Goal: Task Accomplishment & Management: Complete application form

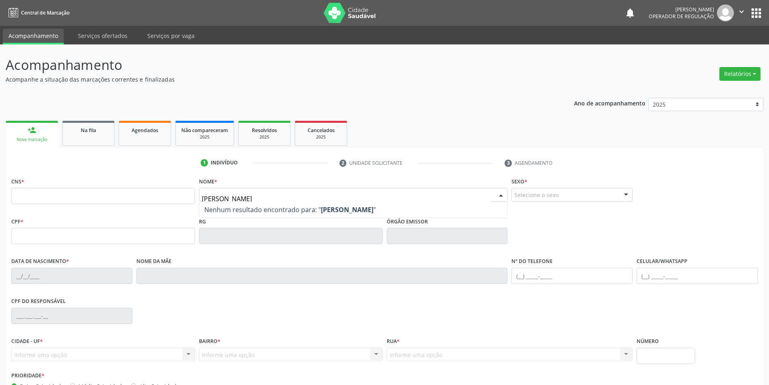
type input "[PERSON_NAME]"
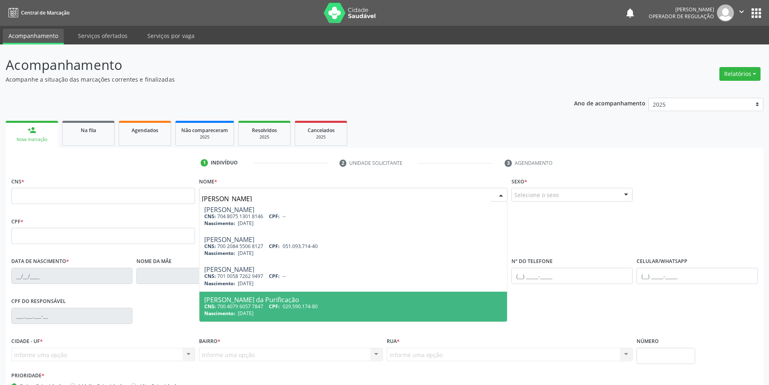
click at [298, 304] on span "029.590.174-80" at bounding box center [300, 306] width 35 height 7
type input "700 4079 6057 7847"
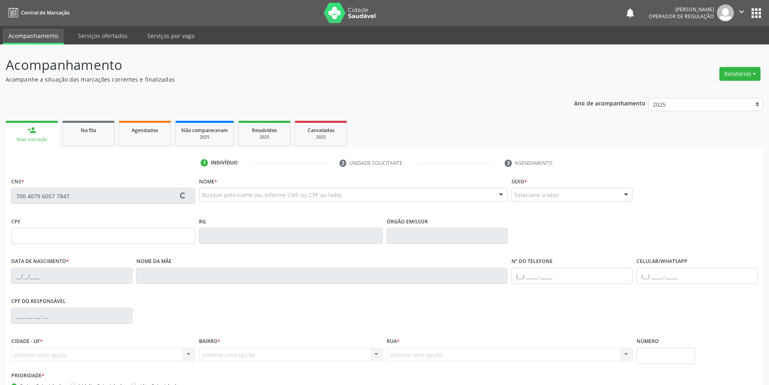
type input "029.590.174-80"
type input "[DATE]"
type input "[PERSON_NAME] da Purificação"
type input "[PHONE_NUMBER]"
type input "S/N"
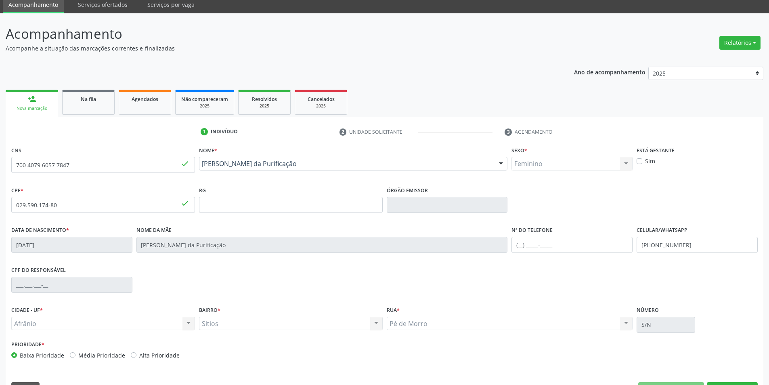
scroll to position [53, 0]
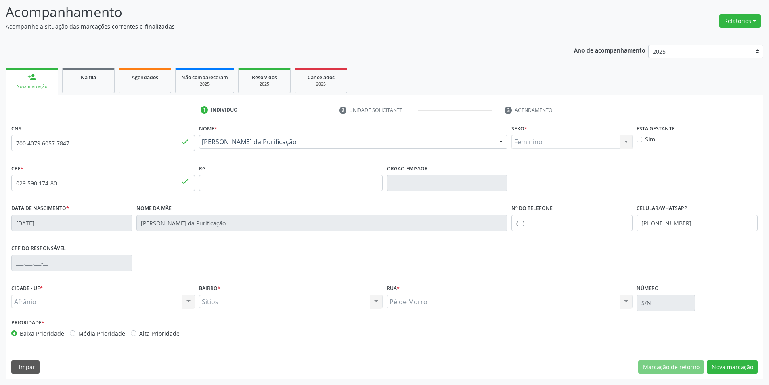
click at [737, 354] on div "CNS 700 4079 6057 7847 done Nome * Maria de Fatima Coelho da Purificação Maria …" at bounding box center [385, 250] width 758 height 257
click at [737, 362] on button "Nova marcação" at bounding box center [732, 367] width 51 height 14
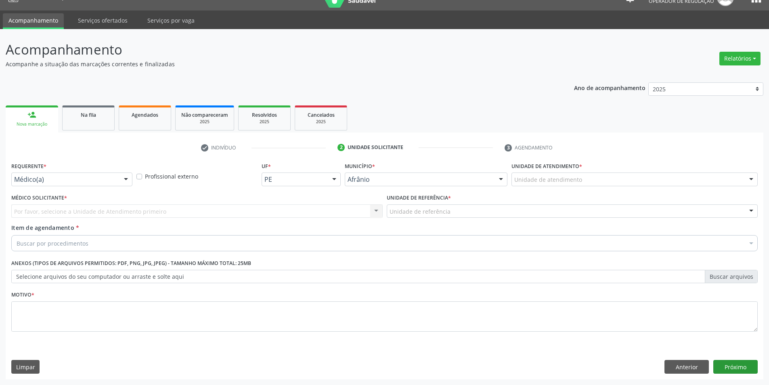
scroll to position [15, 0]
click at [605, 176] on div "Unidade de atendimento" at bounding box center [634, 179] width 246 height 14
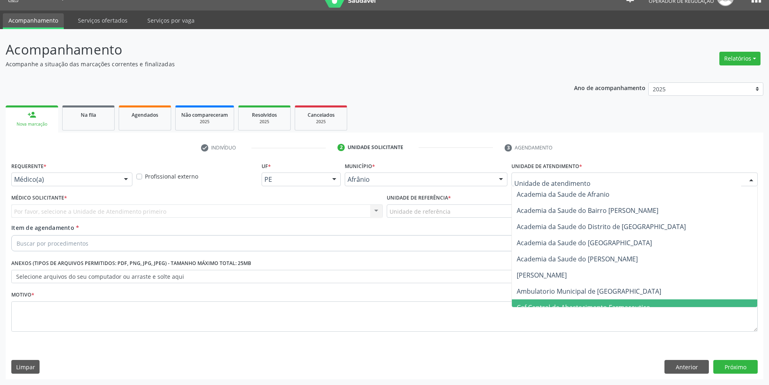
click at [573, 301] on span "Caf Central de Abastecimento Farmaceutico" at bounding box center [634, 307] width 245 height 16
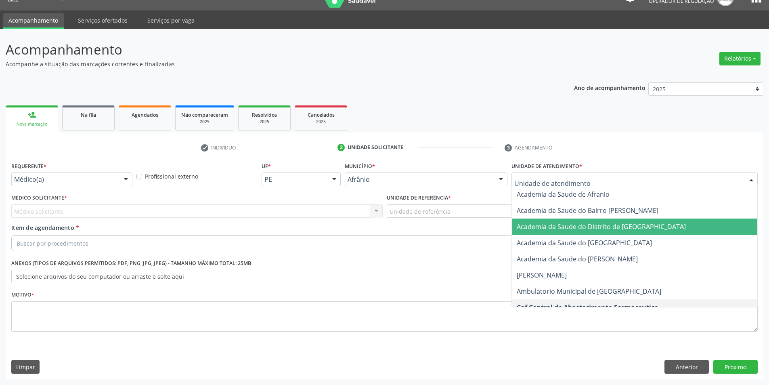
scroll to position [40, 0]
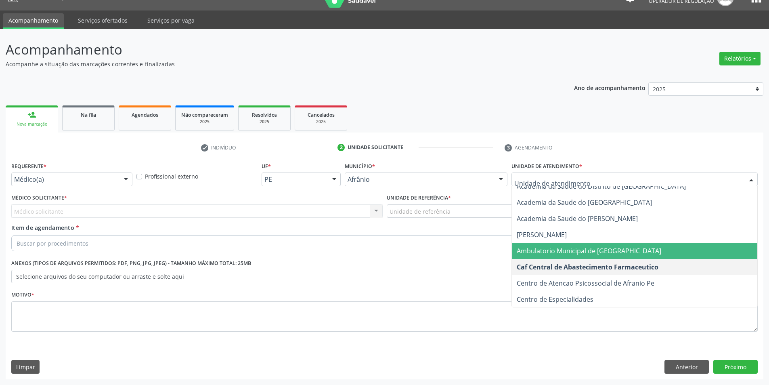
click at [569, 254] on span "Ambulatorio Municipal de [GEOGRAPHIC_DATA]" at bounding box center [589, 250] width 144 height 9
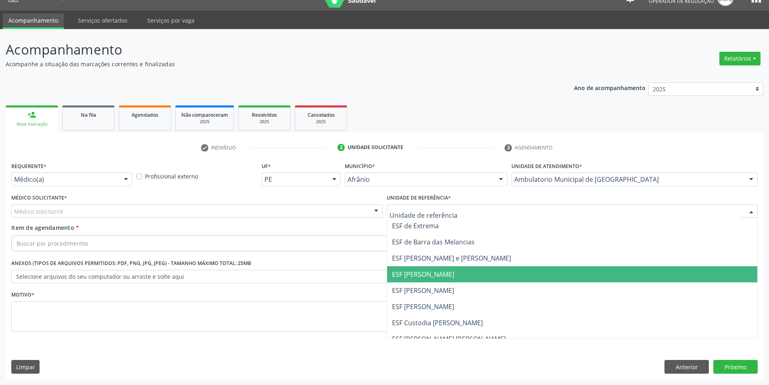
click at [451, 270] on span "ESF [PERSON_NAME]" at bounding box center [423, 274] width 62 height 9
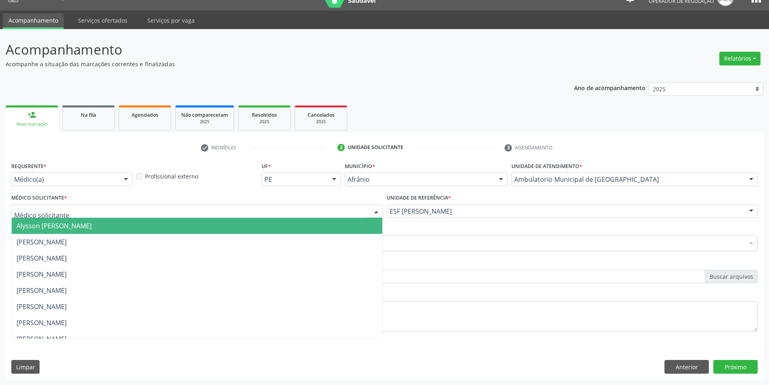
click at [201, 209] on div at bounding box center [196, 211] width 371 height 14
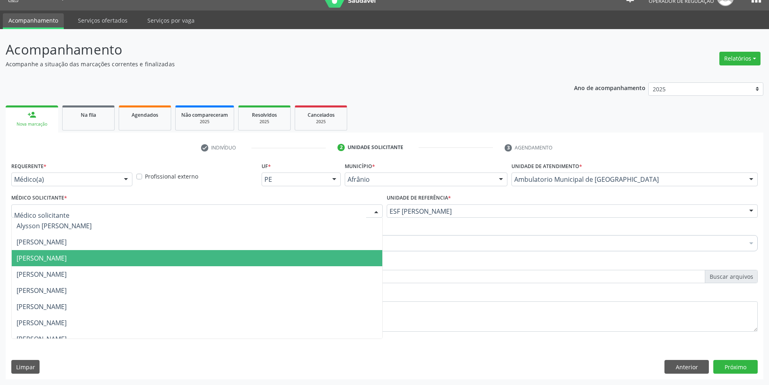
click at [157, 250] on span "[PERSON_NAME]" at bounding box center [197, 258] width 370 height 16
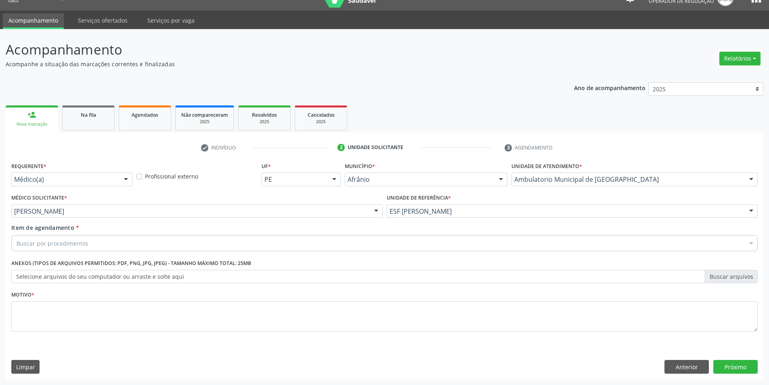
click at [141, 242] on div "Buscar por procedimentos" at bounding box center [384, 243] width 746 height 16
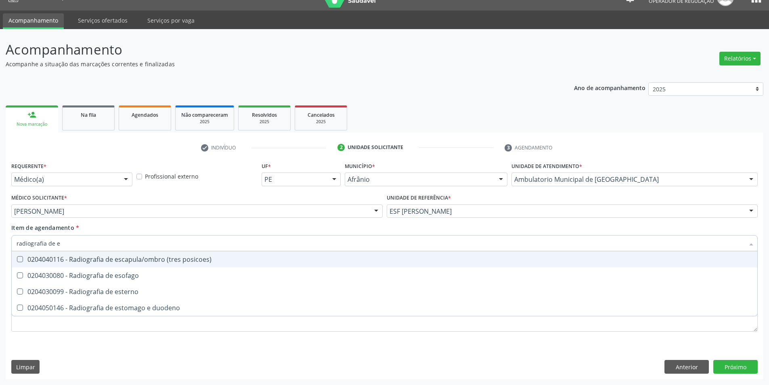
type input "radiografia de es"
click at [150, 262] on div "0204040116 - Radiografia de escapula/ombro (tres posicoes)" at bounding box center [385, 259] width 736 height 6
checkbox posicoes\) "true"
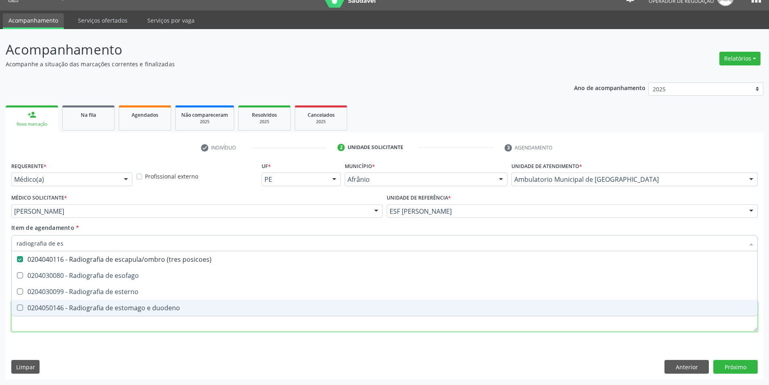
click at [117, 326] on div "Requerente * Médico(a) Médico(a) Enfermeiro(a) Paciente Nenhum resultado encont…" at bounding box center [384, 251] width 746 height 183
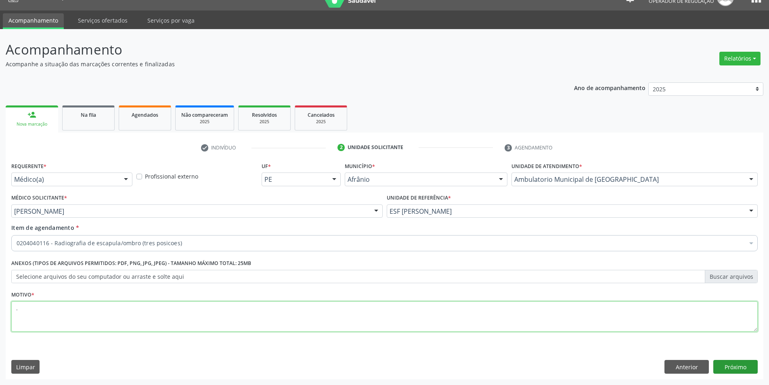
type textarea "."
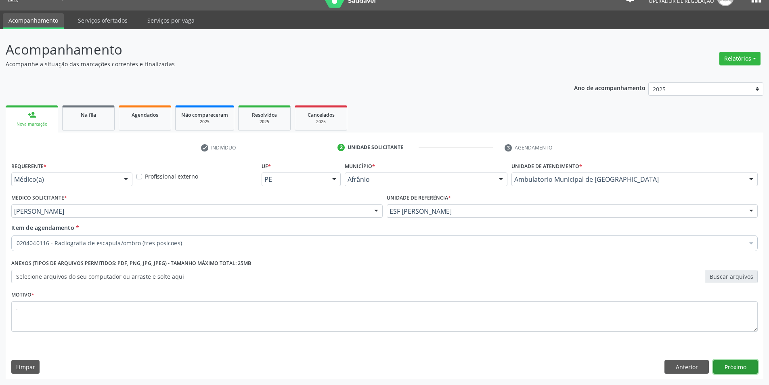
click at [747, 363] on button "Próximo" at bounding box center [735, 367] width 44 height 14
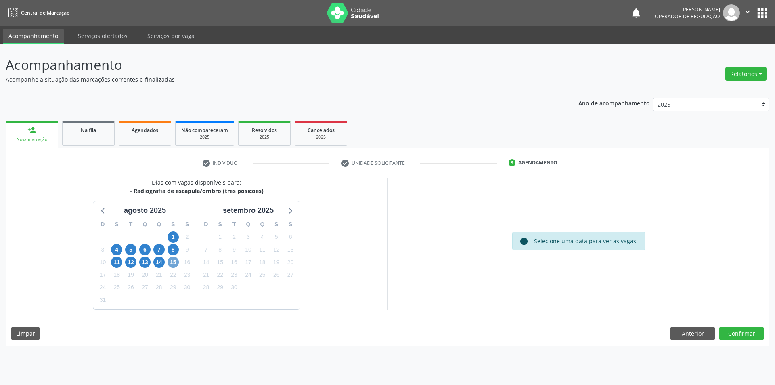
click at [173, 263] on span "15" at bounding box center [172, 261] width 11 height 11
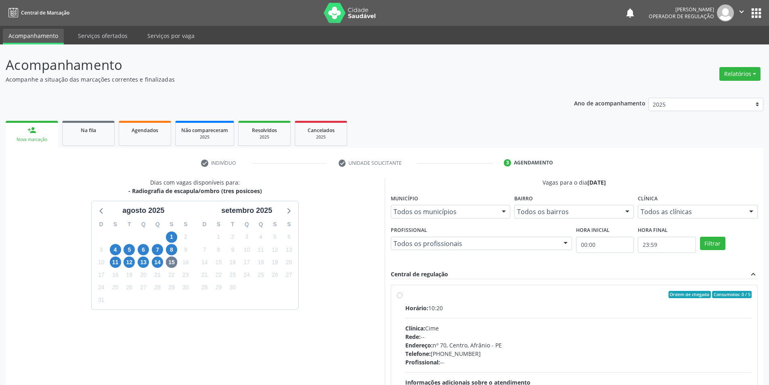
click at [400, 298] on div "Ordem de chegada Consumidos: 0 / 5 Horário: 10:20 Clínica: Cime Rede: -- Endere…" at bounding box center [574, 353] width 355 height 124
radio input "true"
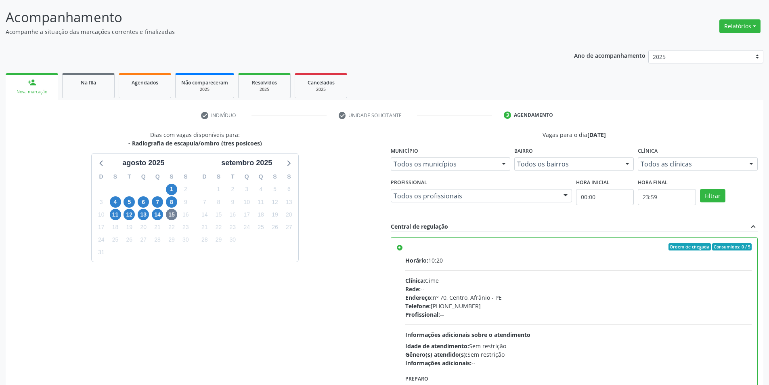
scroll to position [98, 0]
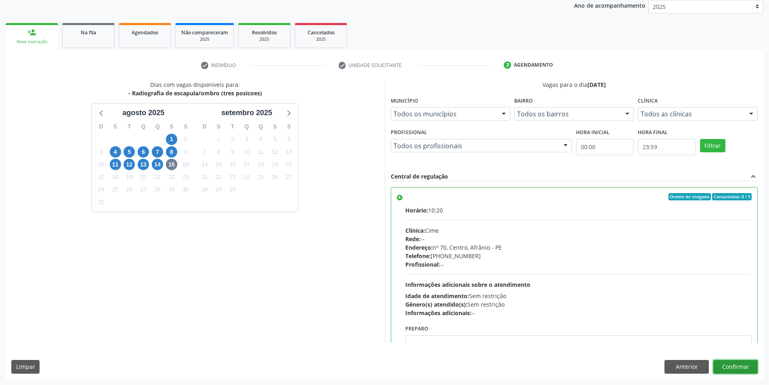
click at [747, 370] on button "Confirmar" at bounding box center [735, 367] width 44 height 14
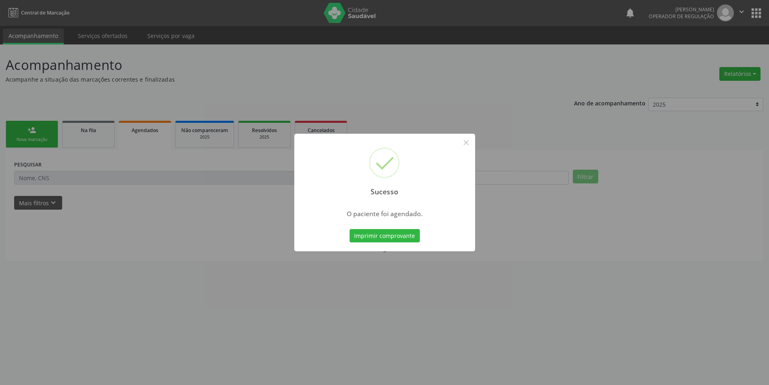
scroll to position [0, 0]
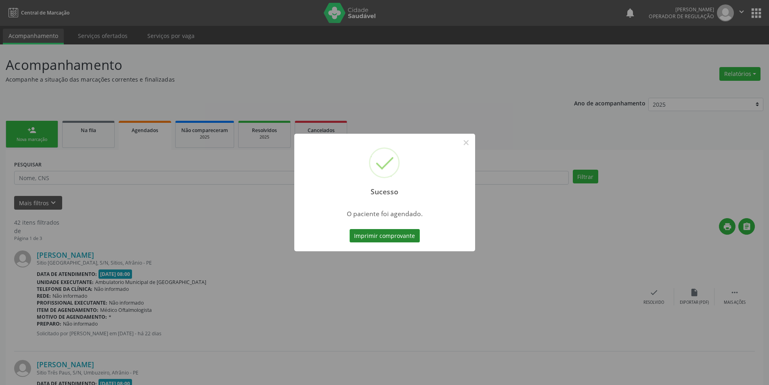
click at [393, 241] on button "Imprimir comprovante" at bounding box center [384, 236] width 70 height 14
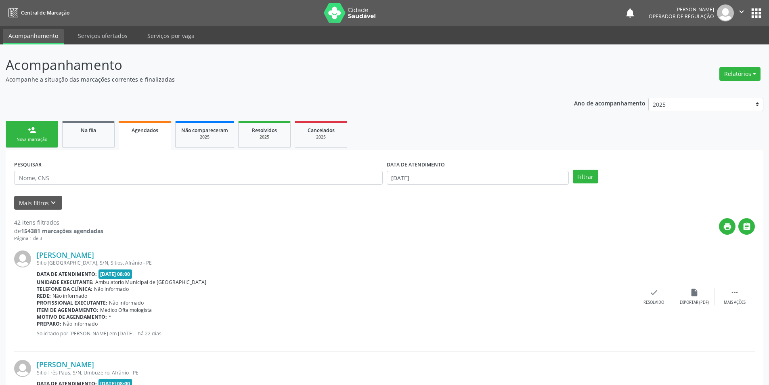
click at [41, 134] on link "person_add Nova marcação" at bounding box center [32, 134] width 52 height 27
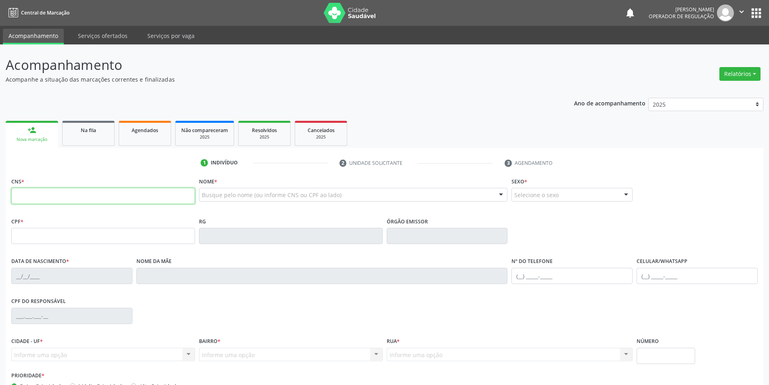
click at [63, 193] on input "text" at bounding box center [103, 196] width 184 height 16
type input "706 0058 9751 7340"
type input "16/03/1962"
type input "Jovelina dos Santos"
type input "(87) 98805-3996"
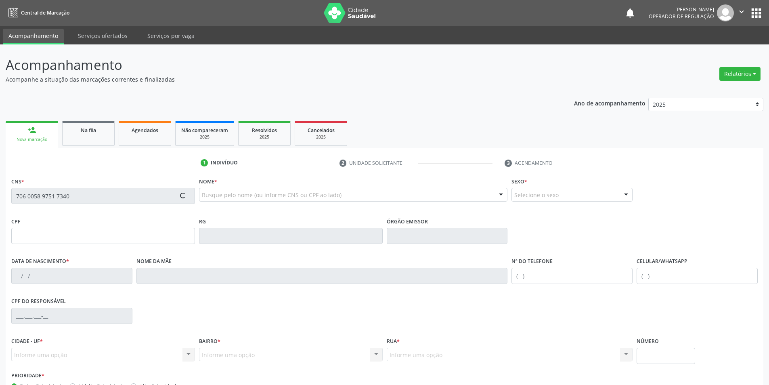
type input "S/N"
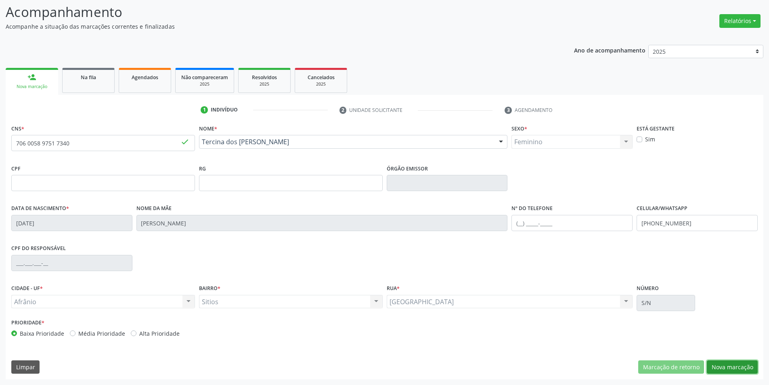
click at [750, 368] on button "Nova marcação" at bounding box center [732, 367] width 51 height 14
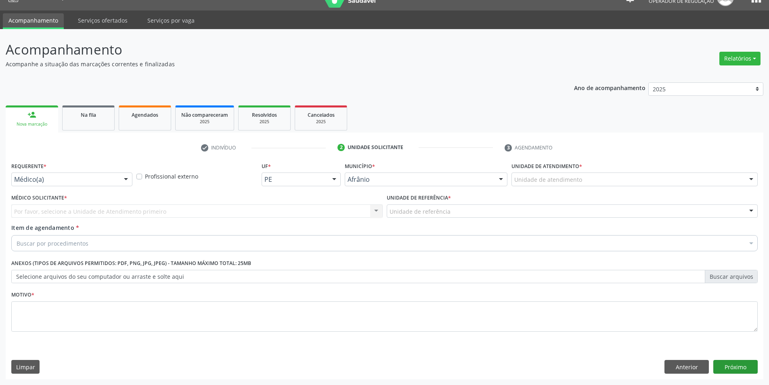
scroll to position [15, 0]
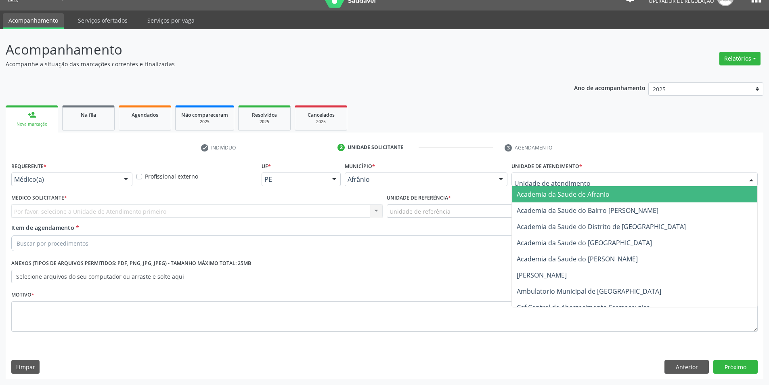
click at [676, 177] on div at bounding box center [634, 179] width 246 height 14
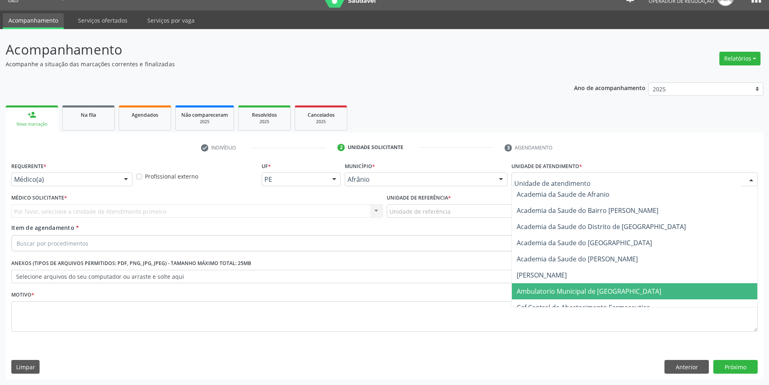
scroll to position [40, 0]
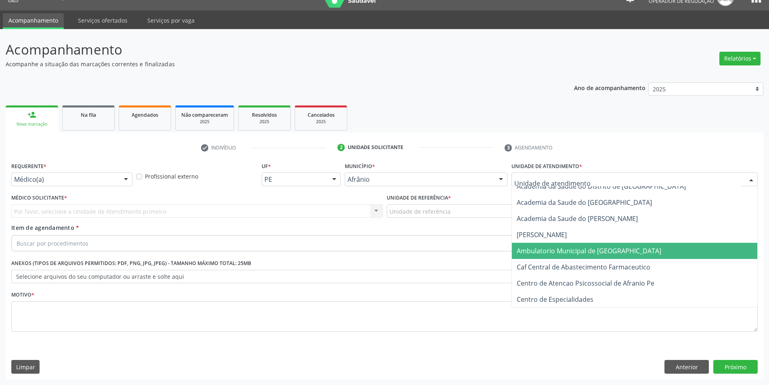
click at [623, 248] on span "Ambulatorio Municipal de [GEOGRAPHIC_DATA]" at bounding box center [634, 251] width 245 height 16
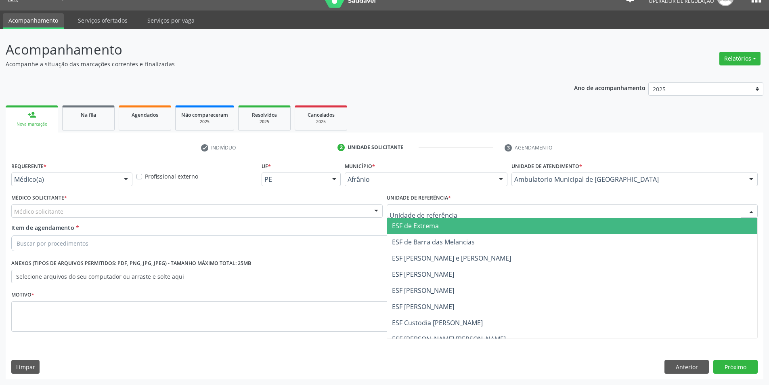
click at [453, 211] on div at bounding box center [572, 211] width 371 height 14
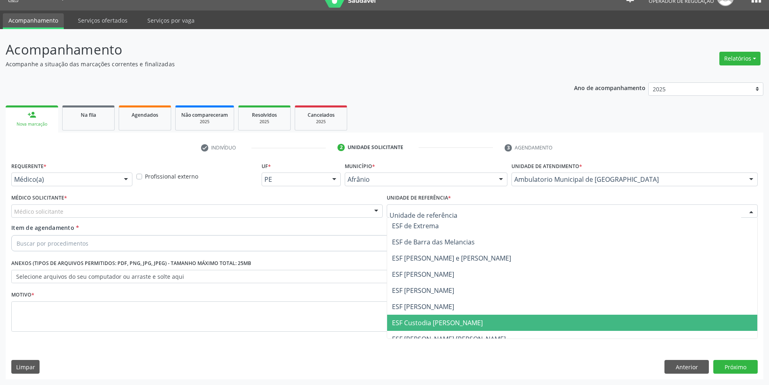
click at [458, 323] on span "ESF Custodia [PERSON_NAME]" at bounding box center [437, 322] width 91 height 9
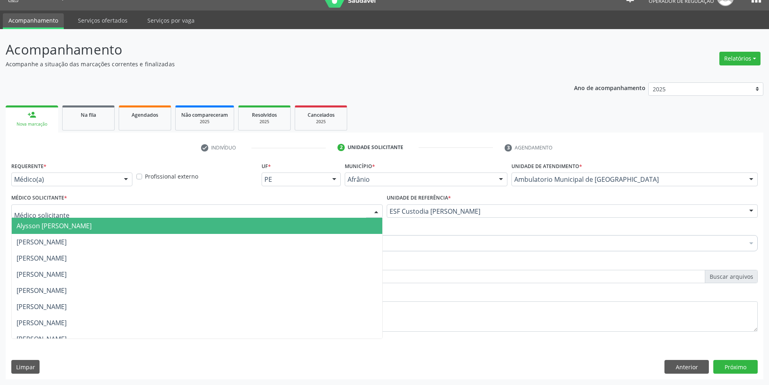
click at [341, 214] on div at bounding box center [196, 211] width 371 height 14
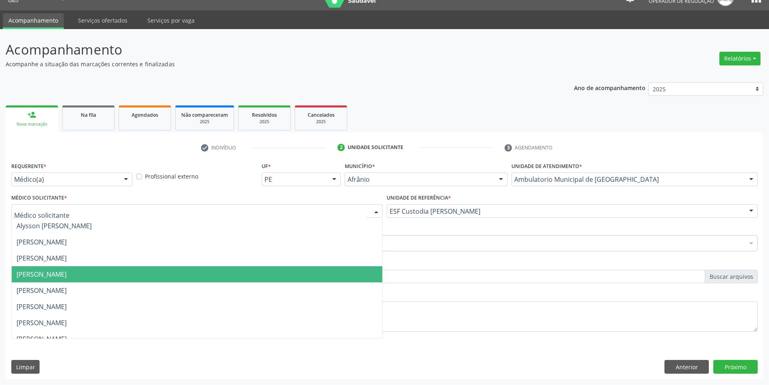
click at [190, 268] on span "Diego Ramon Ferreira Belem" at bounding box center [197, 274] width 370 height 16
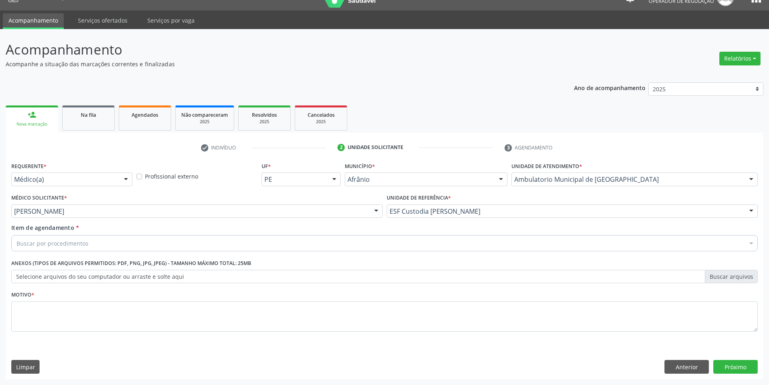
click at [243, 236] on div "Buscar por procedimentos" at bounding box center [384, 243] width 746 height 16
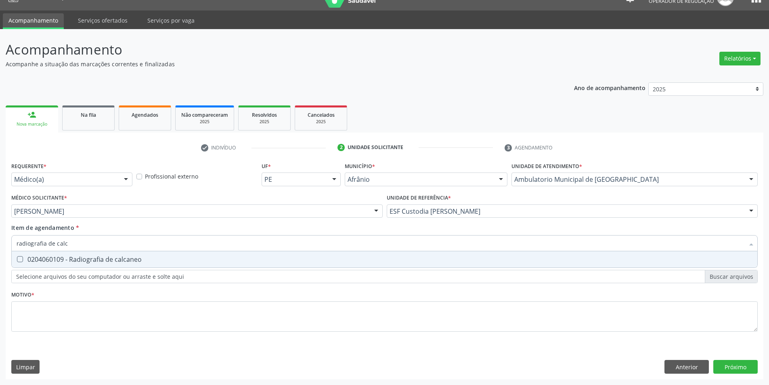
type input "radiografia de calca"
click at [214, 257] on div "0204060109 - Radiografia de calcaneo" at bounding box center [385, 259] width 736 height 6
checkbox calcaneo "true"
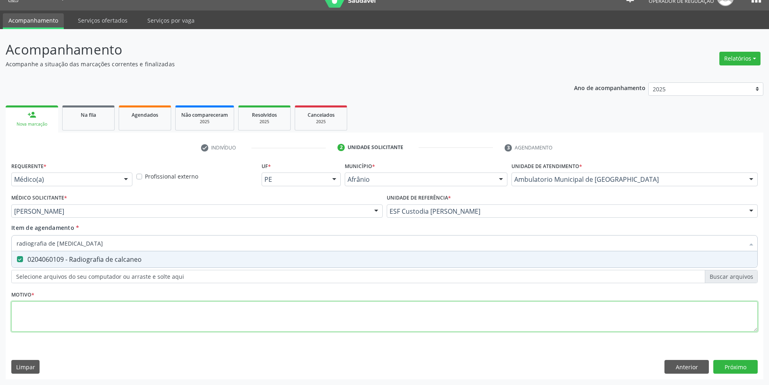
click at [166, 307] on div "Requerente * Médico(a) Médico(a) Enfermeiro(a) Paciente Nenhum resultado encont…" at bounding box center [384, 251] width 746 height 183
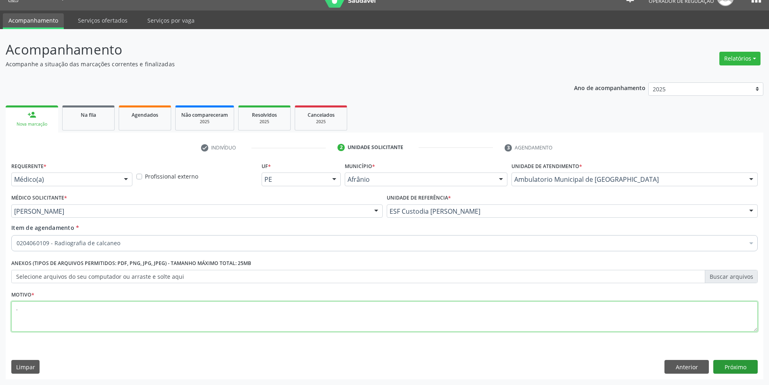
type textarea "."
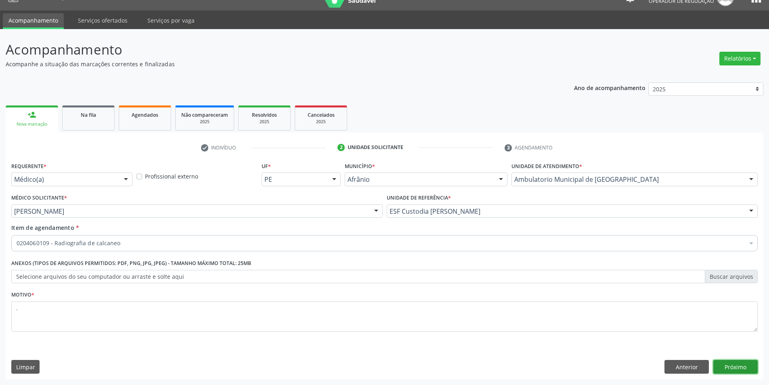
click at [744, 365] on button "Próximo" at bounding box center [735, 367] width 44 height 14
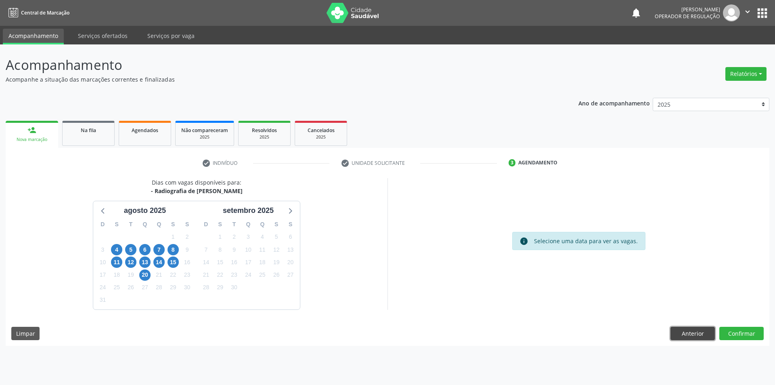
click at [690, 331] on button "Anterior" at bounding box center [692, 333] width 44 height 14
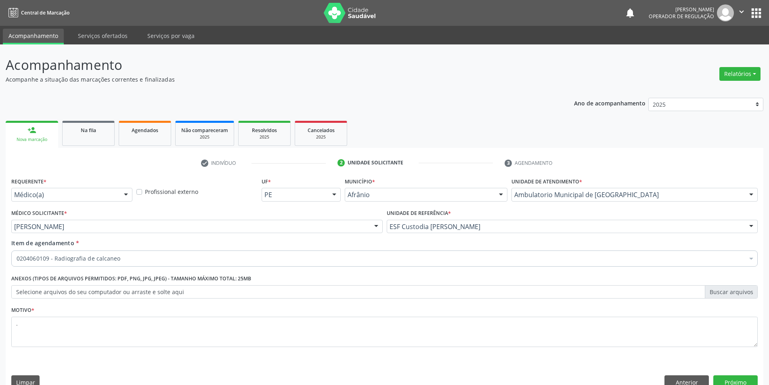
click at [175, 290] on label "Selecione arquivos do seu computador ou arraste e solte aqui" at bounding box center [384, 292] width 746 height 14
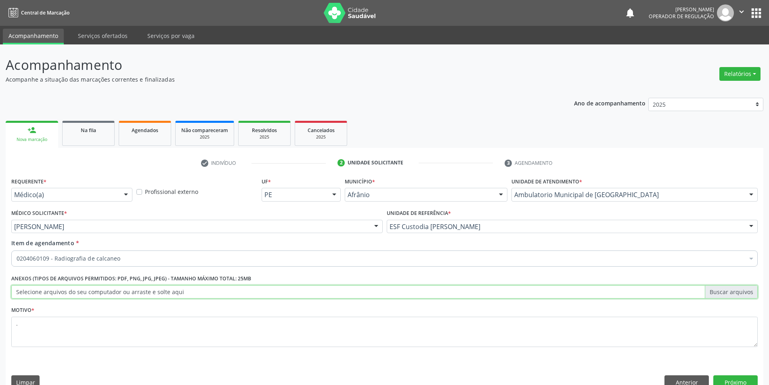
click at [175, 290] on input "Selecione arquivos do seu computador ou arraste e solte aqui" at bounding box center [384, 292] width 746 height 14
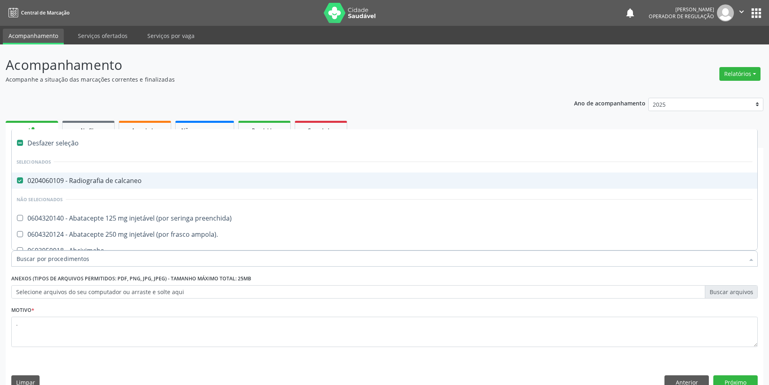
click at [107, 178] on div "0204060109 - Radiografia de calcaneo" at bounding box center [385, 180] width 736 height 6
checkbox calcaneo "false"
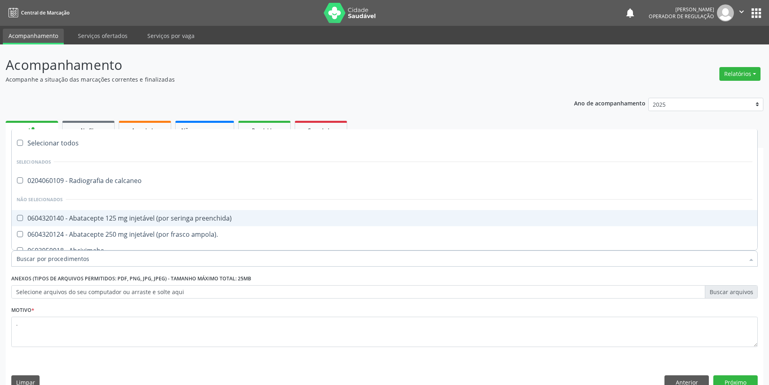
click at [90, 262] on input "Item de agendamento *" at bounding box center [381, 258] width 728 height 16
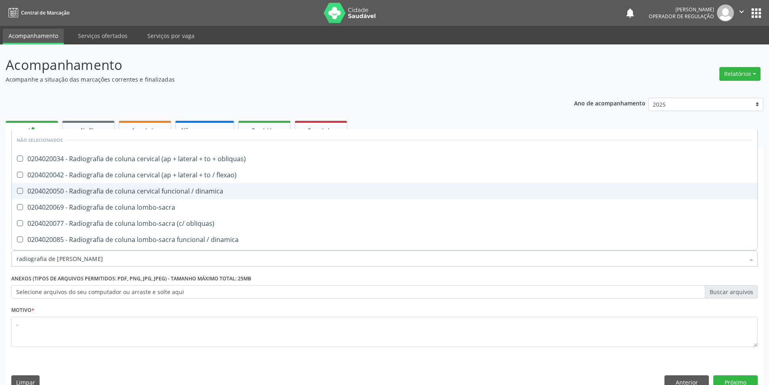
type input "radiografia de coluna"
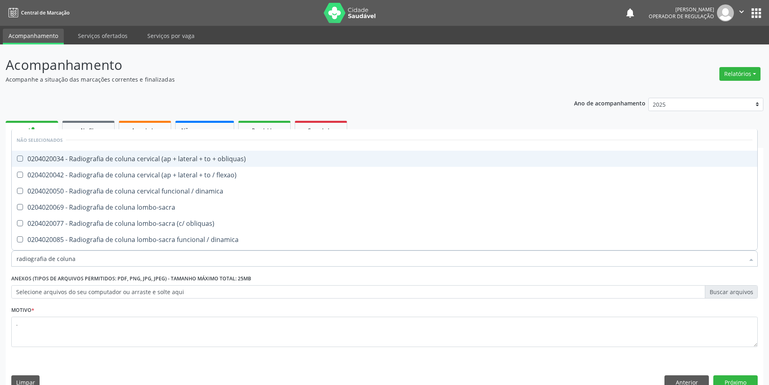
click at [188, 159] on div "0204020034 - Radiografia de coluna cervical (ap + lateral + to + obliquas)" at bounding box center [385, 158] width 736 height 6
checkbox obliquas\) "true"
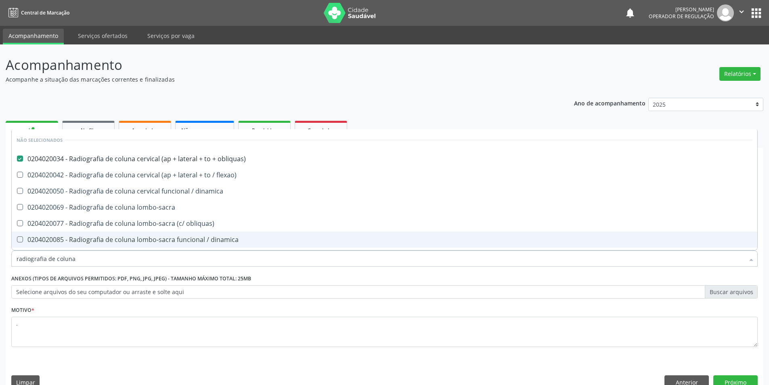
click at [743, 375] on div "Requerente * Médico(a) Médico(a) Enfermeiro(a) Paciente Nenhum resultado encont…" at bounding box center [385, 284] width 758 height 219
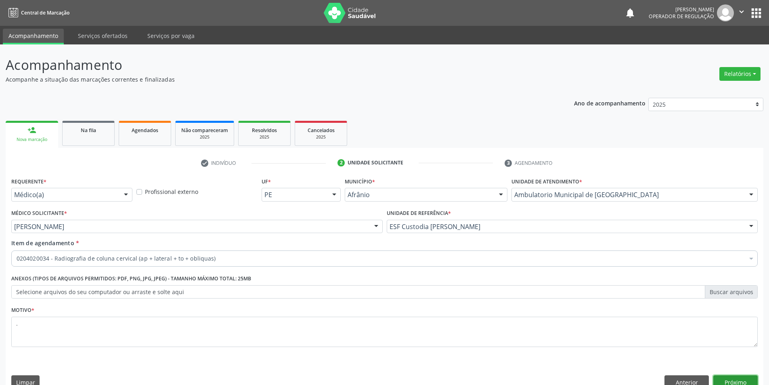
click at [743, 377] on button "Próximo" at bounding box center [735, 382] width 44 height 14
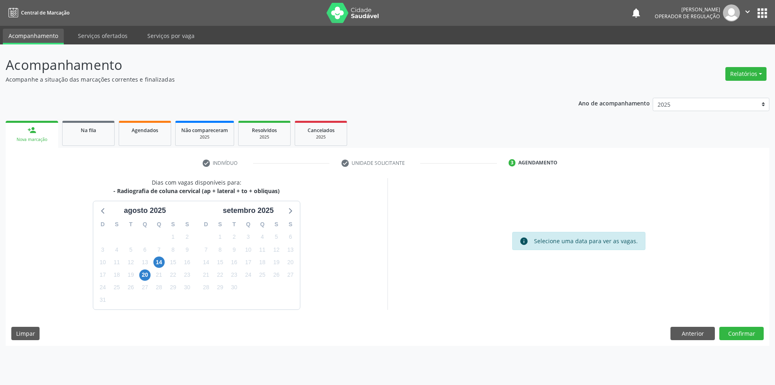
click at [142, 281] on div "27" at bounding box center [144, 287] width 11 height 13
click at [144, 277] on span "20" at bounding box center [144, 274] width 11 height 11
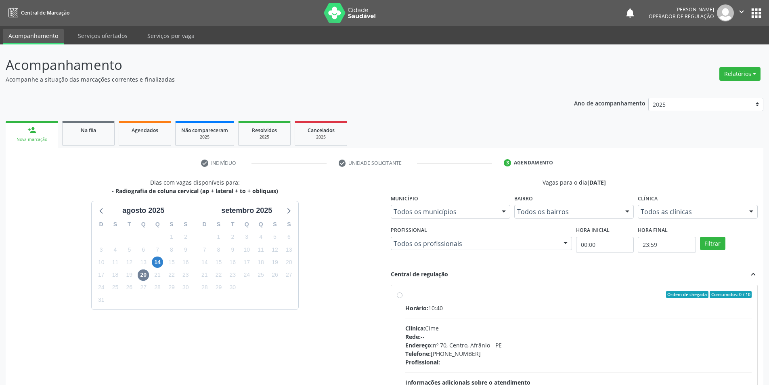
click at [405, 294] on label "Ordem de chegada Consumidos: 0 / 10 Horário: 10:40 Clínica: Cime Rede: -- Ender…" at bounding box center [578, 353] width 347 height 124
click at [398, 294] on input "Ordem de chegada Consumidos: 0 / 10 Horário: 10:40 Clínica: Cime Rede: -- Ender…" at bounding box center [400, 294] width 6 height 7
radio input "true"
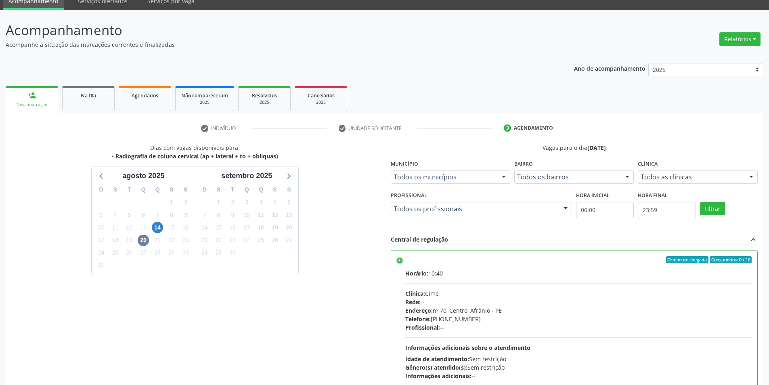
scroll to position [98, 0]
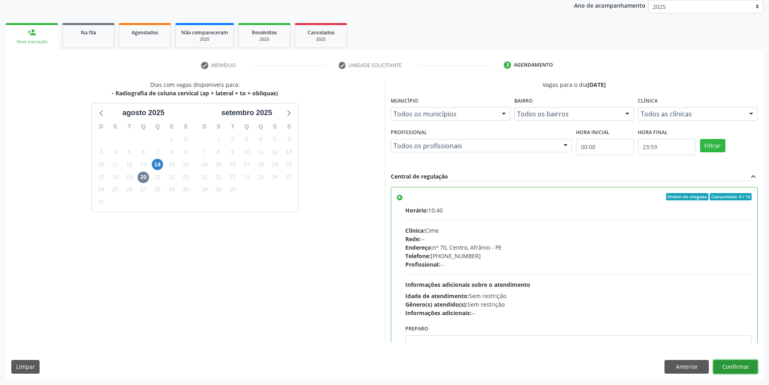
click at [741, 362] on button "Confirmar" at bounding box center [735, 367] width 44 height 14
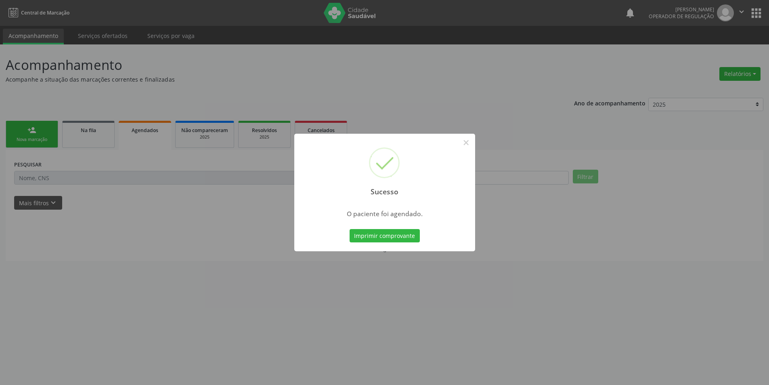
scroll to position [0, 0]
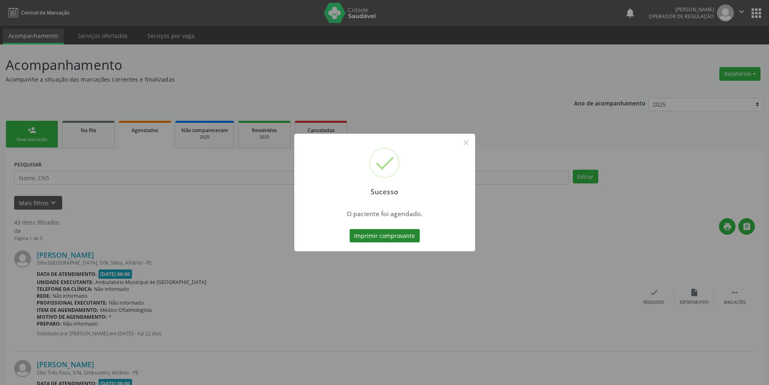
click at [400, 235] on button "Imprimir comprovante" at bounding box center [384, 236] width 70 height 14
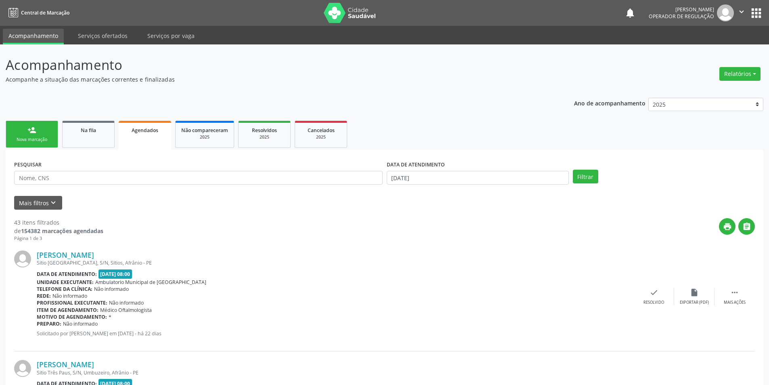
click at [44, 126] on link "person_add Nova marcação" at bounding box center [32, 134] width 52 height 27
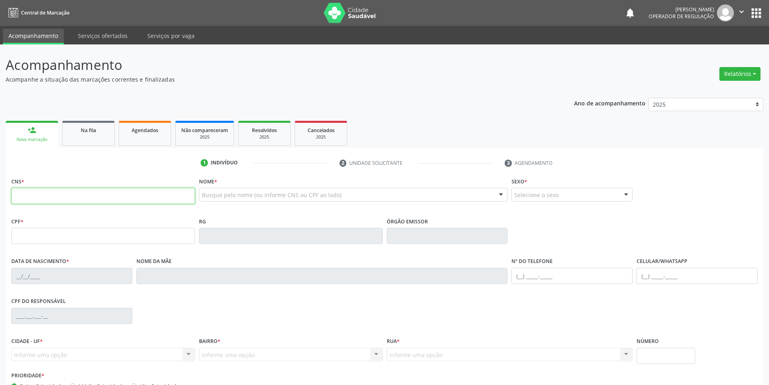
click at [32, 196] on input "text" at bounding box center [103, 196] width 184 height 16
type input "700 0078 08"
drag, startPoint x: 59, startPoint y: 195, endPoint x: 0, endPoint y: 195, distance: 58.5
click at [0, 195] on div "Acompanhamento Acompanhe a situação das marcações correntes e finalizadas Relat…" at bounding box center [384, 240] width 769 height 393
type input "705 0062 2246 5051"
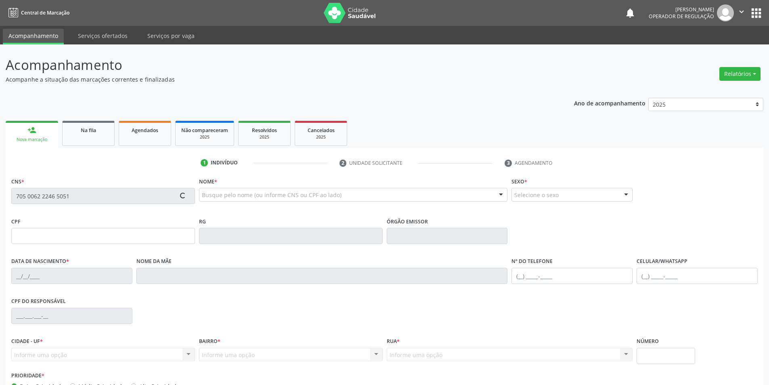
type input "164.328.374-05"
type input "30/05/2014"
type input "Luzia de Sousa Coelho"
type input "(87) 98851-8104"
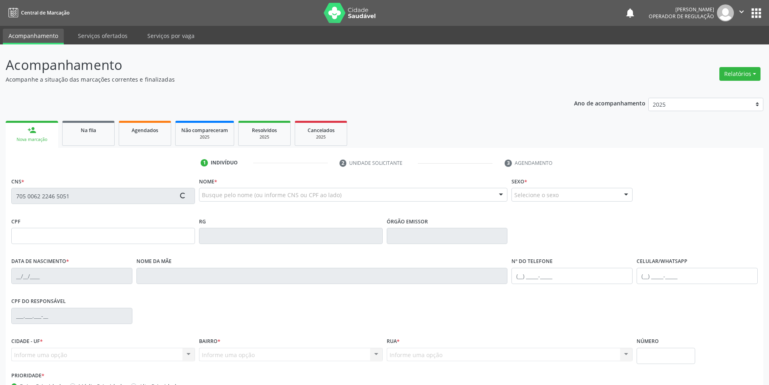
type input "055.339.254-90"
type input "S/N"
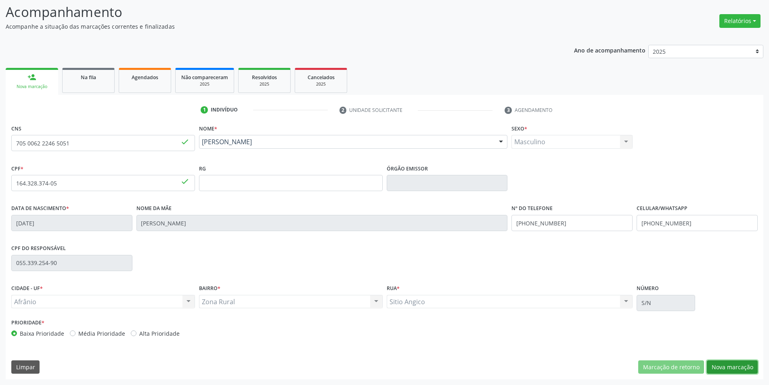
click at [729, 366] on button "Nova marcação" at bounding box center [732, 367] width 51 height 14
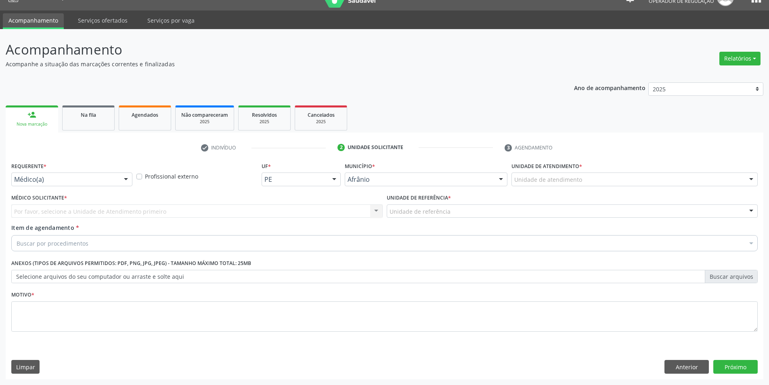
scroll to position [15, 0]
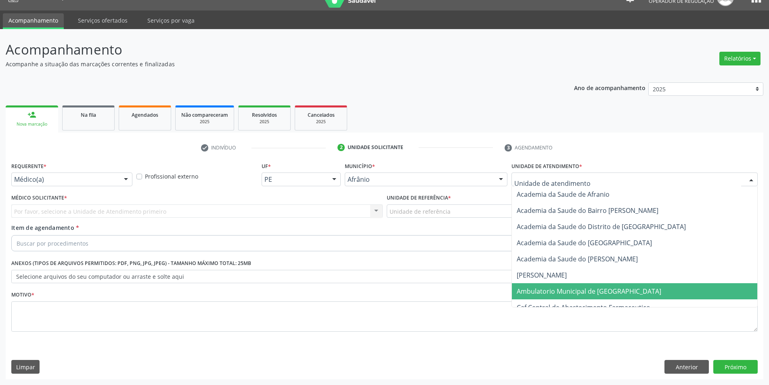
click at [578, 293] on span "Ambulatorio Municipal de [GEOGRAPHIC_DATA]" at bounding box center [589, 291] width 144 height 9
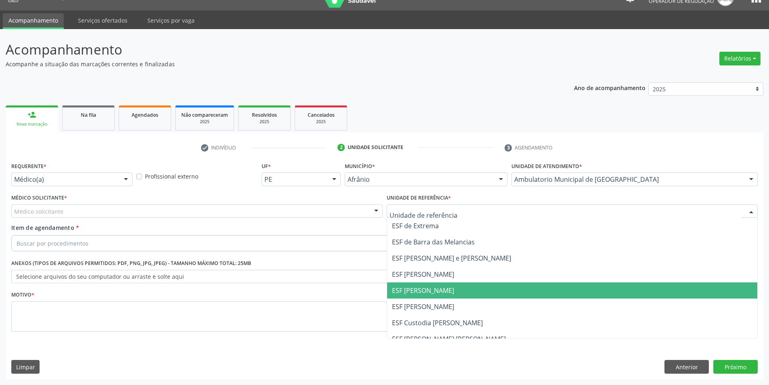
click at [434, 292] on span "ESF [PERSON_NAME]" at bounding box center [423, 290] width 62 height 9
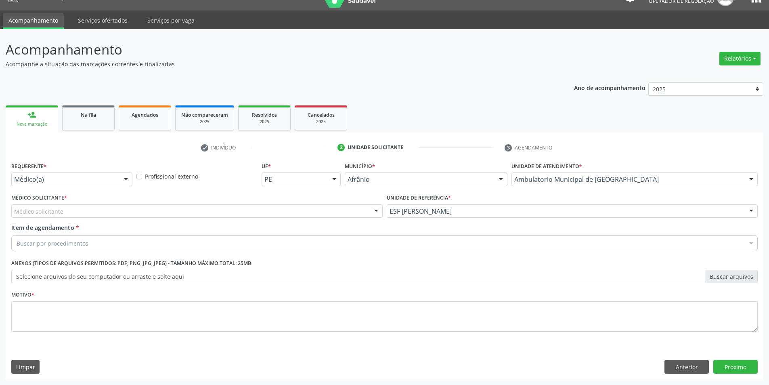
click at [71, 203] on div "Médico Solicitante * Médico solicitante Alysson Rodrigo Ferreira Cavalcanti Bru…" at bounding box center [196, 205] width 371 height 26
click at [69, 209] on div "Médico solicitante" at bounding box center [196, 211] width 371 height 14
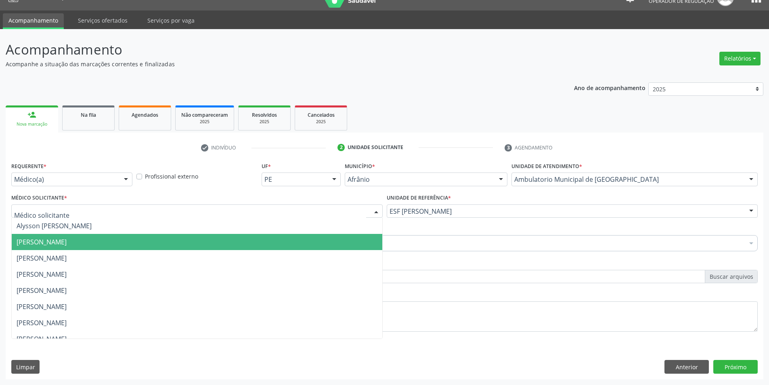
click at [65, 242] on span "Bruno Saraiva Bezerra Medrado" at bounding box center [42, 241] width 50 height 9
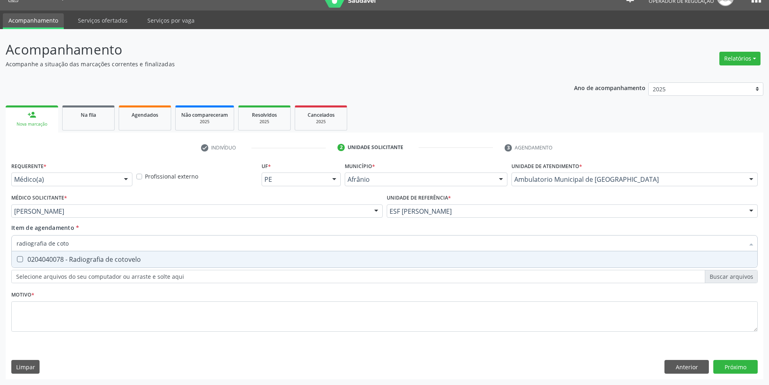
click at [58, 249] on input "radiografia de coto" at bounding box center [381, 243] width 728 height 16
type input "radiografia de coto"
click at [60, 268] on div "Requerente * Médico(a) Médico(a) Enfermeiro(a) Paciente Nenhum resultado encont…" at bounding box center [384, 251] width 746 height 183
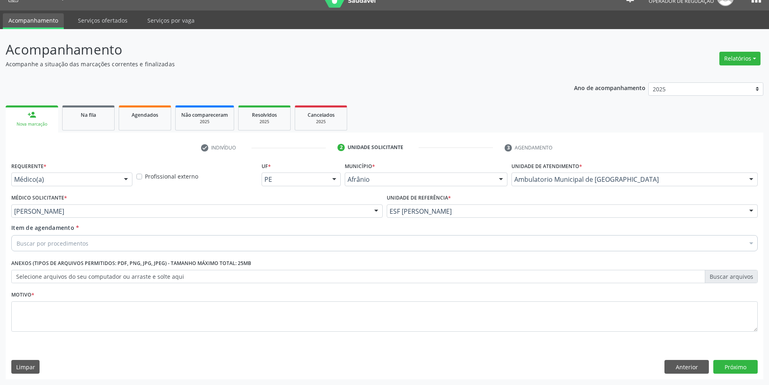
click at [60, 261] on div "Selecionar todos" at bounding box center [384, 265] width 745 height 16
click at [75, 233] on div "Item de agendamento * Buscar por procedimentos Selecionar todos 0604320140 - Ab…" at bounding box center [384, 235] width 746 height 25
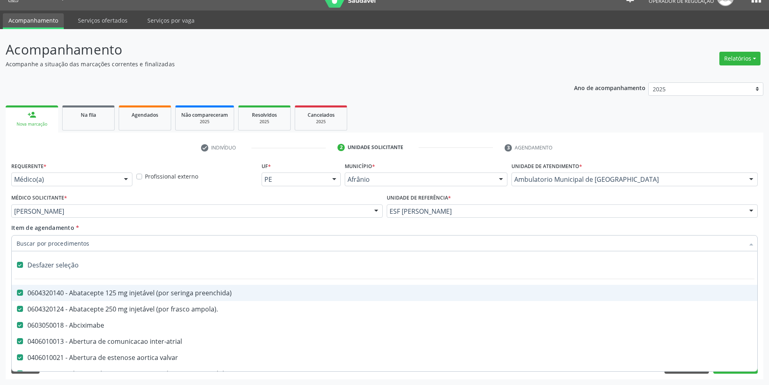
click at [65, 264] on div "Desfazer seleção" at bounding box center [384, 265] width 745 height 16
checkbox input "false"
checkbox preenchida\) "false"
checkbox ampola\)\ "false"
checkbox Abciximabe "false"
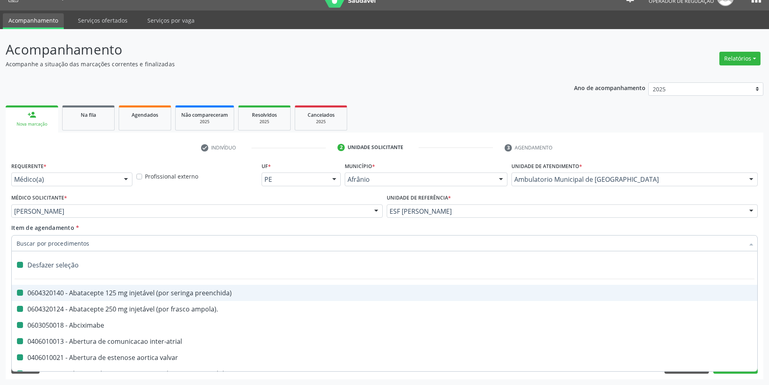
checkbox inter-atrial "false"
checkbox valvar "false"
checkbox adolescente\) "false"
checkbox valvar "false"
checkbox adolescente\) "false"
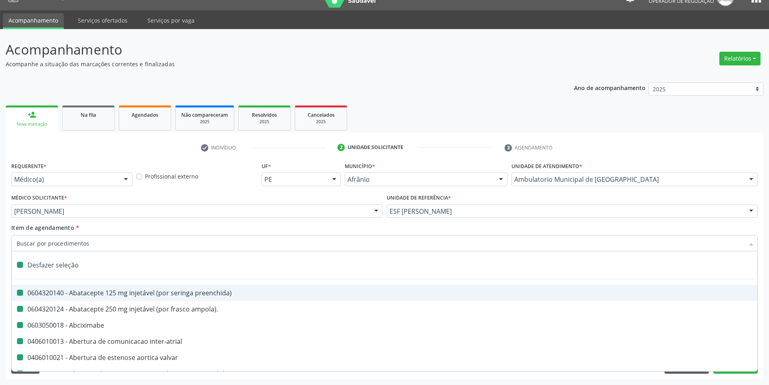
checkbox paciente\) "false"
checkbox dente\) "false"
checkbox comprimido\) "false"
checkbox \(dornic\) "false"
checkbox derrames "false"
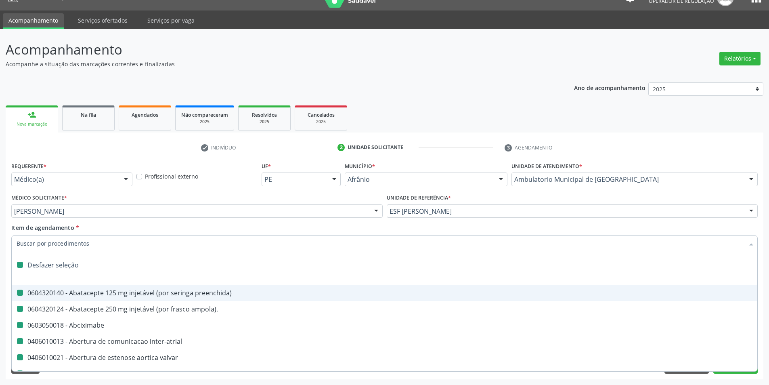
checkbox capsula\) "false"
checkbox risco "false"
checkbox psicossocial "false"
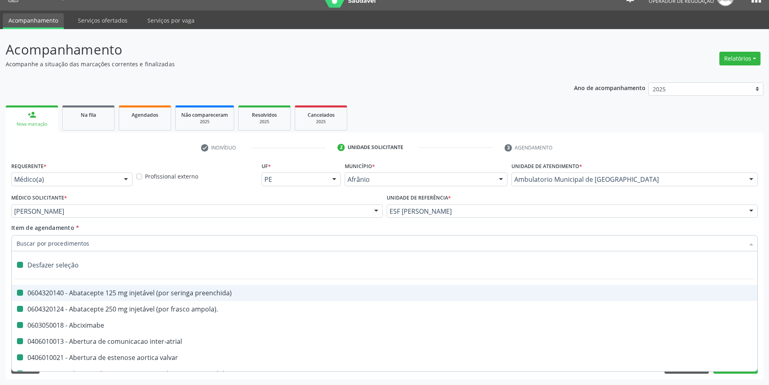
checkbox psicossocial "false"
checkbox \(uai\)\ "false"
checkbox rim "false"
checkbox fenilcetonuria "false"
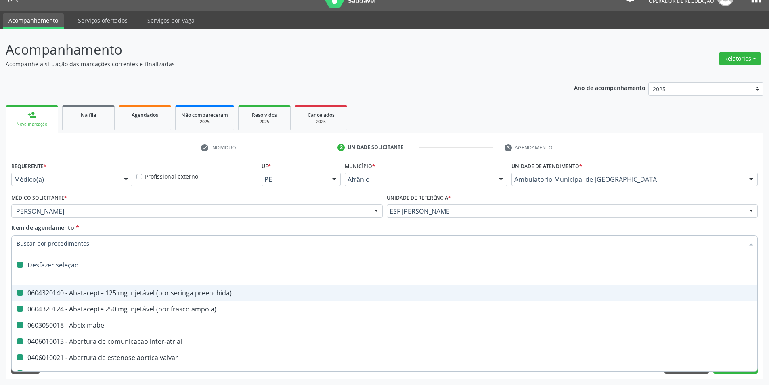
checkbox cistica "false"
checkbox congenito "false"
checkbox coclear "false"
checkbox hemoglobinopatias "false"
checkbox coclear "false"
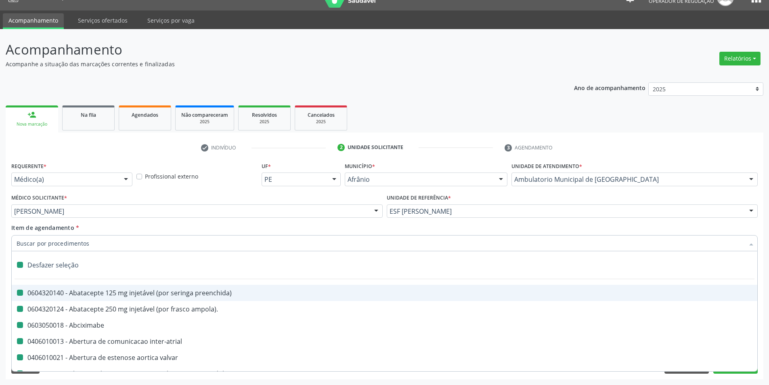
checkbox osso "false"
checkbox alternativa "false"
checkbox terapeutica\) "false"
checkbox nutricional "false"
checkbox queimado "false"
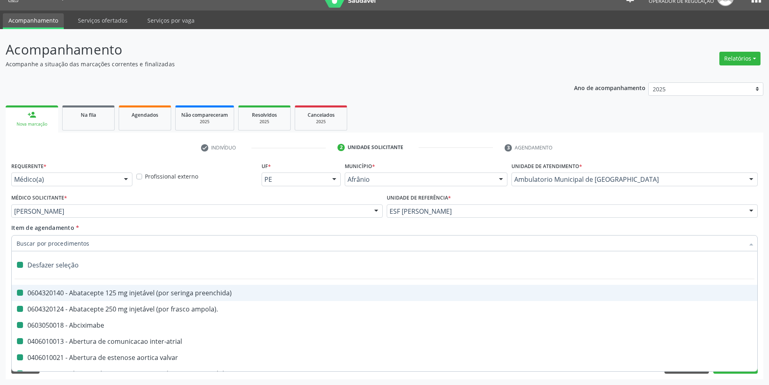
checkbox bilateral "false"
checkbox queimado "false"
checkbox trabalho "false"
checkbox multiprofissional "false"
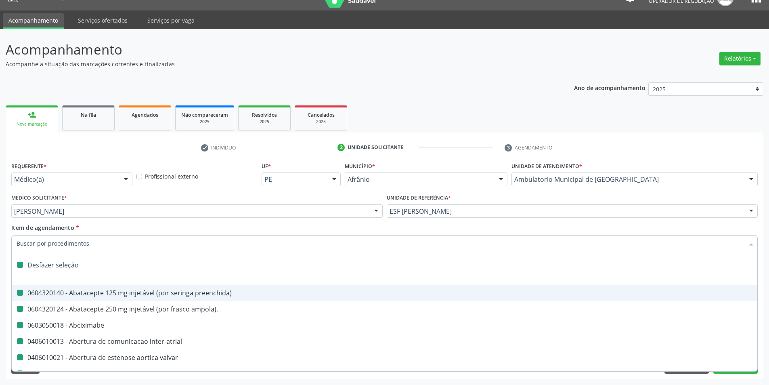
checkbox cornea "false"
checkbox pancreas "false"
checkbox multiprofissional "false"
checkbox Órgãos "false"
checkbox \(uaa\)\ "false"
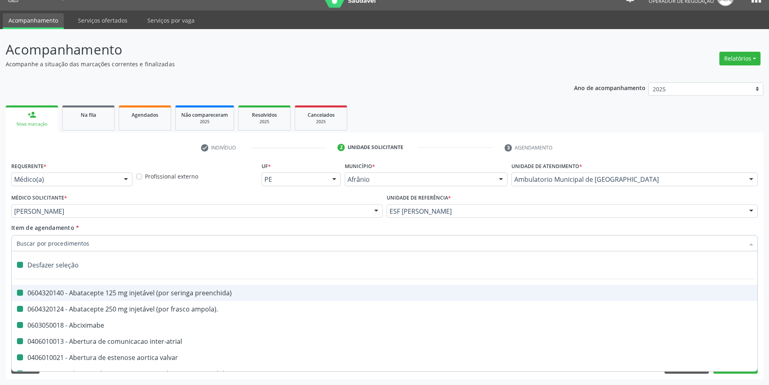
checkbox terapêuticas\)\ "false"
checkbox psicossocial "false"
checkbox tonometria "false"
checkbox paciente\/mês "false"
checkbox biotinidase "false"
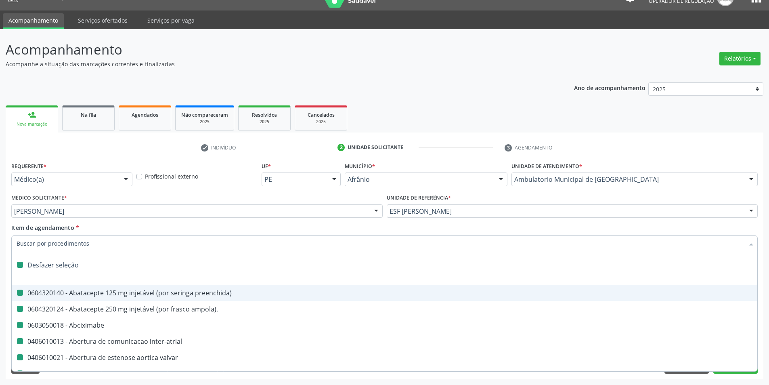
checkbox congênita\ "false"
checkbox diálise "false"
checkbox reabilitacao "false"
checkbox clinico "false"
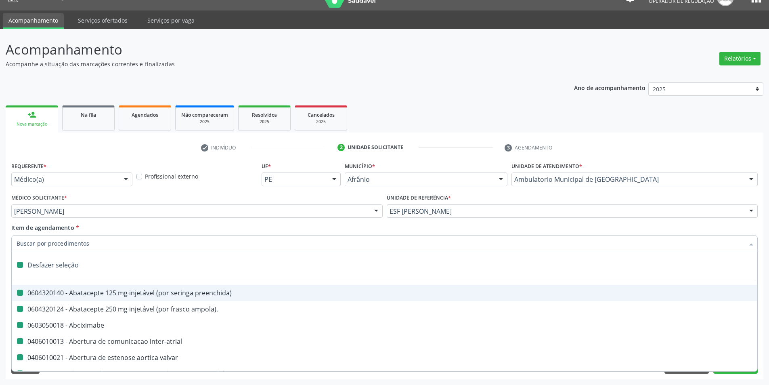
checkbox pós-operatorio "false"
checkbox reabilitacao "false"
checkbox genético "false"
checkbox preenchida\) "false"
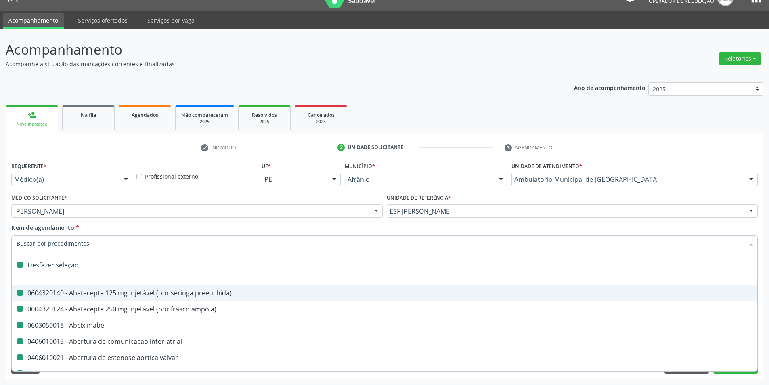
checkbox rodas "false"
checkbox quadril "false"
checkbox tronco "false"
checkbox locomoção "false"
checkbox oftalmológica "false"
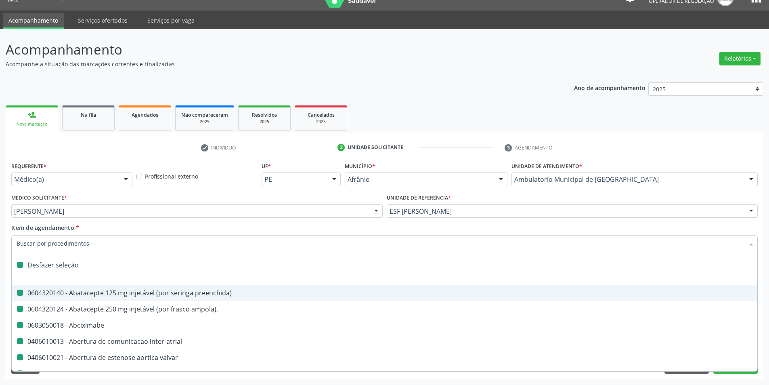
checkbox ortopedica "false"
checkbox dentária "false"
checkbox rodas "false"
checkbox Adenograma "false"
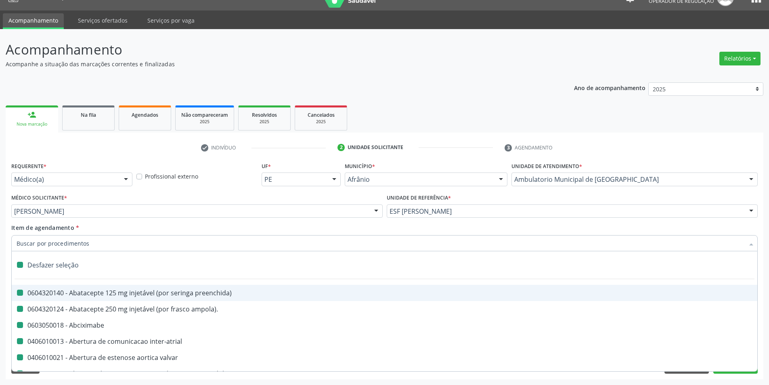
checkbox Adenoidectomia "false"
checkbox i\) "false"
checkbox paciente\) "false"
checkbox especializada\ "false"
checkbox parenteral\) "false"
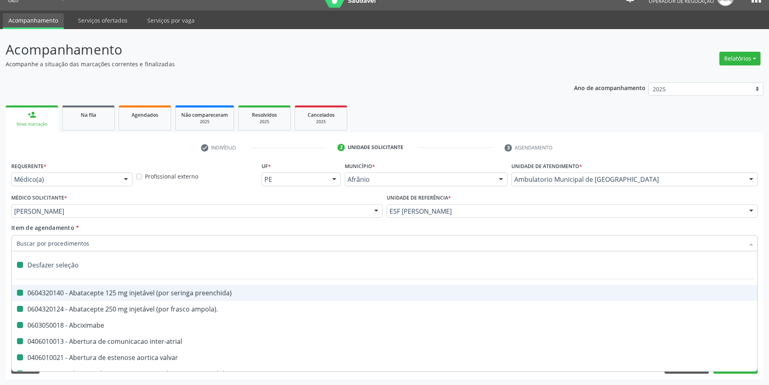
checkbox link "false"
checkbox terapeutica "false"
checkbox arterial "false"
checkbox transeptal "false"
checkbox cnrac\) "false"
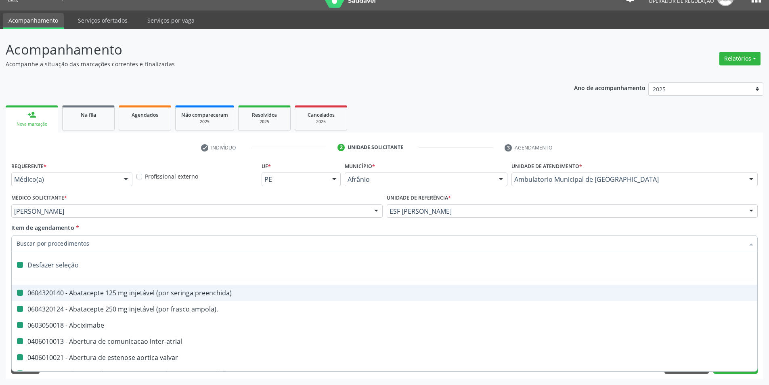
checkbox s\/pernoite "false"
checkbox acompanhante "false"
checkbox paciente "false"
checkbox cnrac\) "false"
checkbox s\/pernoite "false"
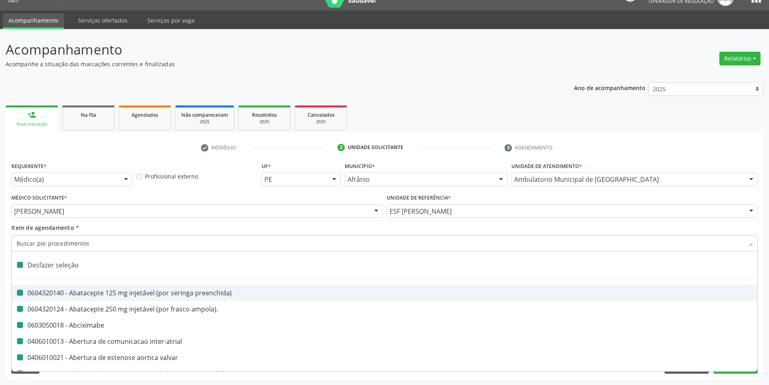
checkbox agudizadas "false"
checkbox oclusal "false"
checkbox vaginal "false"
checkbox ml\) "false"
checkbox trigemio "false"
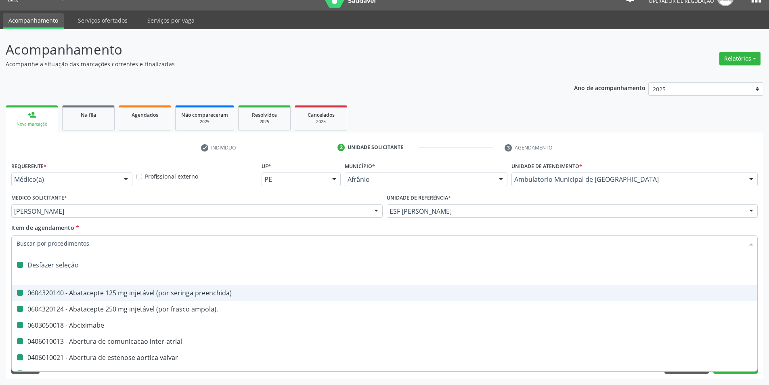
checkbox angiografico\) "false"
checkbox craniano "false"
checkbox hepático "false"
checkbox capsula\) "false"
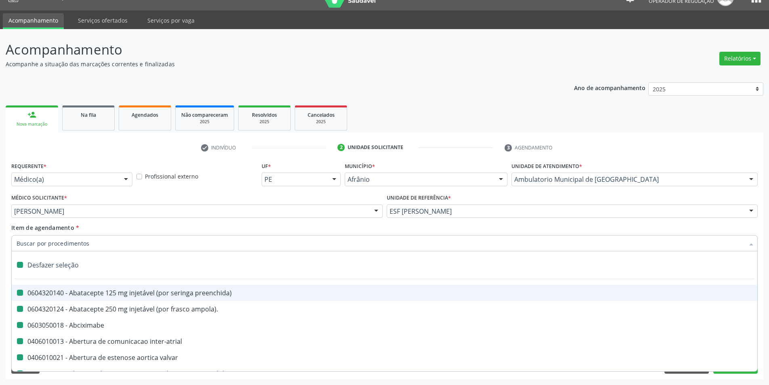
checkbox ampola\) "false"
checkbox frasco-ampola\) "false"
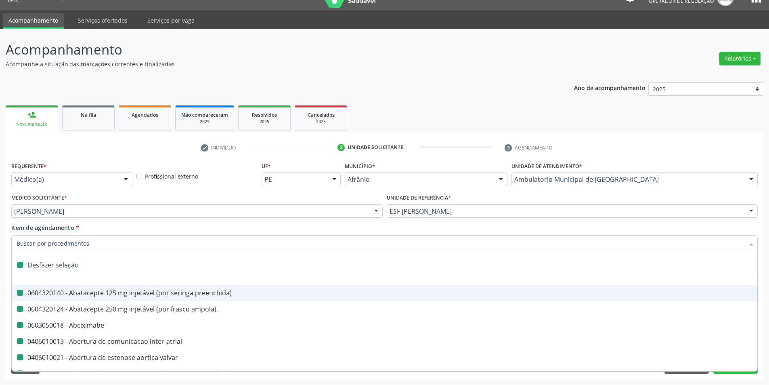
checkbox frasco-ampola\) "false"
checkbox preenchida\) "false"
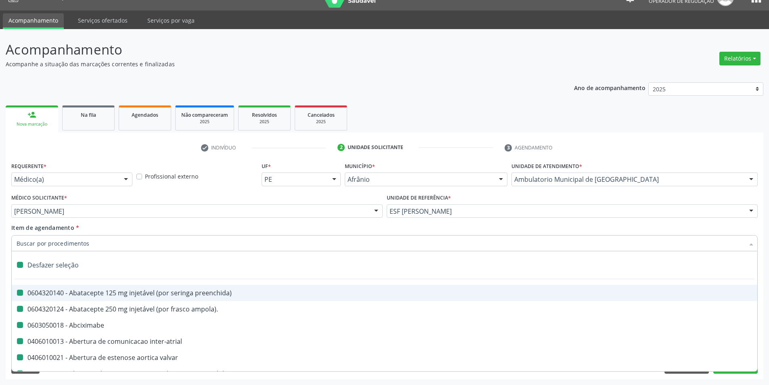
checkbox frasco-ampola\) "false"
checkbox ampola\) "false"
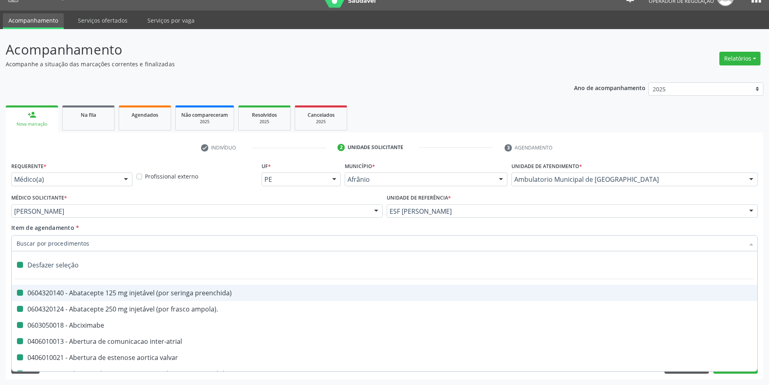
checkbox ampola\) "false"
checkbox simples "false"
checkbox ar "false"
checkbox miotendinoso "false"
checkbox columela "false"
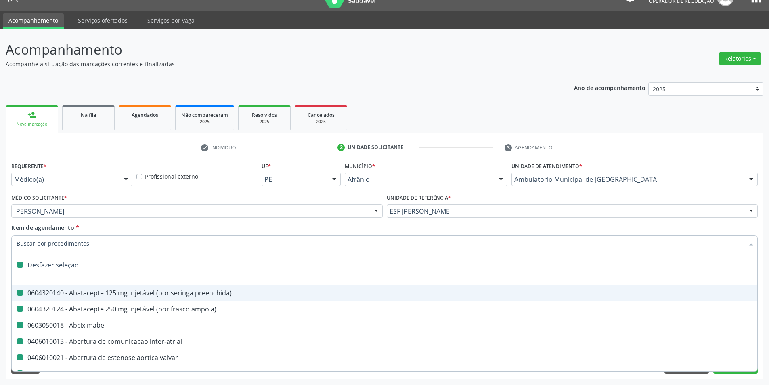
checkbox bucomaxilofacial "false"
checkbox pé "false"
checkbox pé\) "false"
checkbox ampola\) "false"
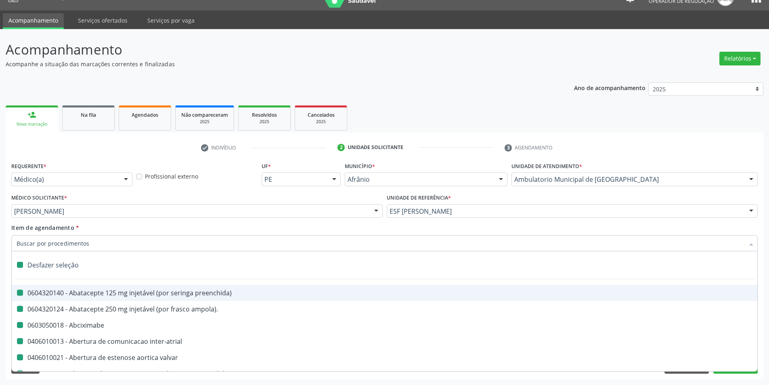
checkbox ampola\) "false"
checkbox crâniofacial "false"
checkbox comprimido\) "false"
checkbox revestido\) "false"
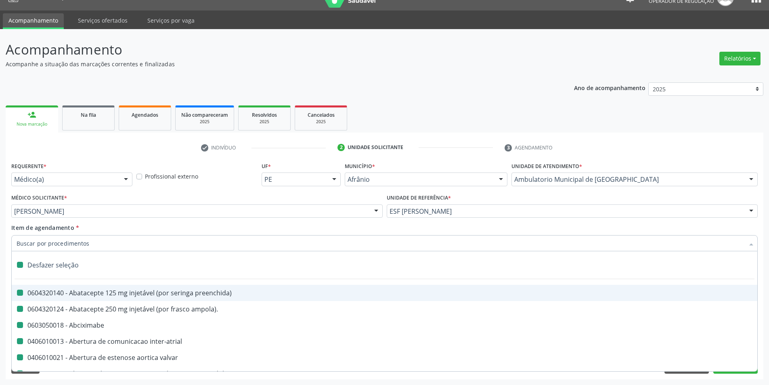
checkbox Amigdalectomia "false"
checkbox adenoidectomia "false"
checkbox Amniocentese "false"
checkbox Amnioscopia "false"
checkbox pulmonares "false"
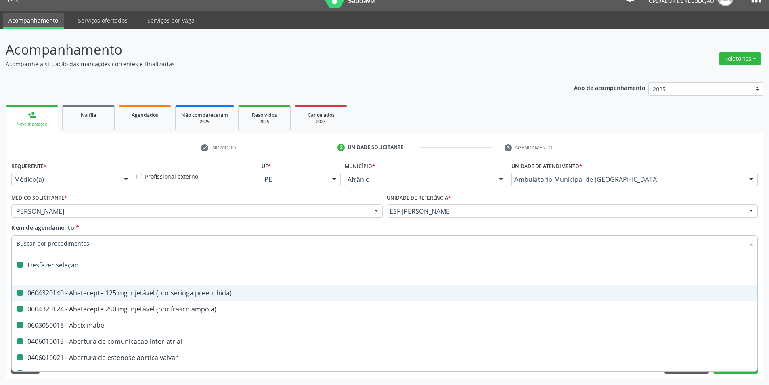
checkbox esquerdo "false"
checkbox adolescente\) "false"
checkbox inferiores "false"
checkbox oncologia "false"
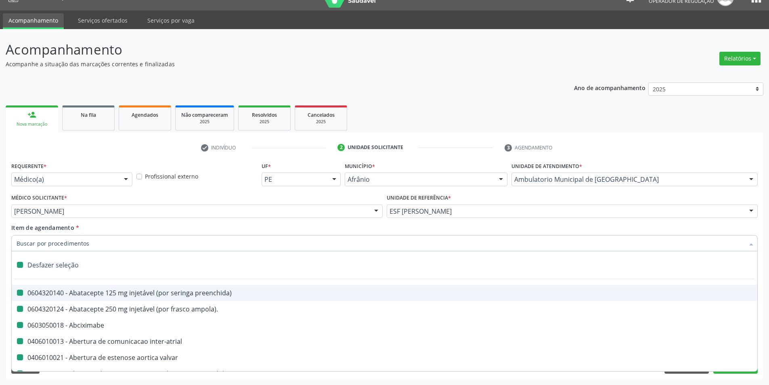
checkbox oncologia "false"
checkbox tarso "false"
checkbox oncologia "false"
checkbox reto "false"
checkbox oncologia "false"
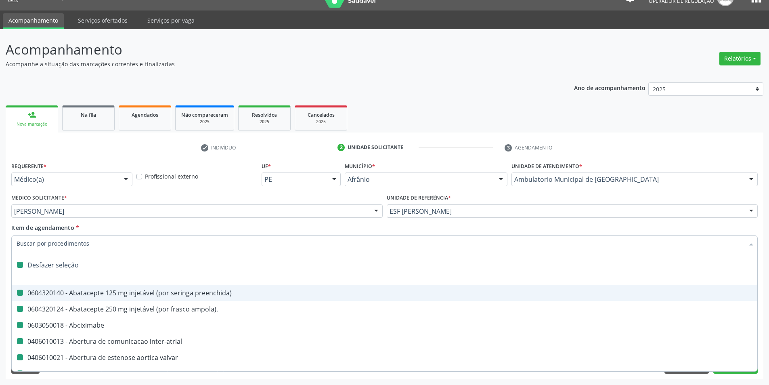
checkbox penis "false"
checkbox oncologia "false"
checkbox reto "false"
checkbox dedo "false"
checkbox superiores "false"
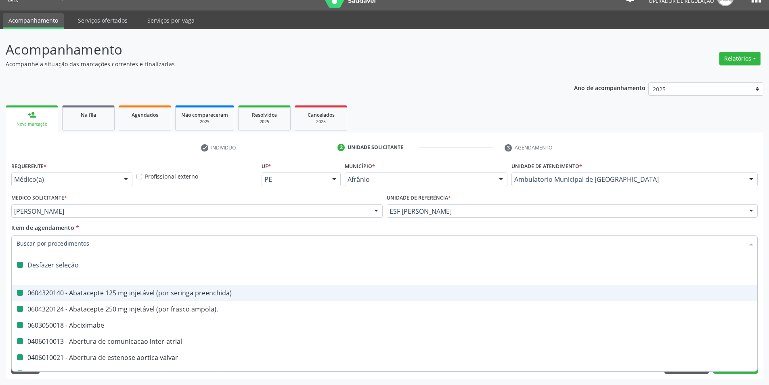
checkbox punho "false"
checkbox oncologia "false"
checkbox normal "false"
checkbox voz "false"
checkbox agua "false"
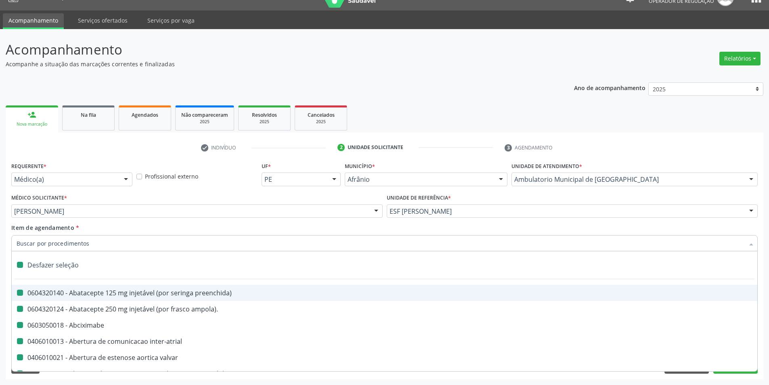
checkbox solo "false"
checkbox urina "false"
checkbox agua "false"
checkbox pesados "false"
checkbox pesticidas "false"
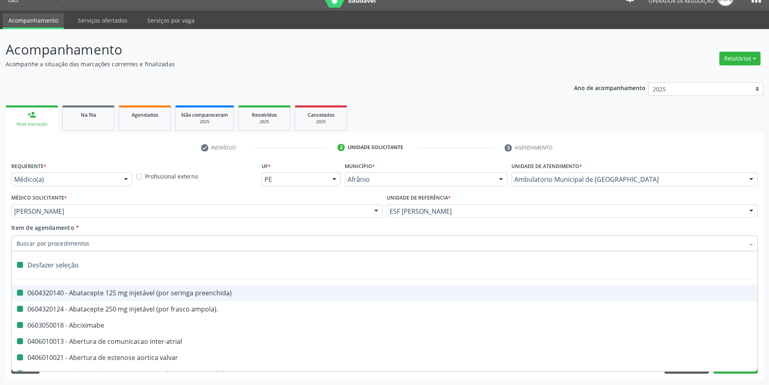
checkbox agua "false"
checkbox bileo-digestiva "false"
checkbox oncologia "false"
checkbox bidirecional "false"
checkbox adolescente\) "false"
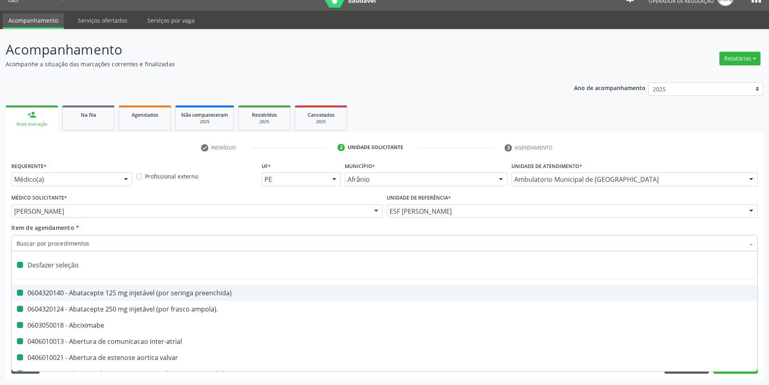
checkbox total "false"
checkbox central "false"
checkbox linfovenosa "false"
checkbox porto-cava "false"
checkbox cec "false"
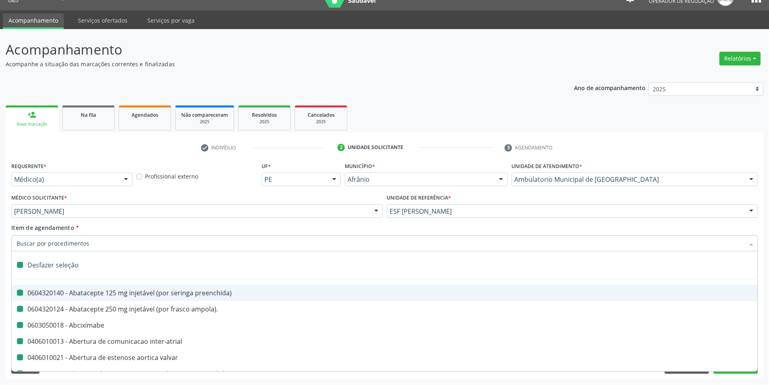
checkbox adolescente\) "false"
checkbox sistemico-pulmonar "false"
click at [71, 243] on input "Item de agendamento *" at bounding box center [381, 243] width 728 height 16
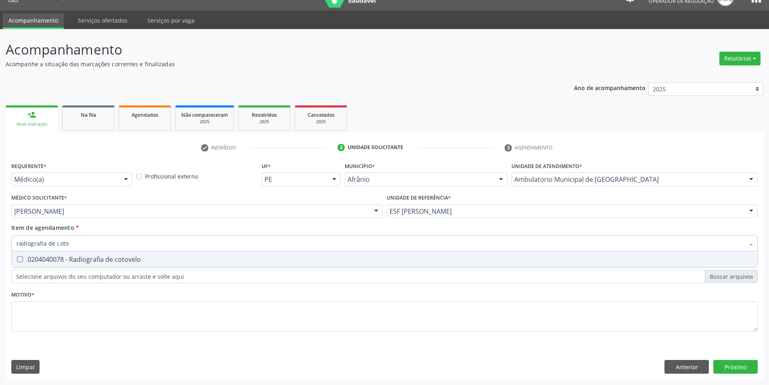
click at [78, 254] on span "0204040078 - Radiografia de cotovelo" at bounding box center [384, 259] width 745 height 16
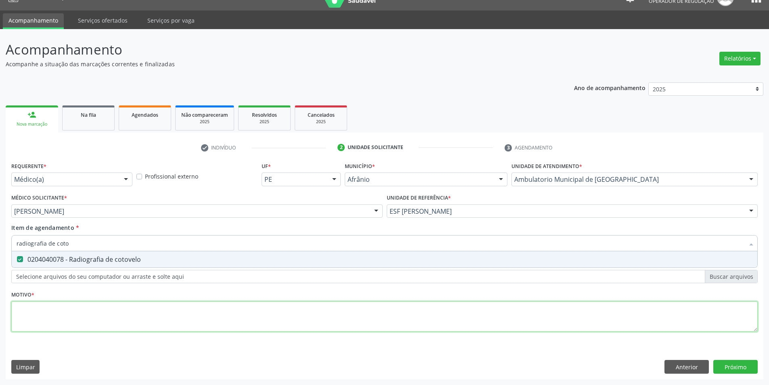
click at [72, 314] on div "Requerente * Médico(a) Médico(a) Enfermeiro(a) Paciente Nenhum resultado encont…" at bounding box center [384, 251] width 746 height 183
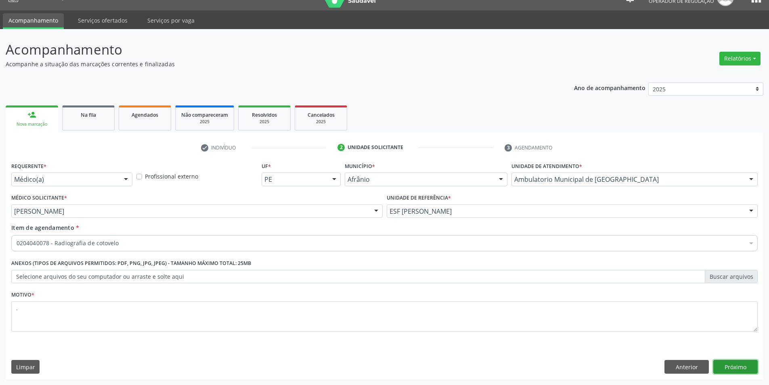
click at [735, 363] on button "Próximo" at bounding box center [735, 367] width 44 height 14
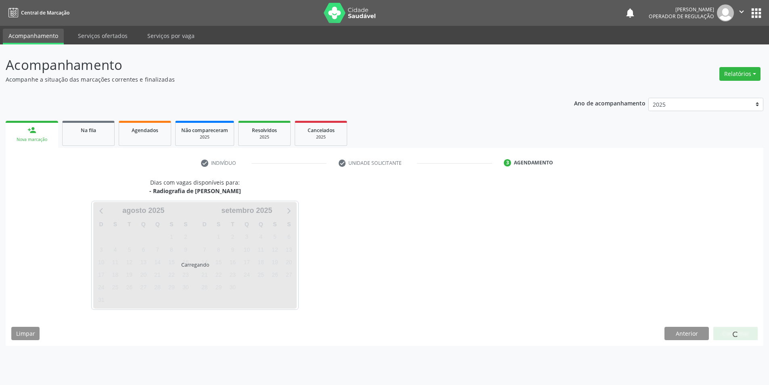
scroll to position [0, 0]
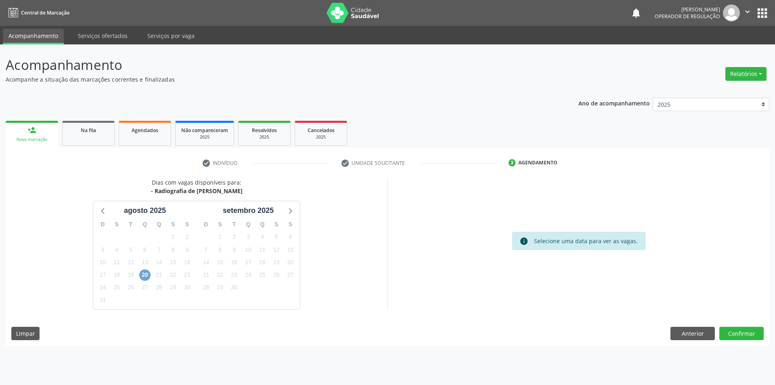
click at [148, 278] on span "20" at bounding box center [144, 274] width 11 height 11
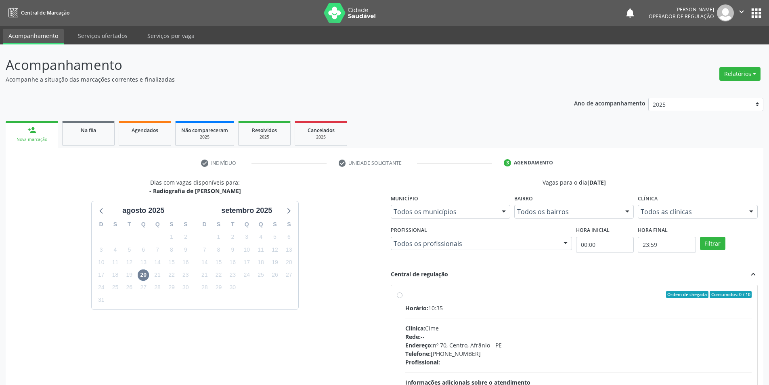
click at [398, 298] on div "Ordem de chegada Consumidos: 0 / 10 Horário: 10:35 Clínica: Cime Rede: -- Ender…" at bounding box center [574, 353] width 355 height 124
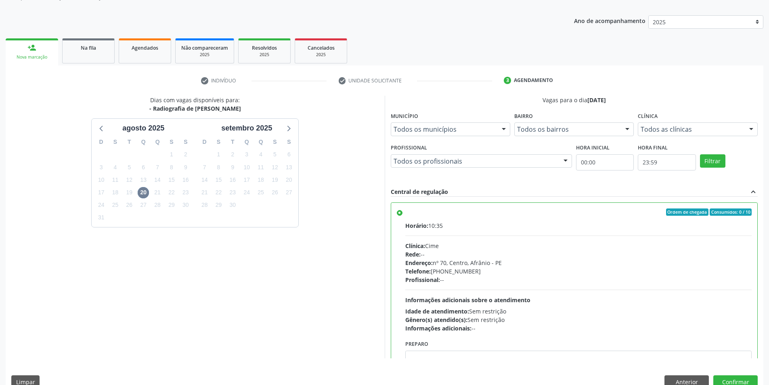
scroll to position [98, 0]
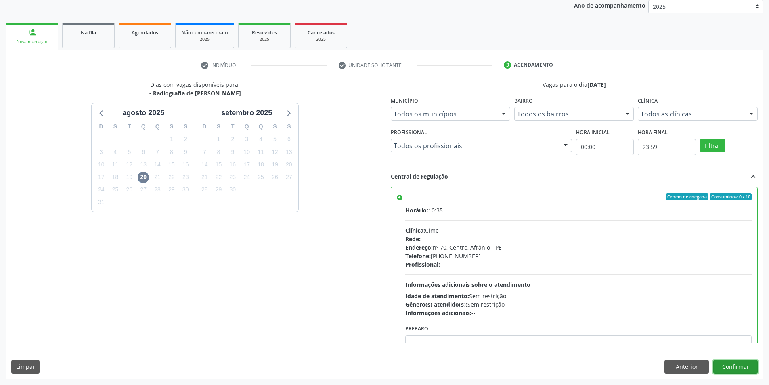
click at [747, 366] on button "Confirmar" at bounding box center [735, 367] width 44 height 14
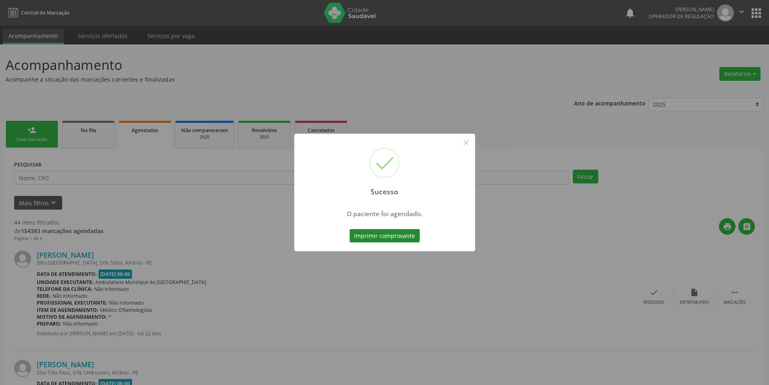
click at [384, 234] on button "Imprimir comprovante" at bounding box center [384, 236] width 70 height 14
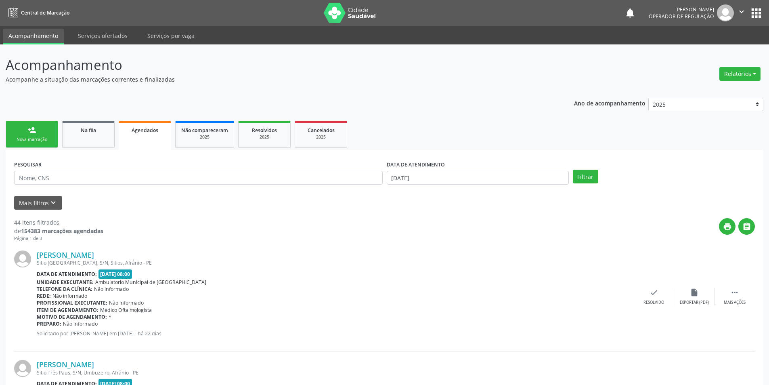
click at [33, 137] on div "Nova marcação" at bounding box center [32, 139] width 40 height 6
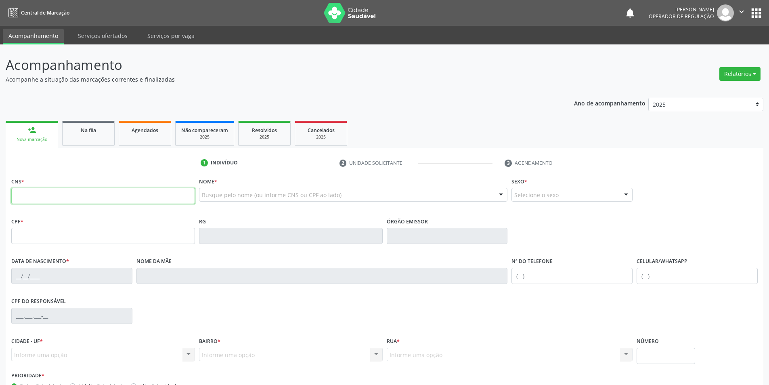
click at [62, 191] on input "text" at bounding box center [103, 196] width 184 height 16
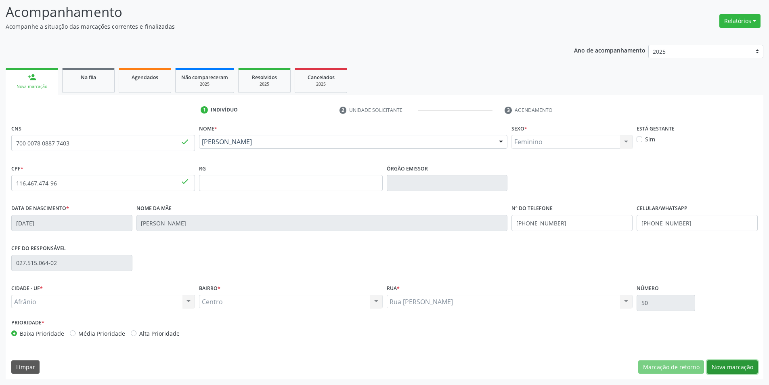
click at [731, 362] on button "Nova marcação" at bounding box center [732, 367] width 51 height 14
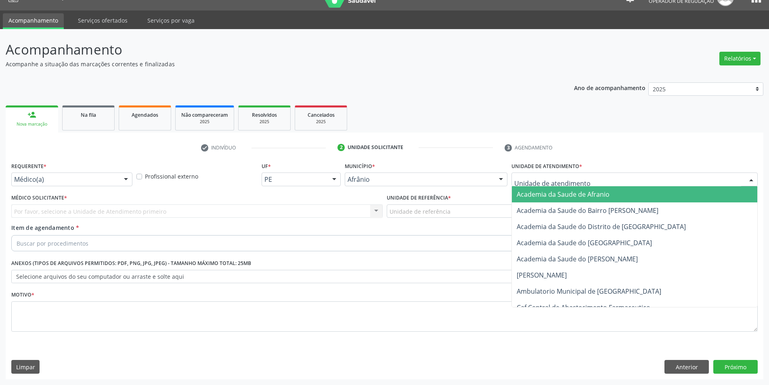
click at [605, 180] on div at bounding box center [634, 179] width 246 height 14
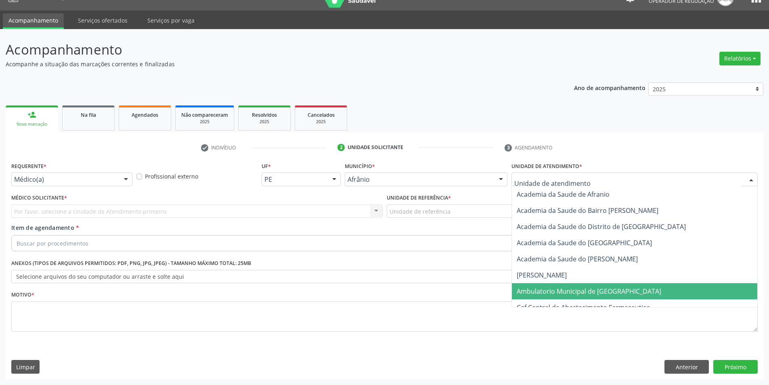
click at [584, 291] on span "Ambulatorio Municipal de [GEOGRAPHIC_DATA]" at bounding box center [589, 291] width 144 height 9
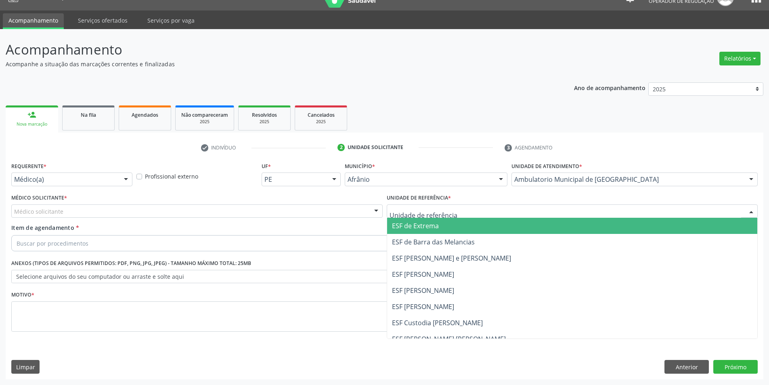
click at [432, 229] on span "ESF de Extrema" at bounding box center [415, 225] width 47 height 9
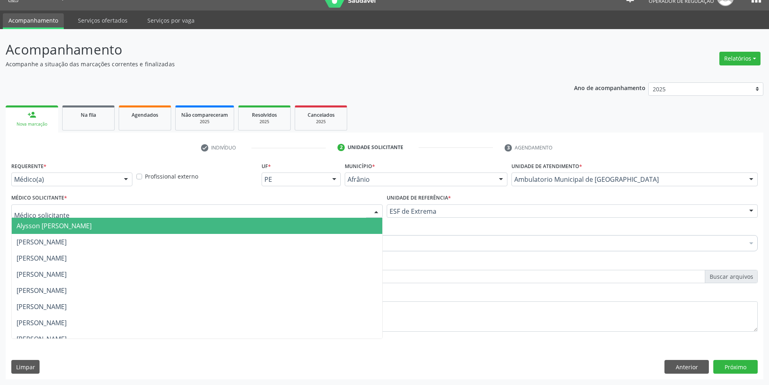
click at [366, 208] on div at bounding box center [196, 211] width 371 height 14
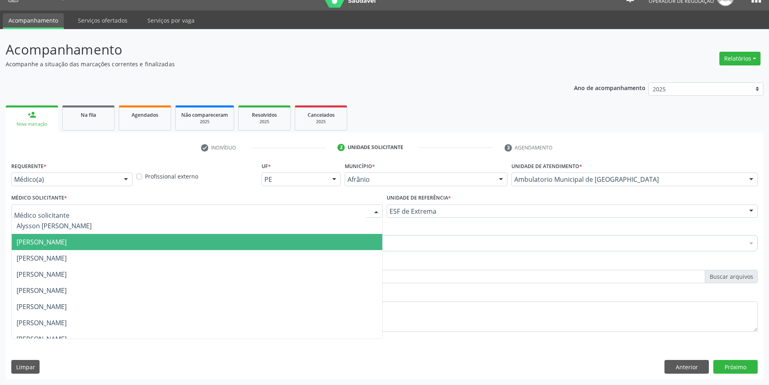
click at [249, 242] on span "Bruno Saraiva Bezerra Medrado" at bounding box center [197, 242] width 370 height 16
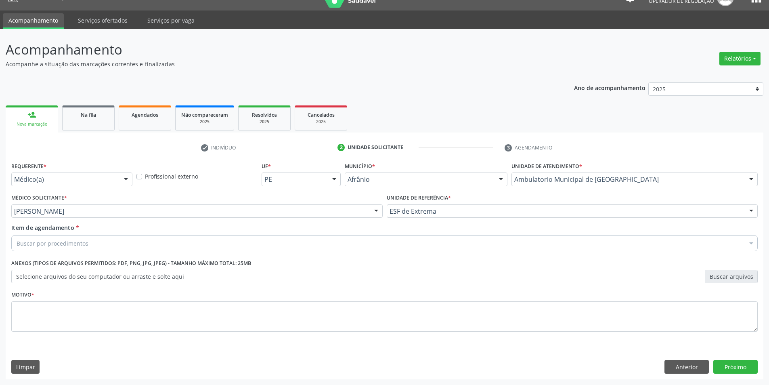
click at [98, 245] on div "Buscar por procedimentos" at bounding box center [384, 243] width 746 height 16
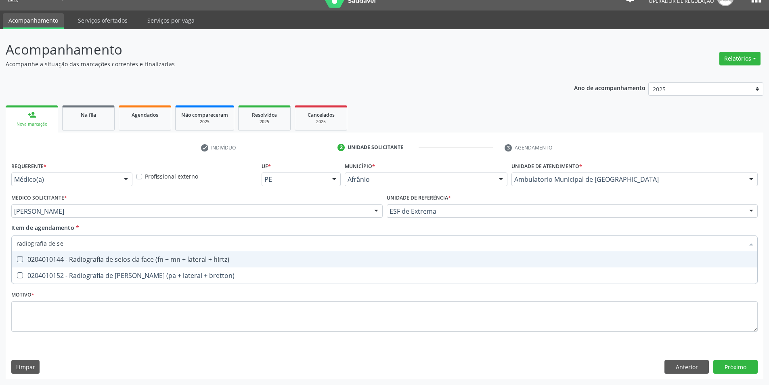
click at [176, 259] on div "0204010144 - Radiografia de seios da face (fn + mn + lateral + hirtz)" at bounding box center [385, 259] width 736 height 6
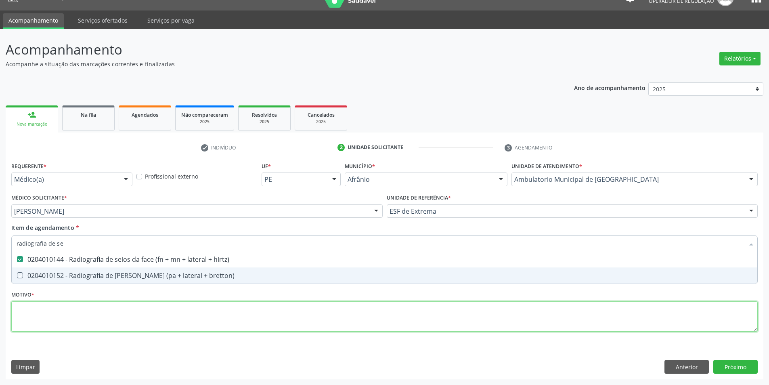
click at [132, 307] on div "Requerente * Médico(a) Médico(a) Enfermeiro(a) Paciente Nenhum resultado encont…" at bounding box center [384, 251] width 746 height 183
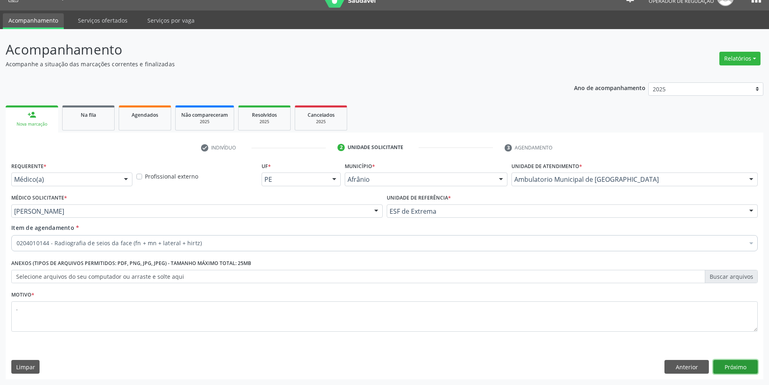
click at [734, 371] on button "Próximo" at bounding box center [735, 367] width 44 height 14
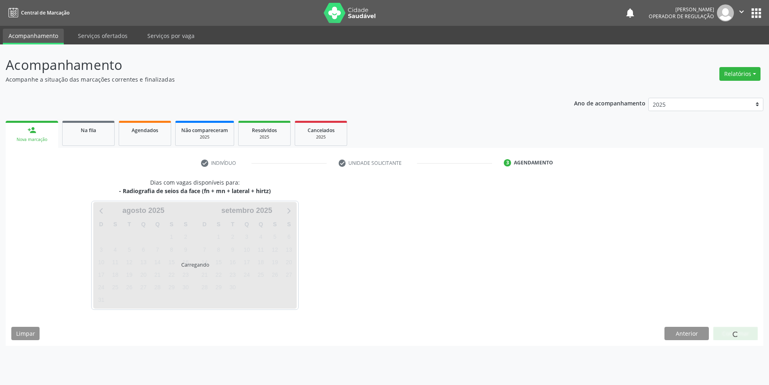
scroll to position [0, 0]
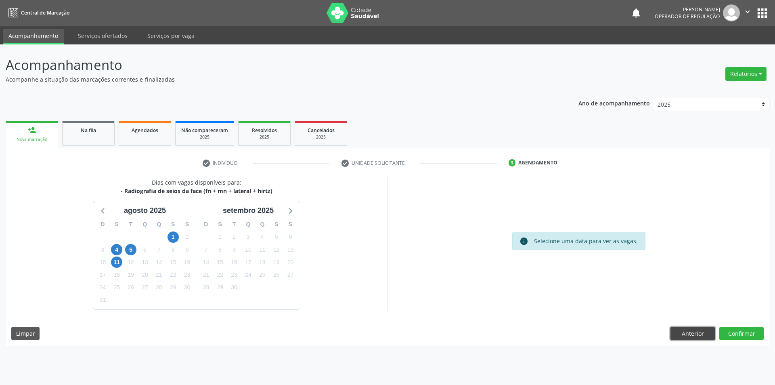
click at [690, 331] on button "Anterior" at bounding box center [692, 333] width 44 height 14
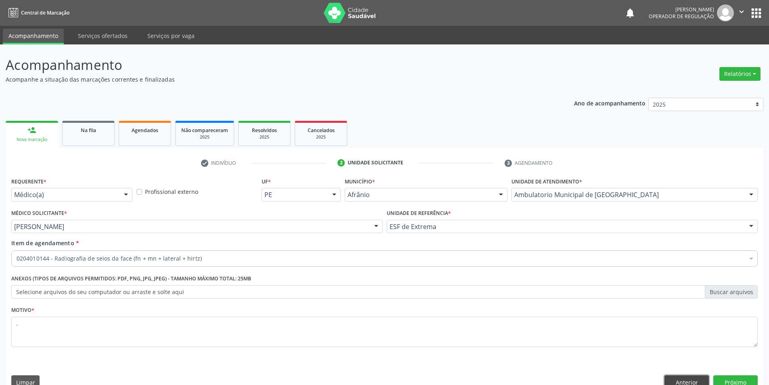
click at [679, 379] on button "Anterior" at bounding box center [686, 382] width 44 height 14
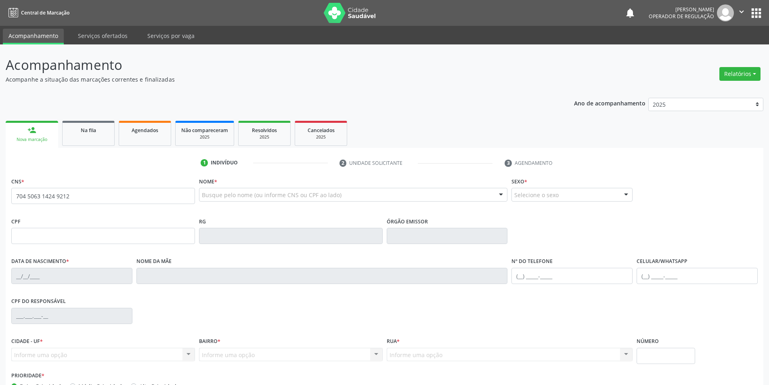
type input "704 5063 1424 9212"
type input "066.822.684-67"
type input "06/12/1987"
type input "Terezinha da Silva Nunes"
type input "(87) 98819-0065"
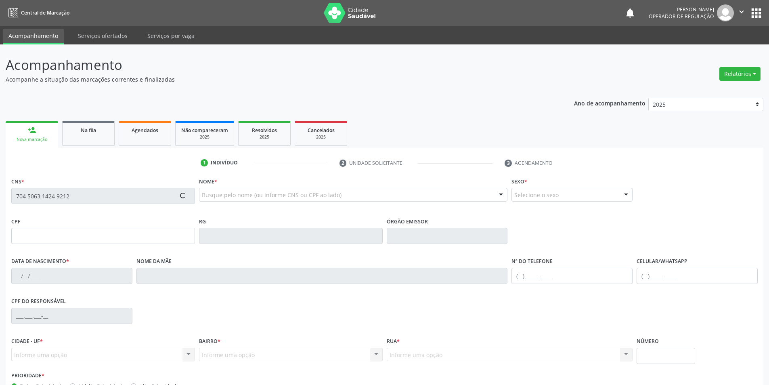
type input "(87) 98819-0065"
type input "S/N"
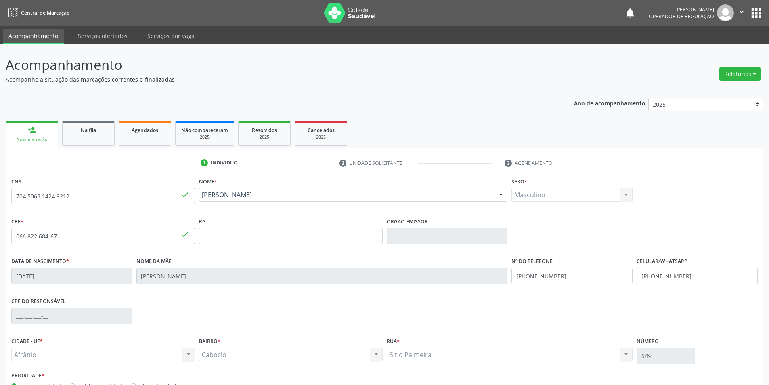
scroll to position [53, 0]
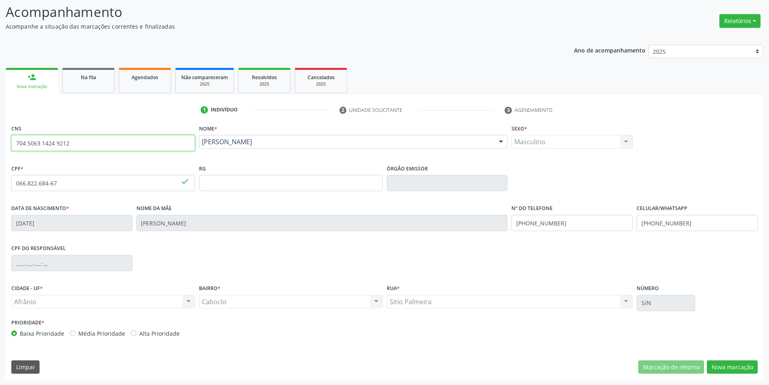
drag, startPoint x: 60, startPoint y: 142, endPoint x: 0, endPoint y: 141, distance: 59.7
click at [0, 141] on div "Acompanhamento Acompanhe a situação das marcações correntes e finalizadas Relat…" at bounding box center [384, 188] width 769 height 393
click at [722, 360] on button "Nova marcação" at bounding box center [732, 367] width 51 height 14
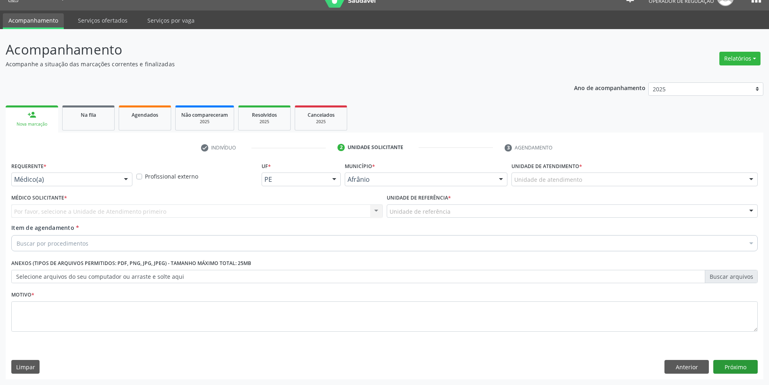
scroll to position [15, 0]
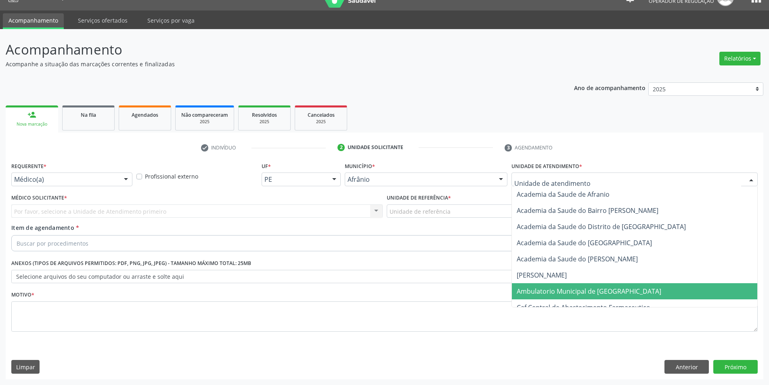
click at [544, 293] on span "Ambulatorio Municipal de [GEOGRAPHIC_DATA]" at bounding box center [589, 291] width 144 height 9
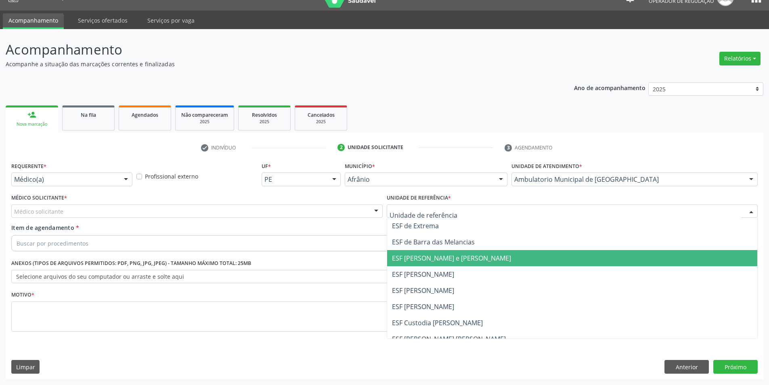
click at [440, 251] on span "ESF [PERSON_NAME] e [PERSON_NAME]" at bounding box center [572, 258] width 370 height 16
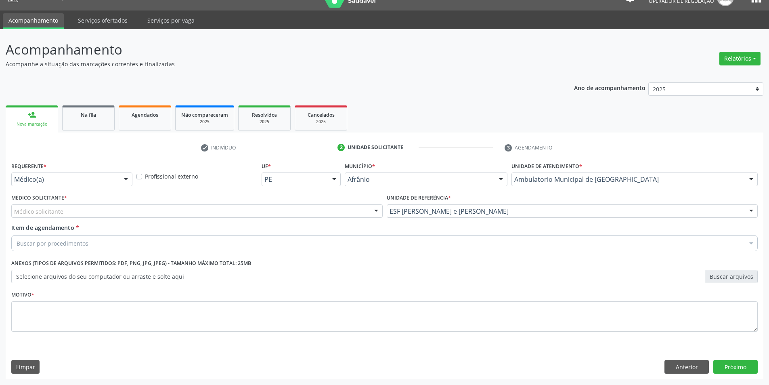
click at [232, 210] on div "Médico solicitante" at bounding box center [196, 211] width 371 height 14
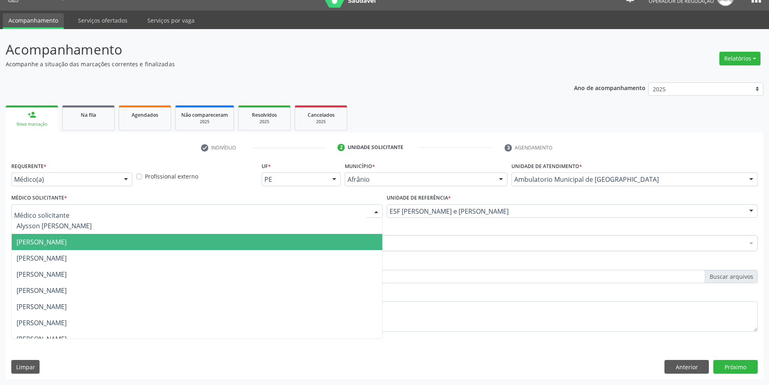
click at [200, 235] on span "[PERSON_NAME]" at bounding box center [197, 242] width 370 height 16
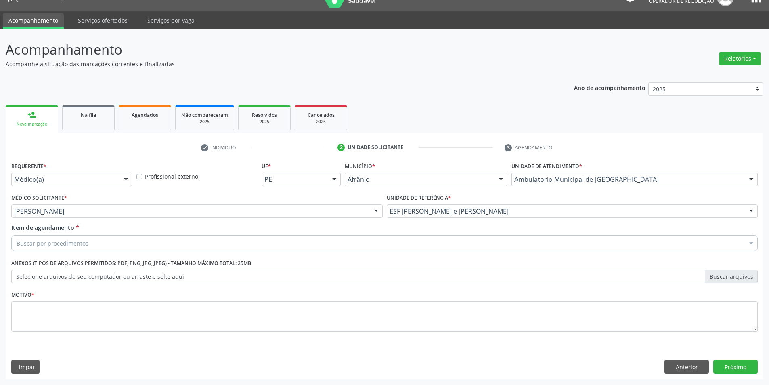
drag, startPoint x: 108, startPoint y: 242, endPoint x: 105, endPoint y: 247, distance: 6.1
click at [107, 243] on div "Buscar por procedimentos" at bounding box center [384, 243] width 746 height 16
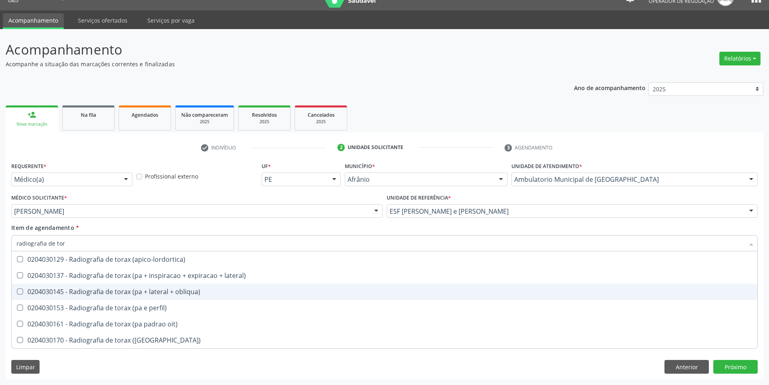
type input "radiografia de tora"
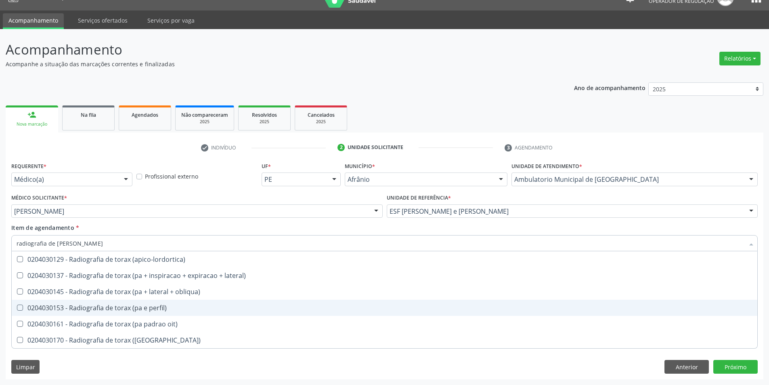
click at [163, 310] on div "0204030153 - Radiografia de torax (pa e perfil)" at bounding box center [385, 307] width 736 height 6
checkbox perfil\) "true"
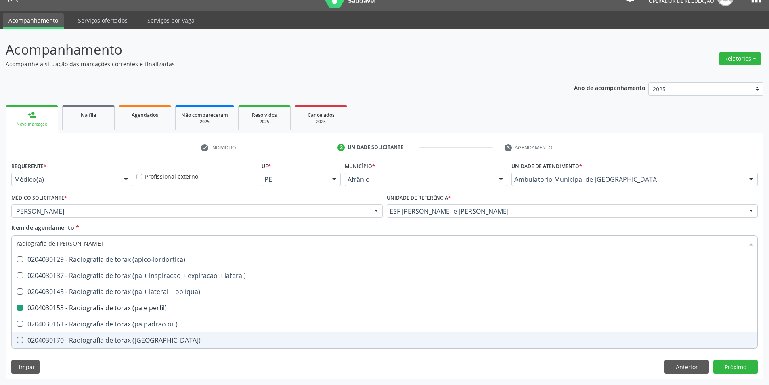
drag, startPoint x: 316, startPoint y: 370, endPoint x: 334, endPoint y: 371, distance: 18.6
click at [316, 370] on div "Requerente * Médico(a) Médico(a) Enfermeiro(a) Paciente Nenhum resultado encont…" at bounding box center [385, 269] width 758 height 219
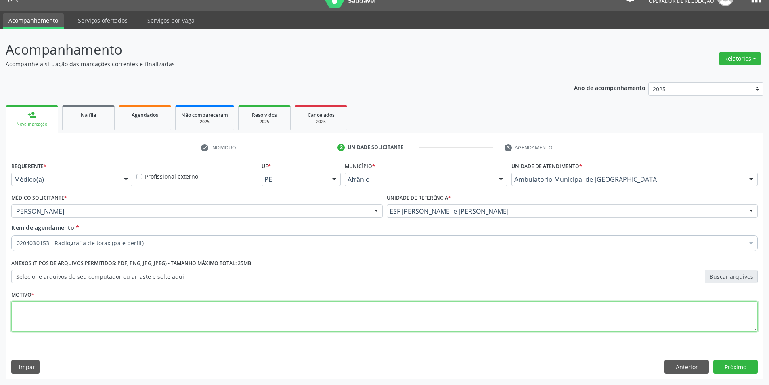
click at [697, 311] on textarea at bounding box center [384, 316] width 746 height 31
type textarea "."
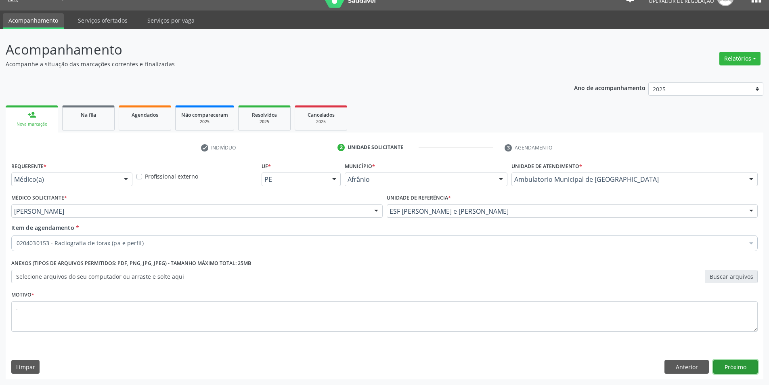
click at [745, 363] on button "Próximo" at bounding box center [735, 367] width 44 height 14
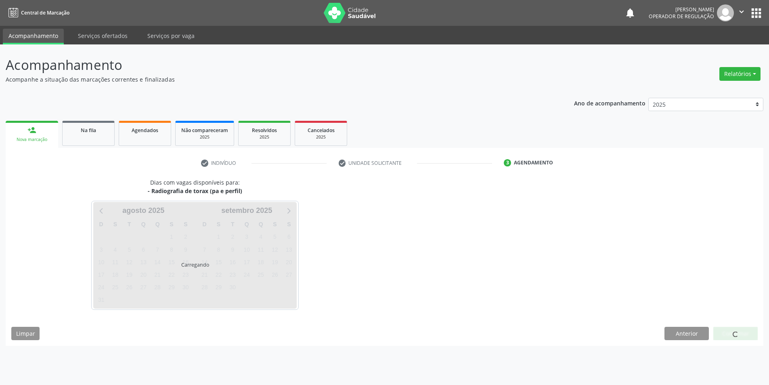
scroll to position [0, 0]
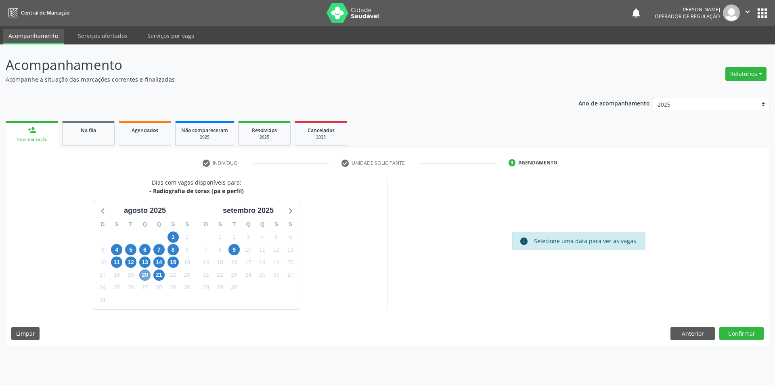
click at [148, 273] on span "20" at bounding box center [144, 274] width 11 height 11
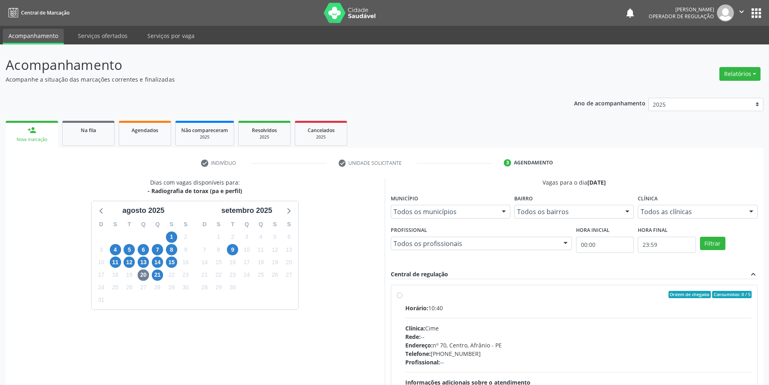
click at [419, 295] on div "Ordem de chegada Consumidos: 0 / 5" at bounding box center [578, 294] width 347 height 7
click at [402, 295] on input "Ordem de chegada Consumidos: 0 / 5 Horário: 10:40 Clínica: Cime Rede: -- Endere…" at bounding box center [400, 294] width 6 height 7
radio input "true"
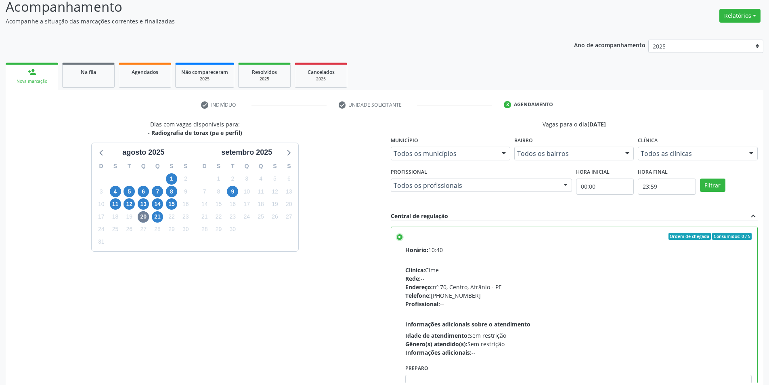
scroll to position [98, 0]
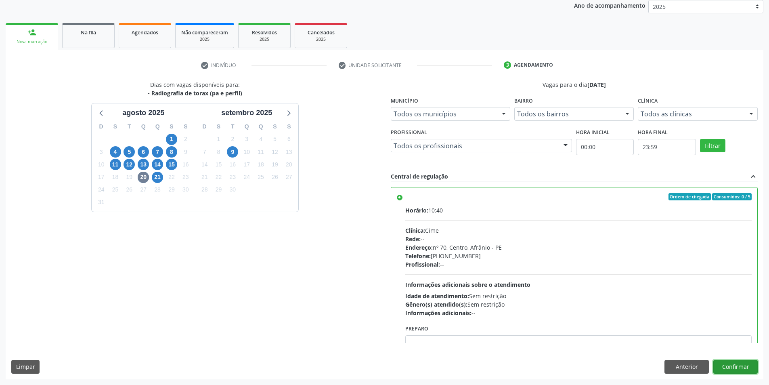
click at [738, 366] on button "Confirmar" at bounding box center [735, 367] width 44 height 14
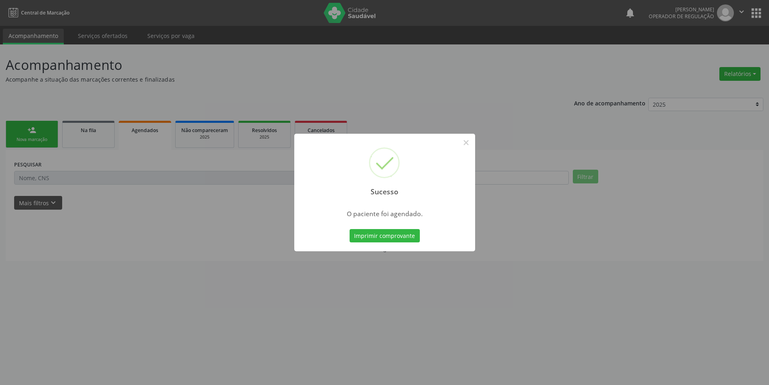
scroll to position [0, 0]
click at [388, 236] on button "Imprimir comprovante" at bounding box center [387, 236] width 70 height 14
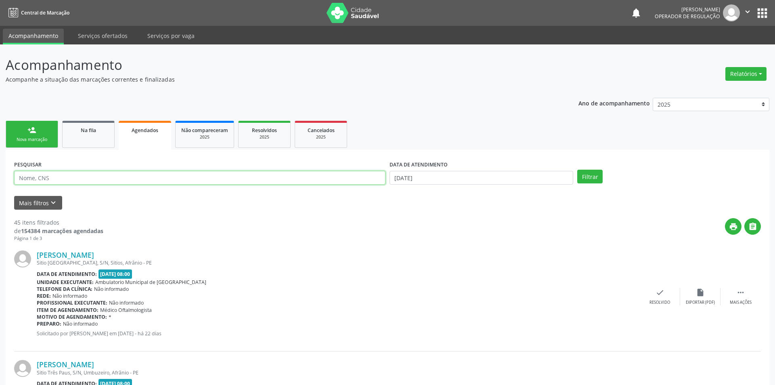
click at [60, 182] on input "text" at bounding box center [199, 178] width 371 height 14
click at [41, 138] on div "Nova marcação" at bounding box center [32, 139] width 40 height 6
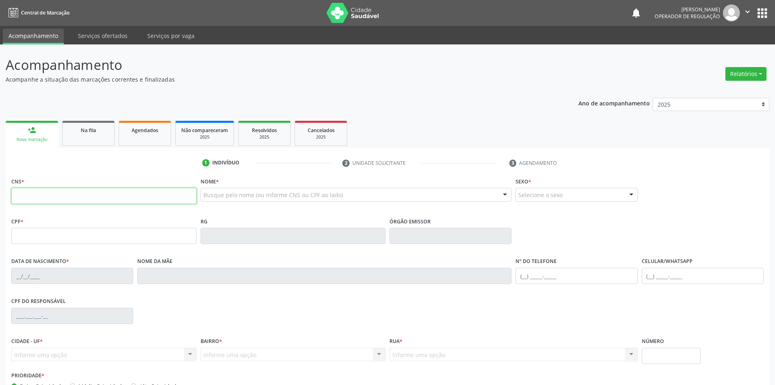
click at [65, 194] on input "text" at bounding box center [103, 196] width 185 height 16
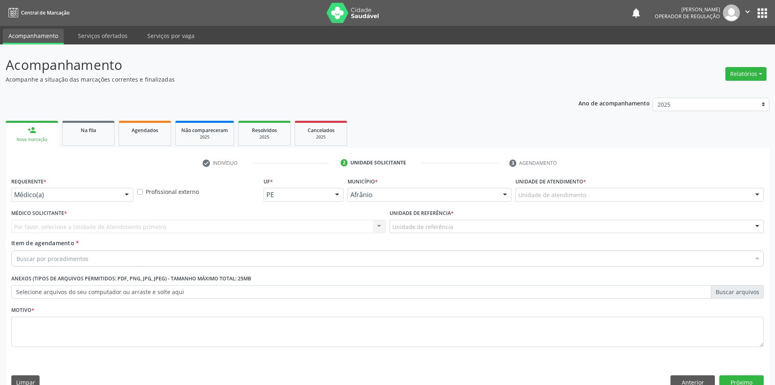
click at [555, 188] on div "Unidade de atendimento" at bounding box center [639, 195] width 248 height 14
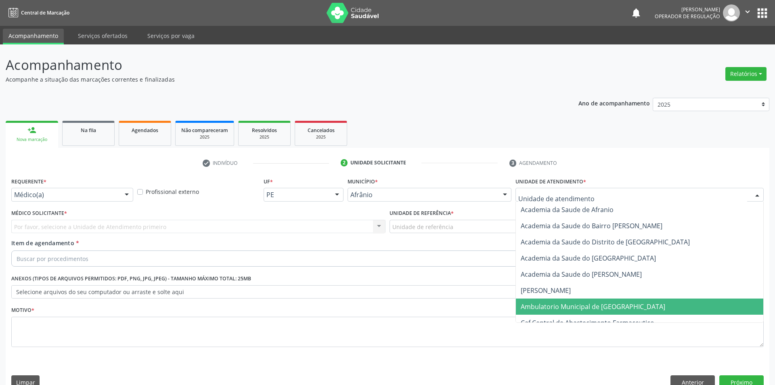
click at [573, 302] on span "Ambulatorio Municipal de [GEOGRAPHIC_DATA]" at bounding box center [593, 306] width 144 height 9
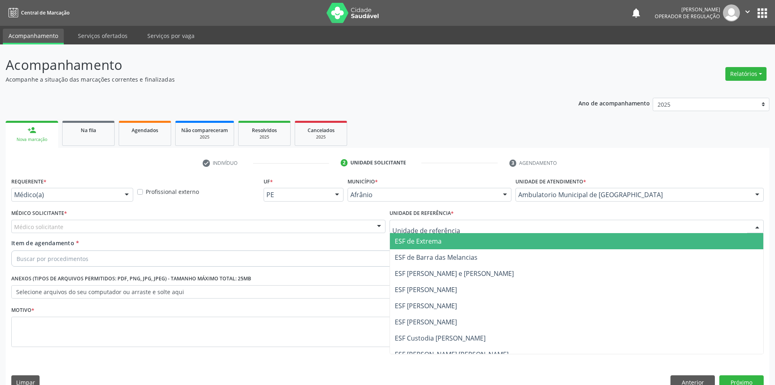
click at [427, 233] on span "ESF de Extrema" at bounding box center [576, 241] width 373 height 16
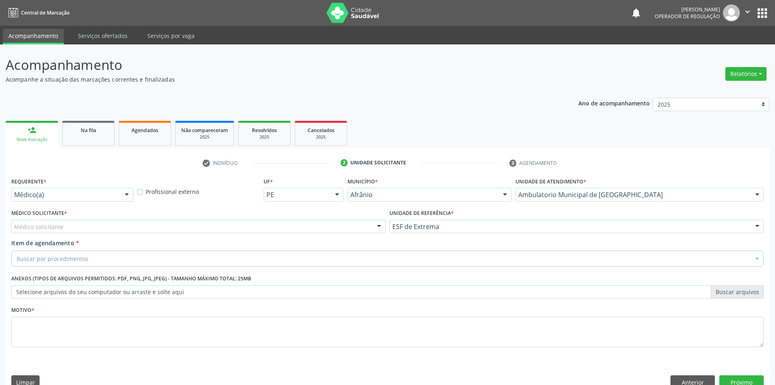
click at [252, 220] on div "Médico solicitante" at bounding box center [198, 227] width 374 height 14
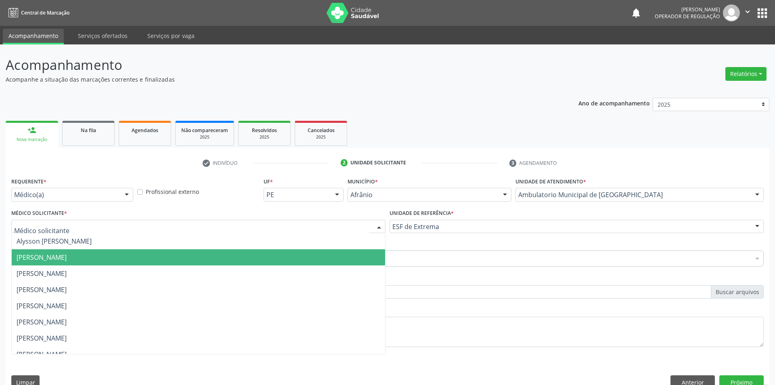
click at [204, 249] on span "[PERSON_NAME]" at bounding box center [198, 257] width 373 height 16
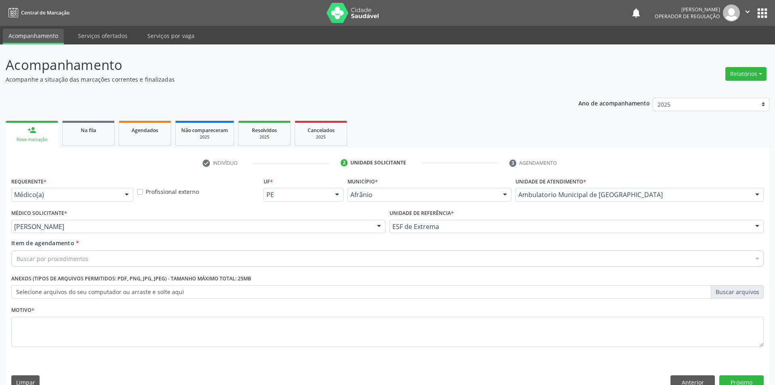
click at [157, 250] on div "Buscar por procedimentos" at bounding box center [387, 258] width 752 height 16
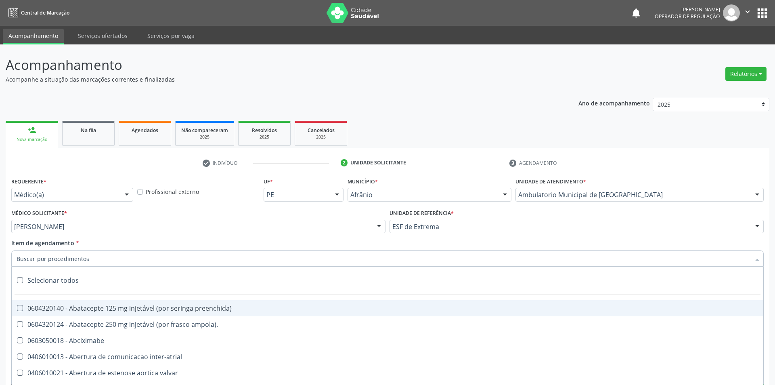
type input "r"
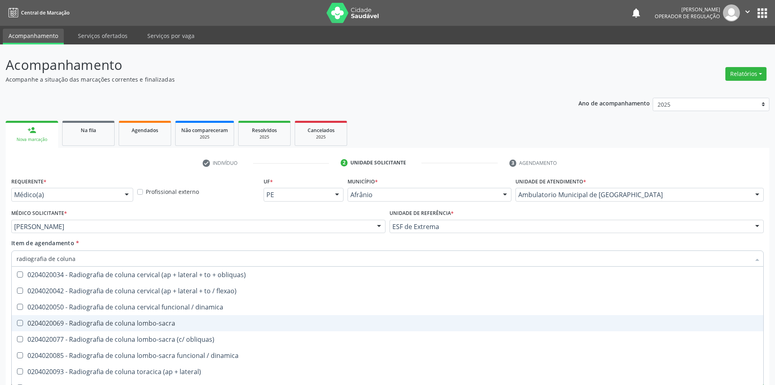
click at [163, 320] on div "0204020069 - Radiografia de coluna lombo-sacra" at bounding box center [388, 323] width 742 height 6
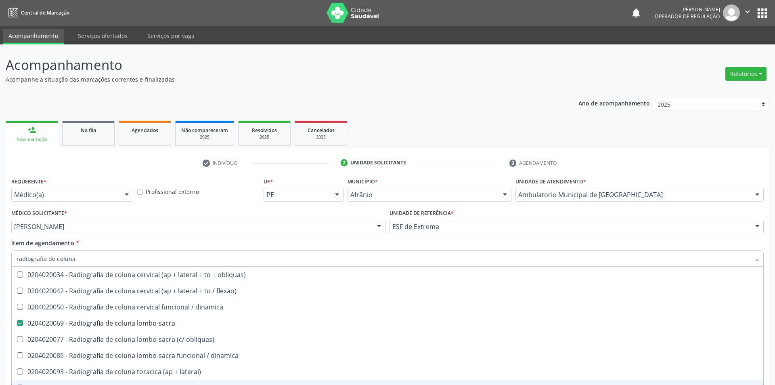
click at [661, 239] on div "Item de agendamento * radiografia de coluna Desfazer seleção 0204020034 - Radio…" at bounding box center [387, 251] width 752 height 25
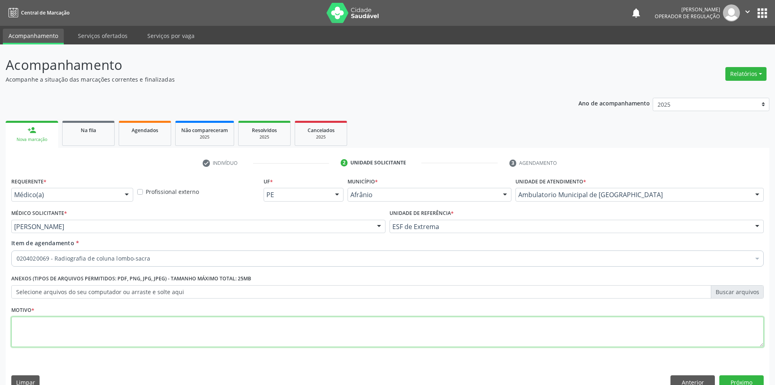
click at [479, 317] on textarea at bounding box center [387, 331] width 752 height 31
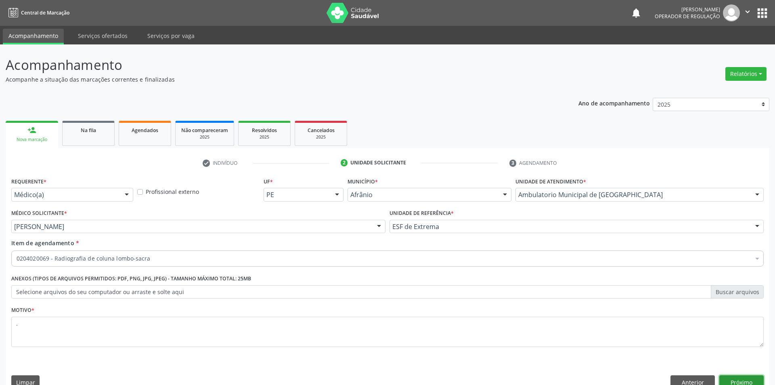
click at [733, 375] on button "Próximo" at bounding box center [741, 382] width 44 height 14
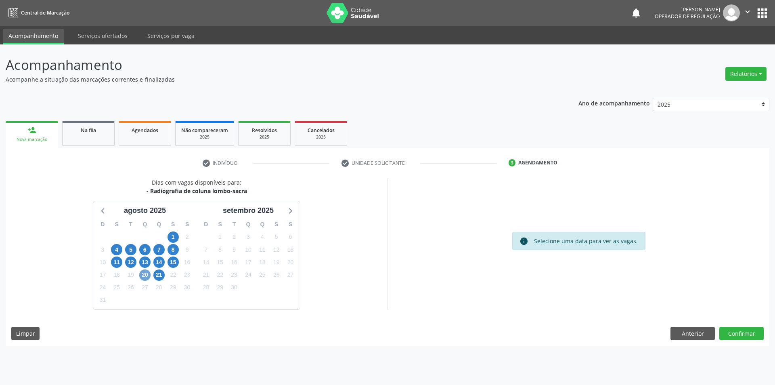
click at [146, 274] on span "20" at bounding box center [144, 274] width 11 height 11
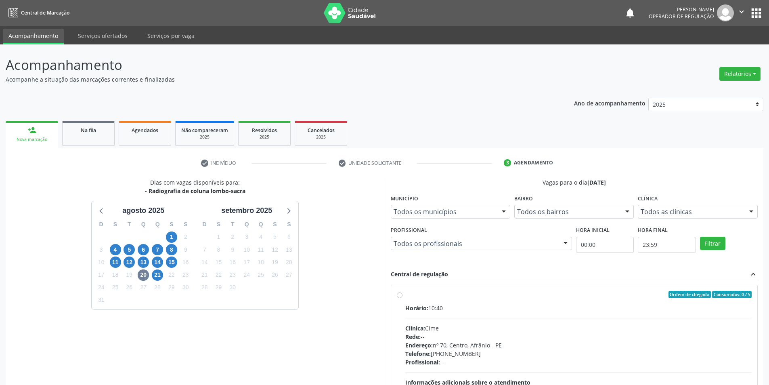
click at [408, 298] on label "Ordem de chegada Consumidos: 0 / 5 Horário: 10:40 Clínica: Cime Rede: -- Endere…" at bounding box center [578, 353] width 347 height 124
click at [402, 298] on input "Ordem de chegada Consumidos: 0 / 5 Horário: 10:40 Clínica: Cime Rede: -- Endere…" at bounding box center [400, 294] width 6 height 7
radio input "true"
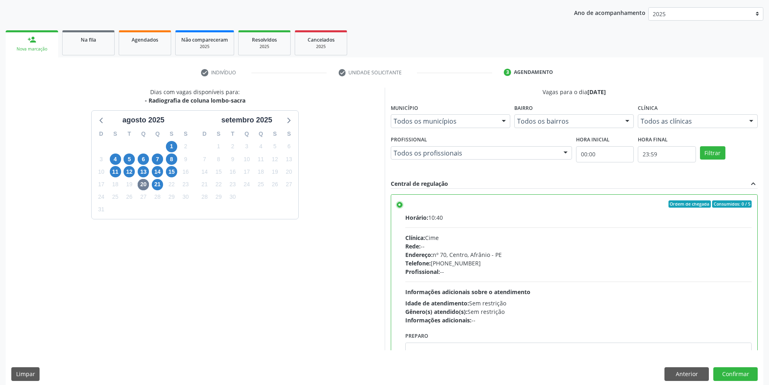
scroll to position [92, 0]
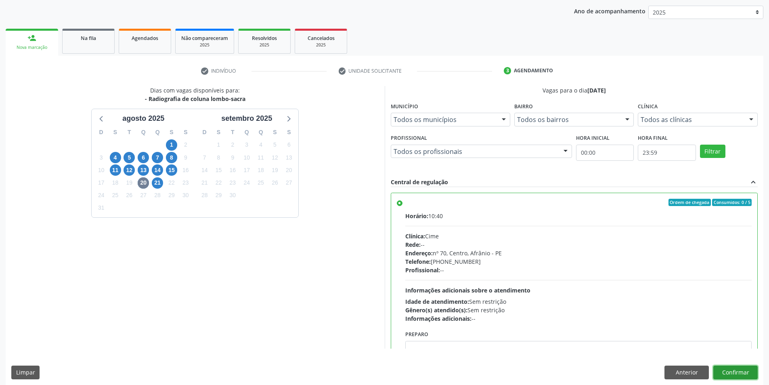
click at [748, 375] on button "Confirmar" at bounding box center [735, 372] width 44 height 14
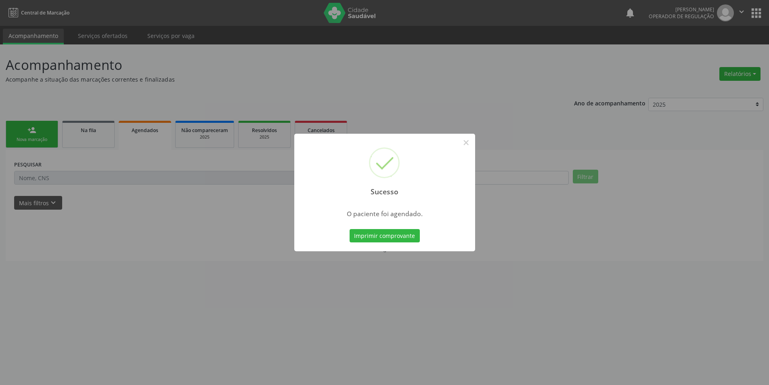
scroll to position [0, 0]
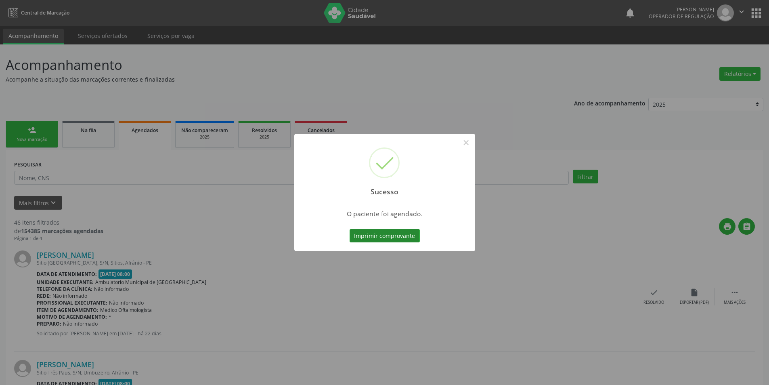
click at [399, 234] on button "Imprimir comprovante" at bounding box center [384, 236] width 70 height 14
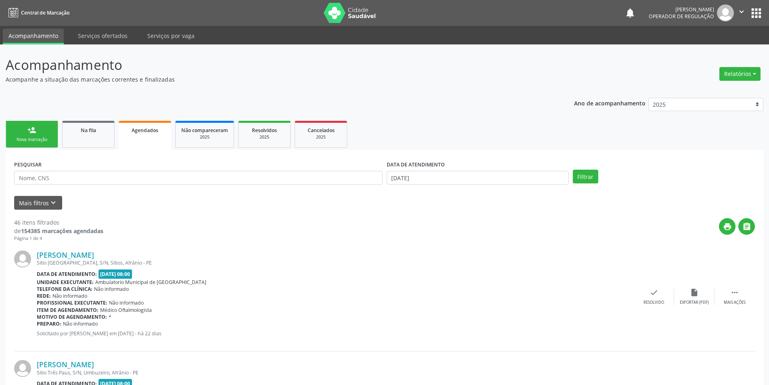
click at [46, 131] on link "person_add Nova marcação" at bounding box center [32, 134] width 52 height 27
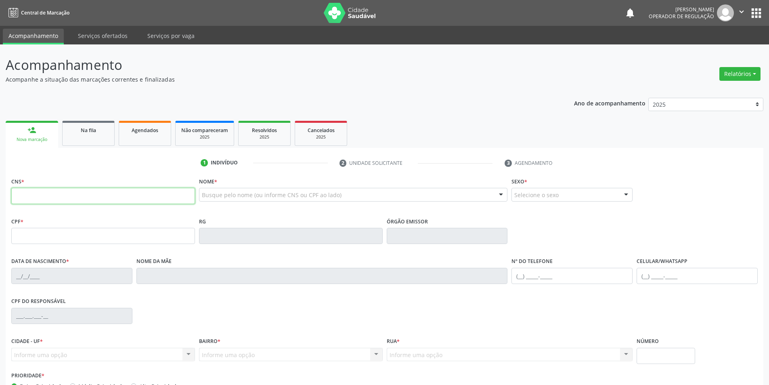
click at [59, 192] on input "text" at bounding box center [103, 196] width 184 height 16
type input "700 0078 0887 7403"
type input "116.467.474-96"
type input "07/11/1998"
type input "Terezinha da Silva Santos"
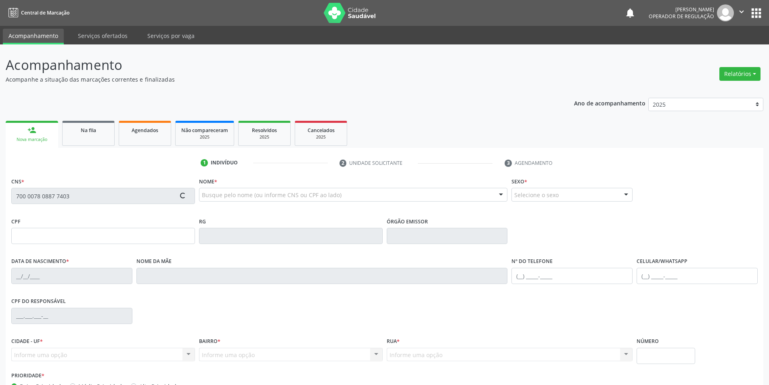
type input "(87) 98843-7712"
type input "(87) 98839-9366"
type input "027.515.064-02"
type input "50"
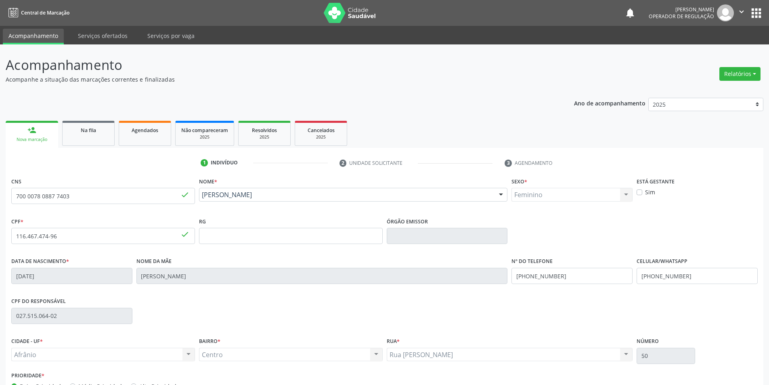
scroll to position [53, 0]
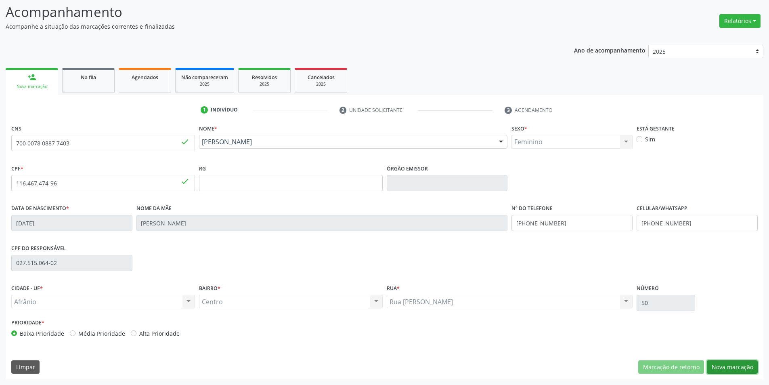
click at [743, 366] on button "Nova marcação" at bounding box center [732, 367] width 51 height 14
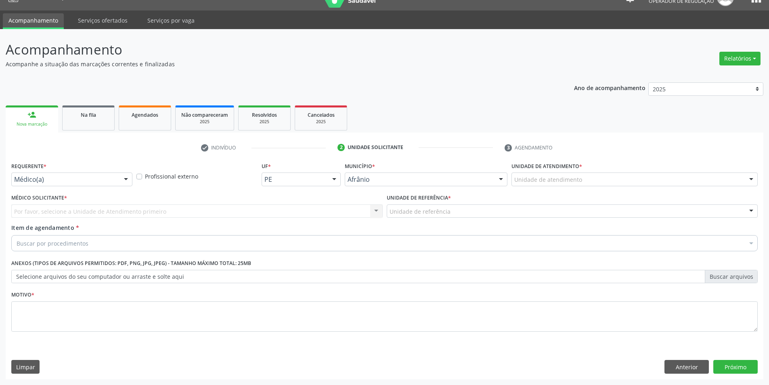
scroll to position [15, 0]
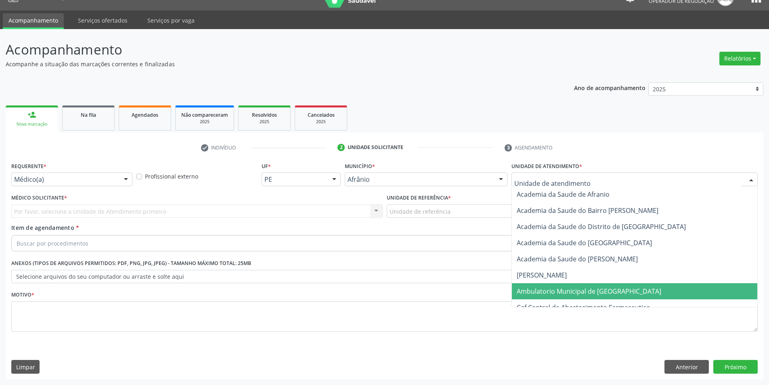
click at [567, 291] on span "Ambulatorio Municipal de [GEOGRAPHIC_DATA]" at bounding box center [589, 291] width 144 height 9
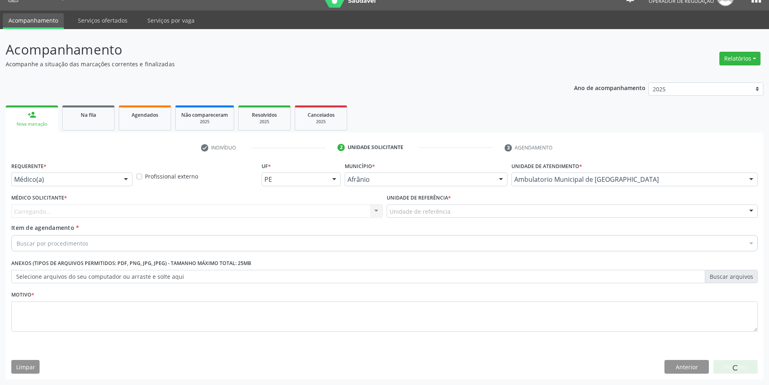
click at [393, 209] on div "Unidade de referência" at bounding box center [572, 211] width 371 height 14
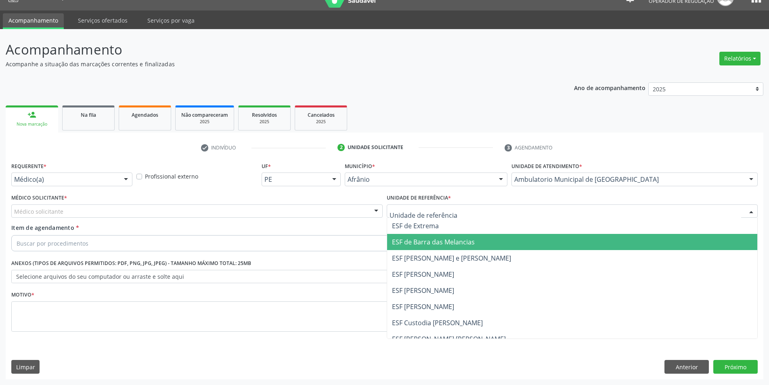
click at [414, 239] on span "ESF de Barra das Melancias" at bounding box center [433, 241] width 83 height 9
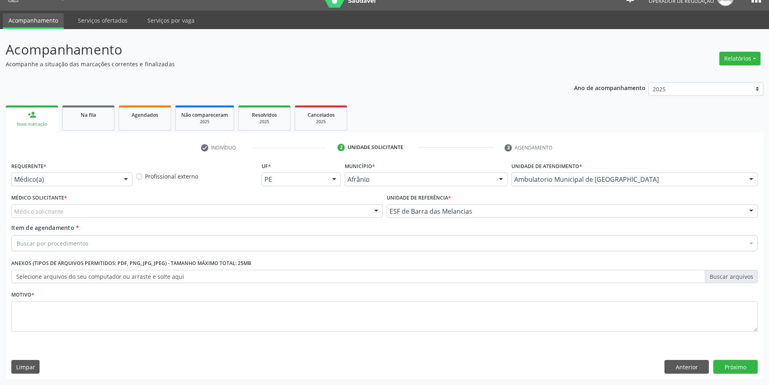
drag, startPoint x: 250, startPoint y: 211, endPoint x: 247, endPoint y: 213, distance: 4.2
click at [250, 212] on div "Médico solicitante" at bounding box center [196, 211] width 371 height 14
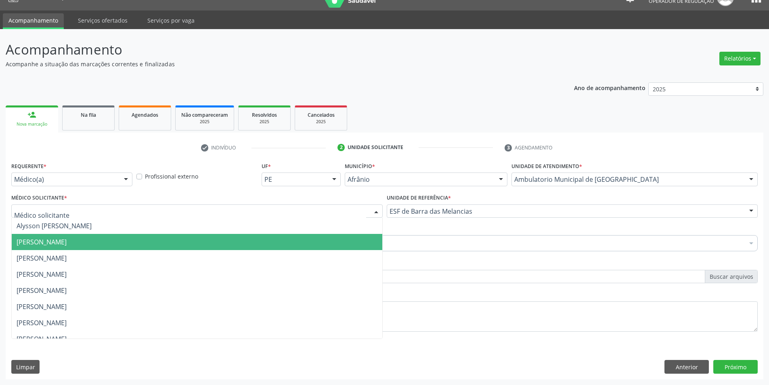
click at [189, 234] on span "Bruno Saraiva Bezerra Medrado" at bounding box center [197, 242] width 370 height 16
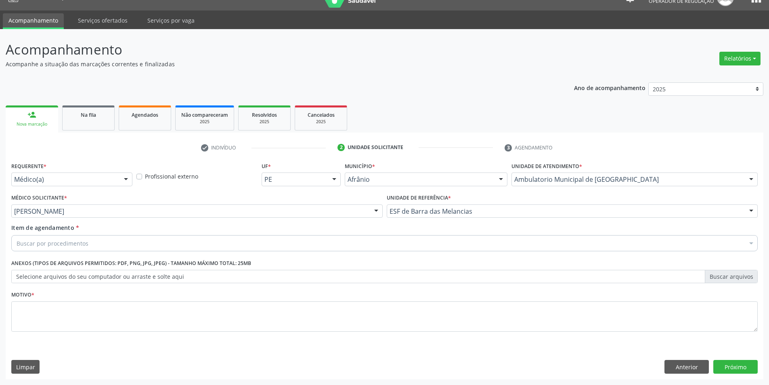
click at [108, 242] on div "Buscar por procedimentos" at bounding box center [384, 243] width 746 height 16
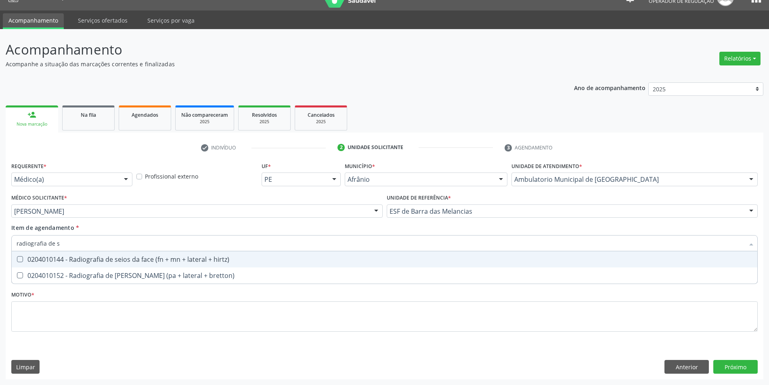
type input "radiografia de se"
click at [128, 260] on div "0204010144 - Radiografia de seios da face (fn + mn + lateral + hirtz)" at bounding box center [385, 259] width 736 height 6
checkbox hirtz\) "true"
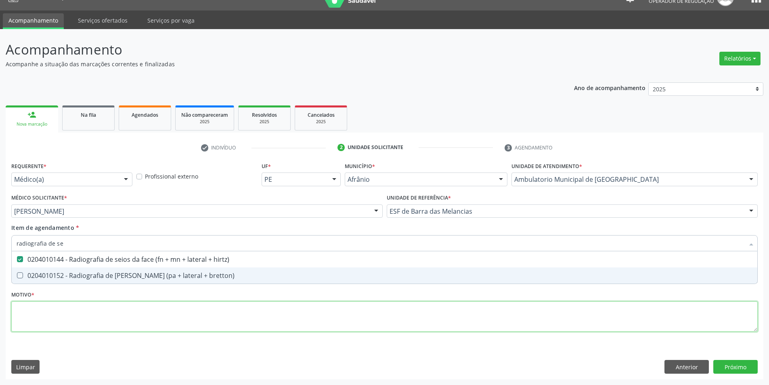
click at [119, 308] on div "Requerente * Médico(a) Médico(a) Enfermeiro(a) Paciente Nenhum resultado encont…" at bounding box center [384, 251] width 746 height 183
checkbox bretton\) "true"
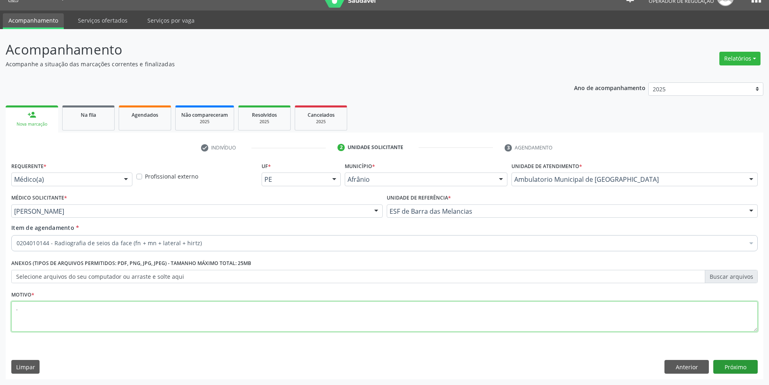
type textarea "."
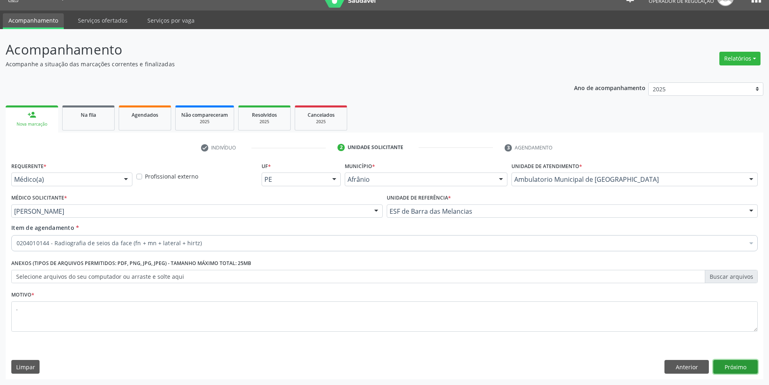
click at [750, 363] on button "Próximo" at bounding box center [735, 367] width 44 height 14
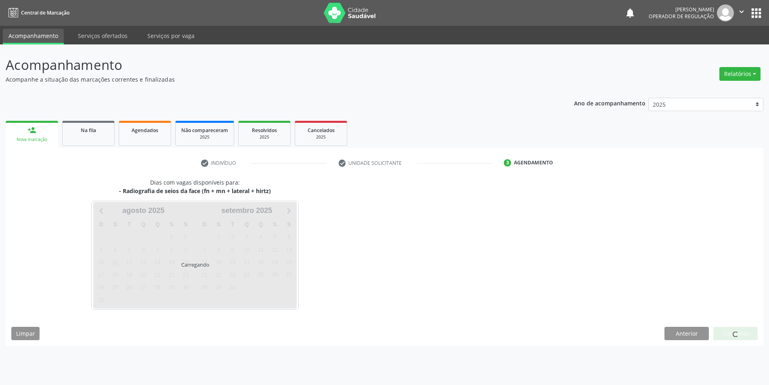
scroll to position [0, 0]
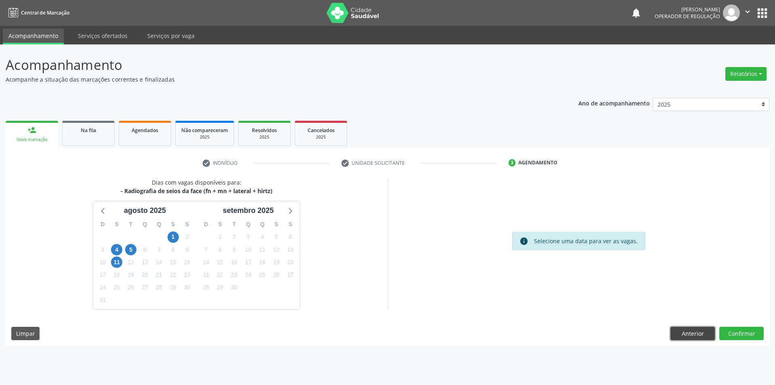
click at [688, 334] on button "Anterior" at bounding box center [692, 333] width 44 height 14
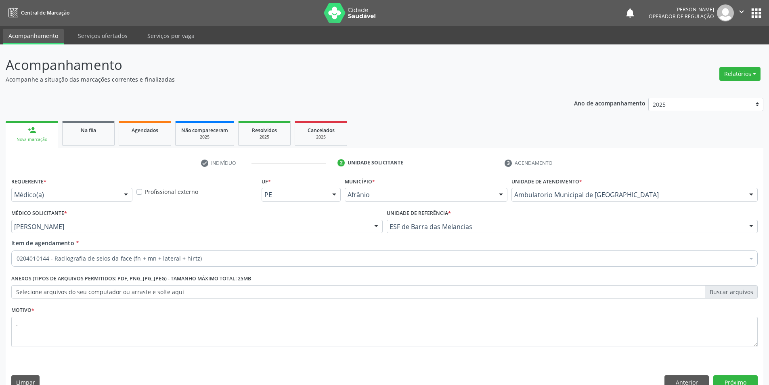
click at [36, 139] on div "Nova marcação" at bounding box center [31, 139] width 41 height 6
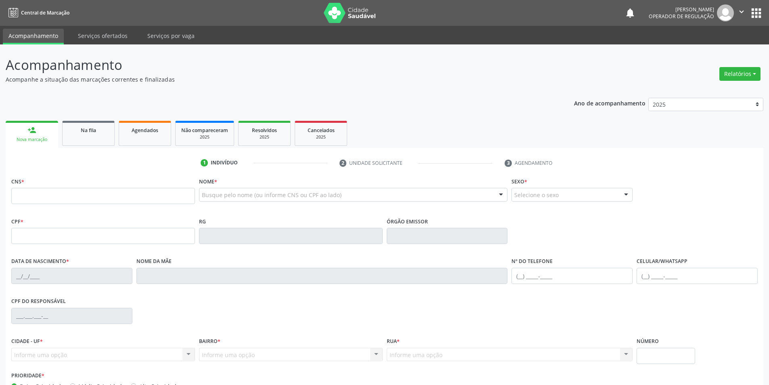
click at [55, 199] on input "text" at bounding box center [103, 196] width 184 height 16
click at [269, 131] on span "Resolvidos" at bounding box center [264, 130] width 25 height 7
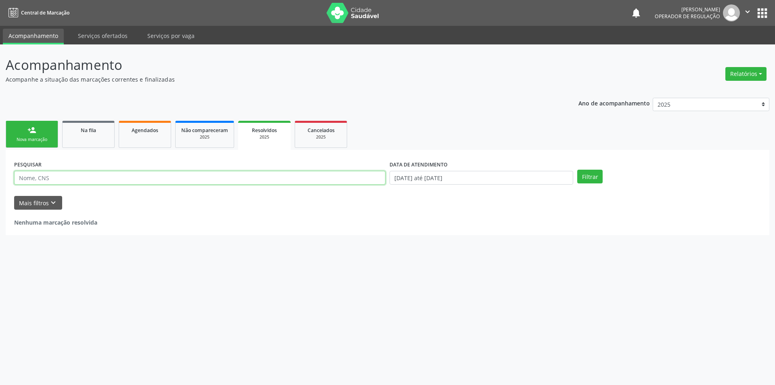
click at [33, 180] on input "text" at bounding box center [199, 178] width 371 height 14
type input "700300987123639"
click at [577, 170] on button "Filtrar" at bounding box center [589, 177] width 25 height 14
click at [89, 178] on input "700300987123639" at bounding box center [199, 178] width 371 height 14
click at [577, 170] on button "Filtrar" at bounding box center [589, 177] width 25 height 14
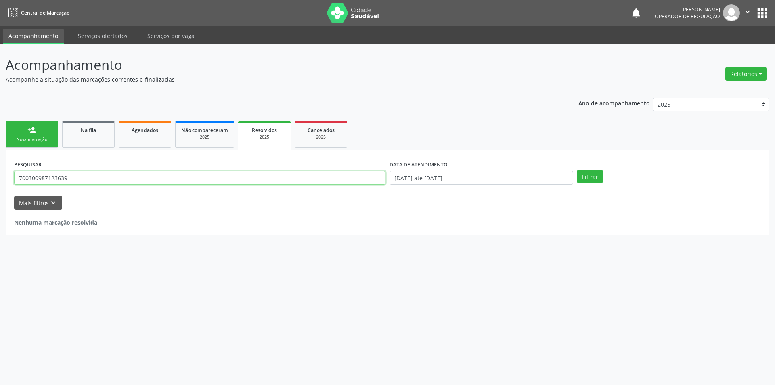
drag, startPoint x: 80, startPoint y: 178, endPoint x: 14, endPoint y: 176, distance: 66.2
click at [14, 176] on div "PESQUISAR 700300987123639" at bounding box center [199, 173] width 375 height 31
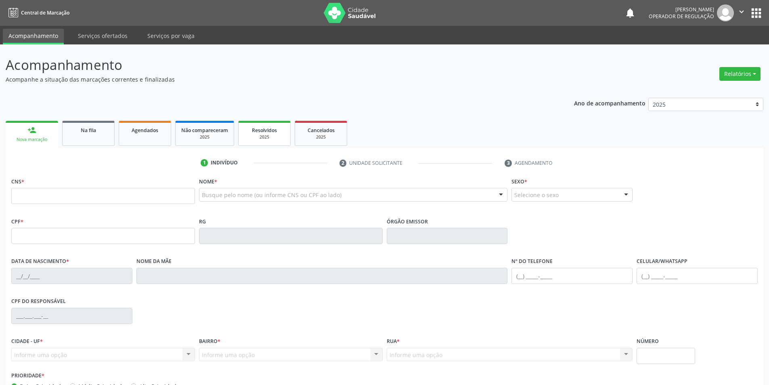
click at [260, 141] on link "Resolvidos 2025" at bounding box center [264, 133] width 52 height 25
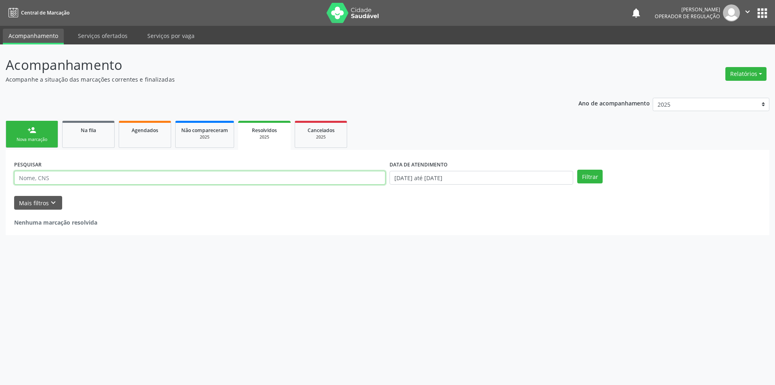
click at [101, 177] on input "text" at bounding box center [199, 178] width 371 height 14
paste input "700300987123639"
type input "700300987123639"
click at [584, 179] on button "Filtrar" at bounding box center [589, 177] width 25 height 14
click at [25, 203] on button "Mais filtros keyboard_arrow_down" at bounding box center [38, 203] width 48 height 14
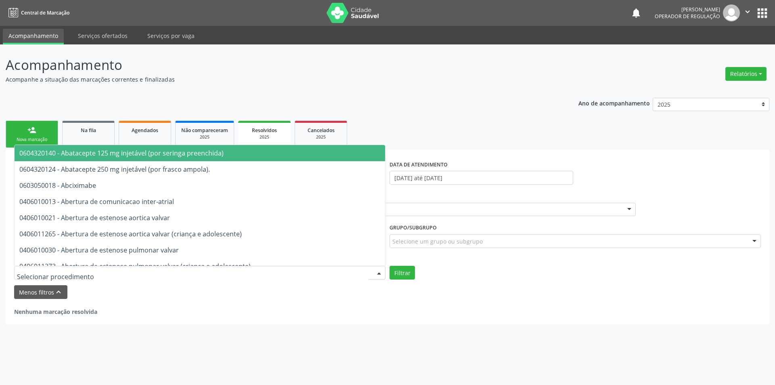
type input "e"
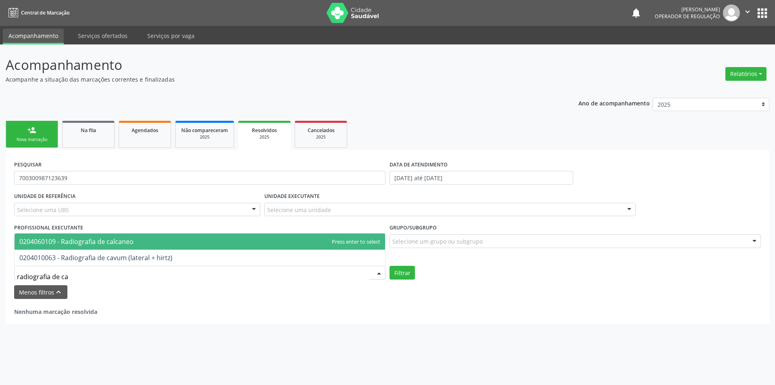
type input "radiografia de cal"
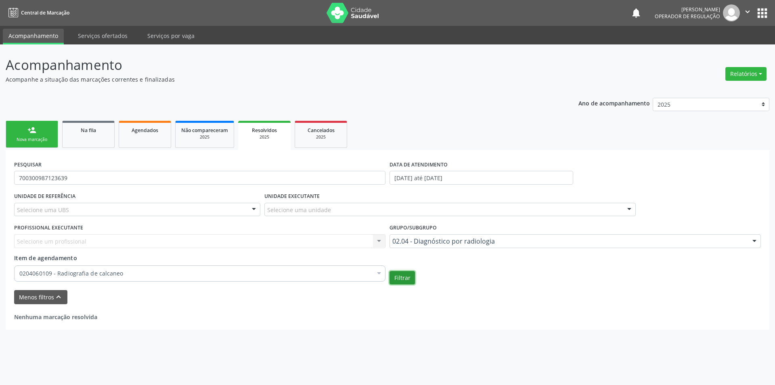
click at [398, 284] on button "Filtrar" at bounding box center [401, 278] width 25 height 14
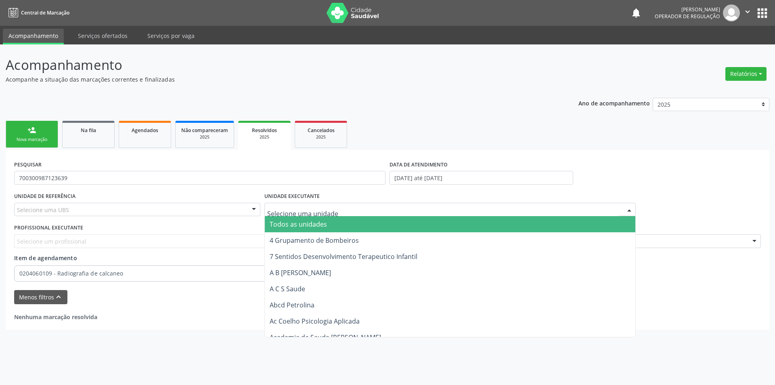
click at [345, 207] on div at bounding box center [449, 210] width 371 height 14
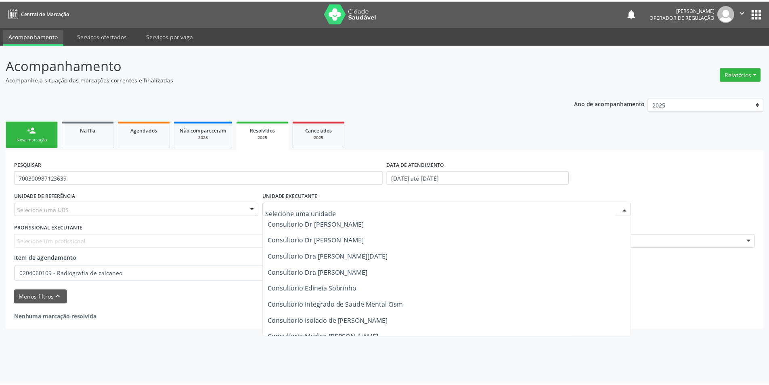
scroll to position [6094, 0]
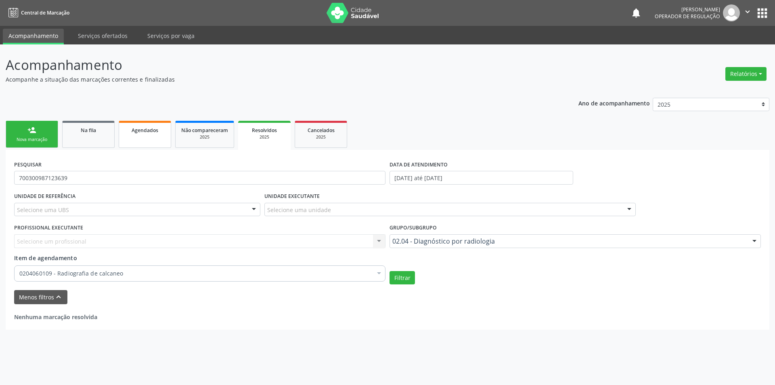
click at [166, 138] on link "Agendados" at bounding box center [145, 134] width 52 height 27
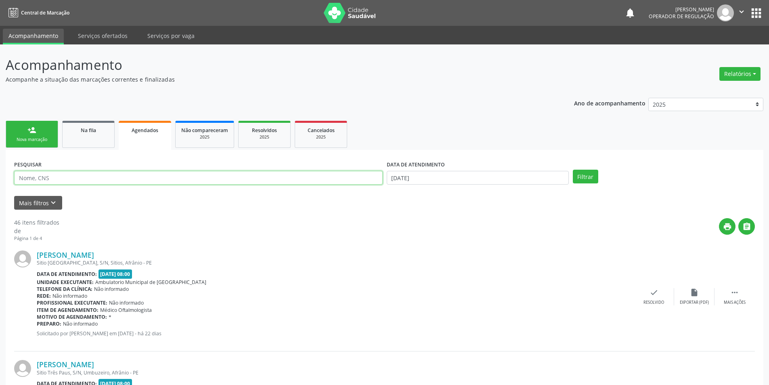
click at [91, 172] on input "text" at bounding box center [198, 178] width 368 height 14
type input "700300987123639"
click at [573, 170] on button "Filtrar" at bounding box center [585, 177] width 25 height 14
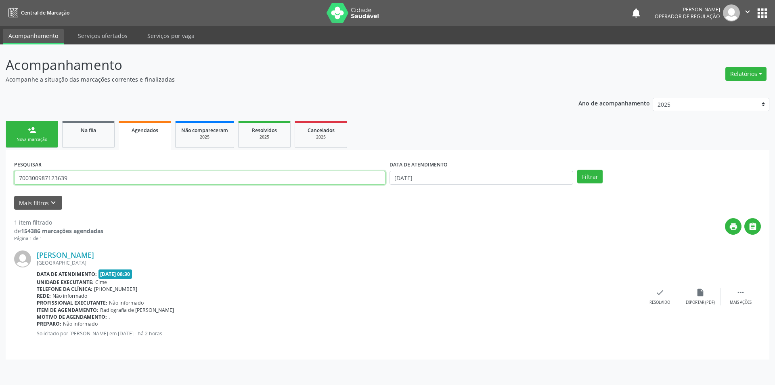
drag, startPoint x: 56, startPoint y: 175, endPoint x: 0, endPoint y: 169, distance: 56.0
click at [0, 169] on div "Acompanhamento Acompanhe a situação das marcações correntes e finalizadas Relat…" at bounding box center [387, 214] width 775 height 340
click at [42, 134] on link "person_add Nova marcação" at bounding box center [32, 134] width 52 height 27
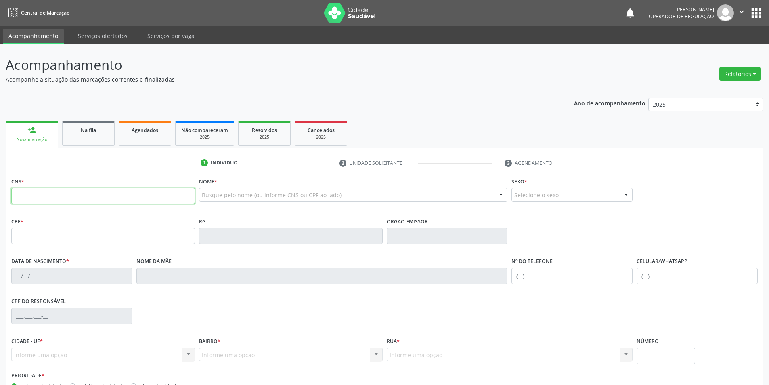
click at [46, 190] on input "text" at bounding box center [103, 196] width 184 height 16
paste input "700 3009 8712 3639"
type input "700 3009 8712 3639"
type input "22/10/1973"
type input "Raimunda Maria do Nascimento Gomes"
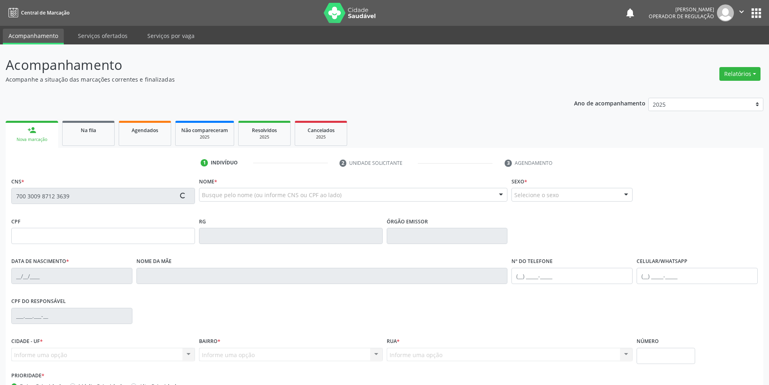
type input "(87) 98844-1227"
type input "S/N"
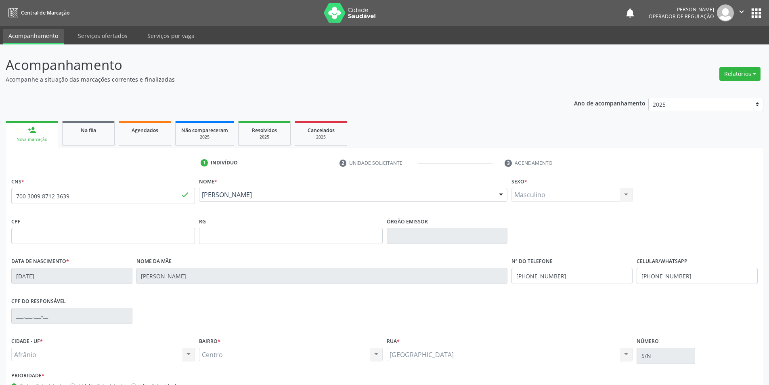
scroll to position [36, 0]
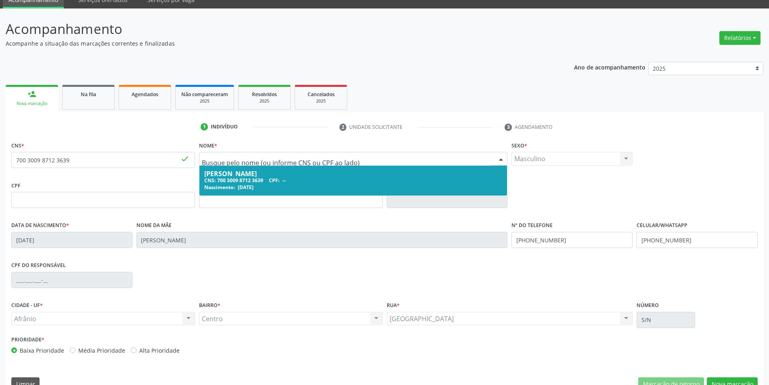
click at [306, 180] on div "CNS: 700 3009 8712 3639 CPF: --" at bounding box center [353, 180] width 298 height 7
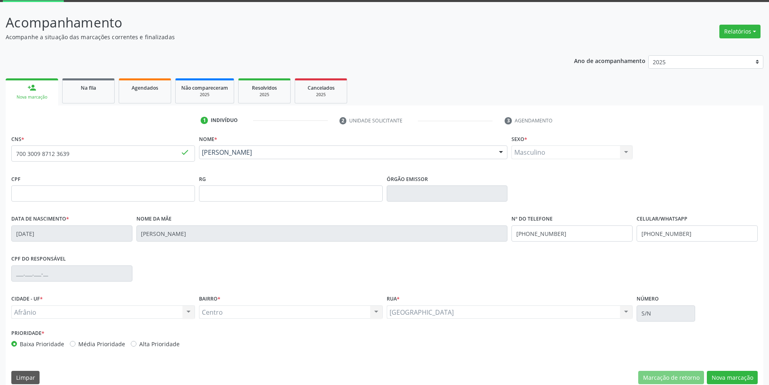
scroll to position [53, 0]
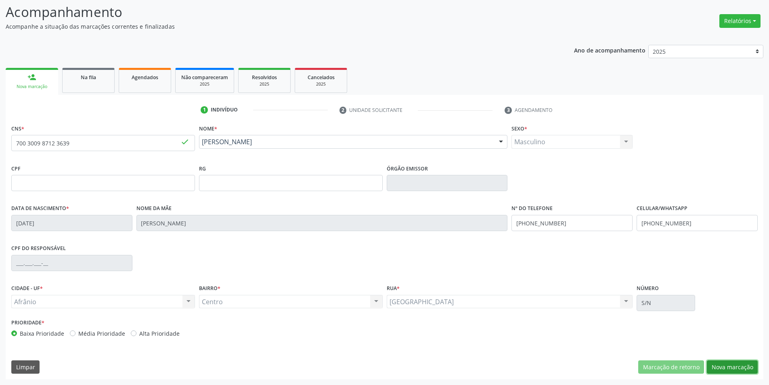
click at [735, 368] on button "Nova marcação" at bounding box center [732, 367] width 51 height 14
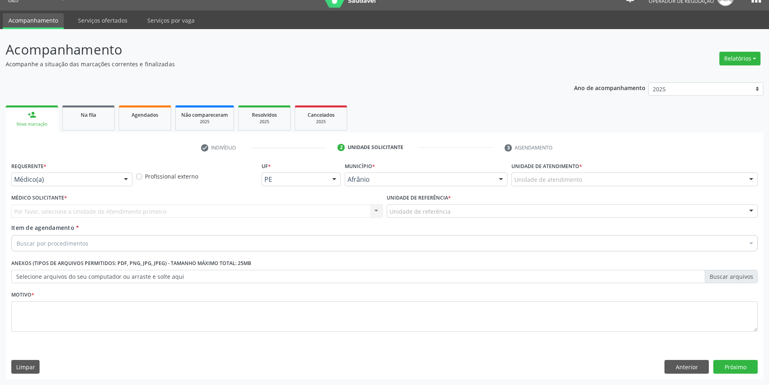
scroll to position [15, 0]
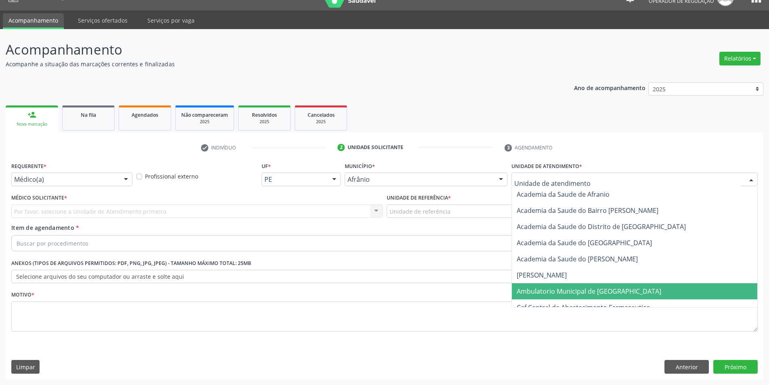
click at [551, 287] on span "Ambulatorio Municipal de [GEOGRAPHIC_DATA]" at bounding box center [589, 291] width 144 height 9
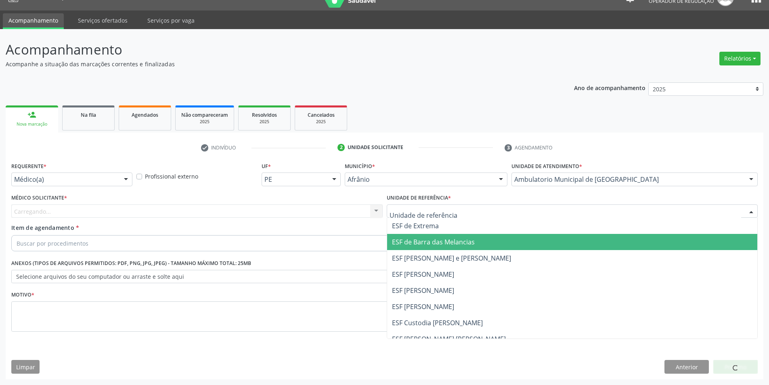
click at [408, 235] on span "ESF de Barra das Melancias" at bounding box center [572, 242] width 370 height 16
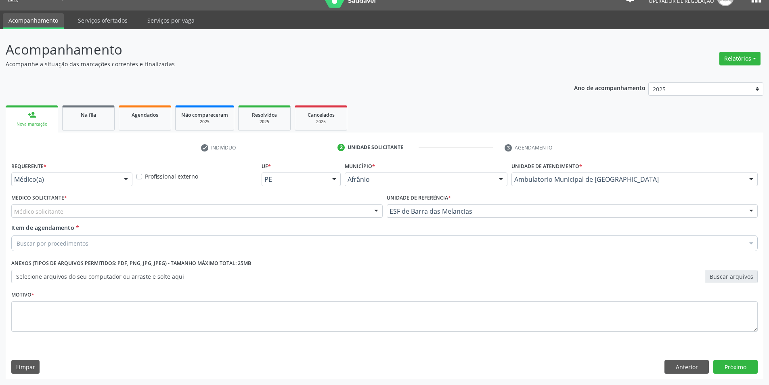
click at [232, 212] on div "Médico solicitante" at bounding box center [196, 211] width 371 height 14
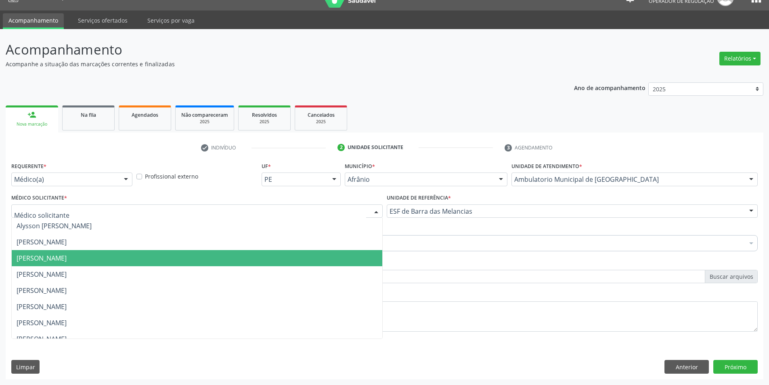
click at [204, 251] on span "[PERSON_NAME]" at bounding box center [197, 258] width 370 height 16
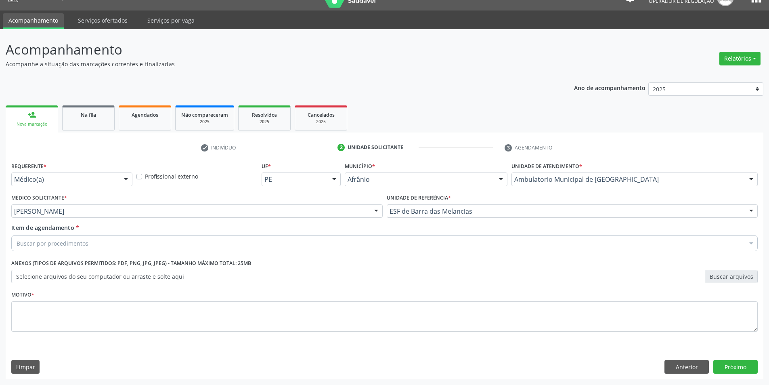
click at [124, 238] on div "Buscar por procedimentos" at bounding box center [384, 243] width 746 height 16
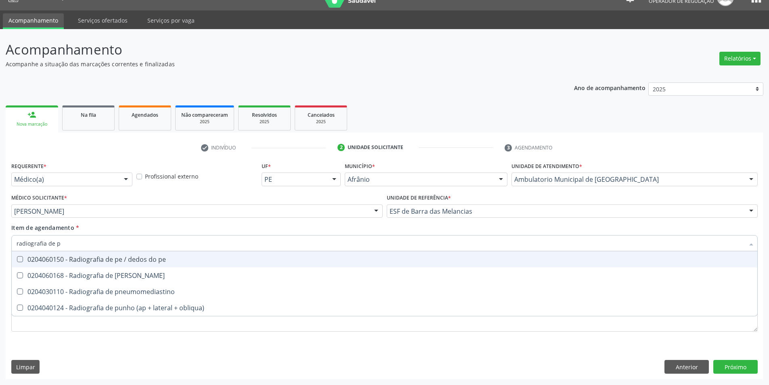
type input "radiografia de pe"
click at [138, 264] on span "0204060150 - Radiografia de pe / dedos do pe" at bounding box center [384, 259] width 745 height 16
checkbox pe "true"
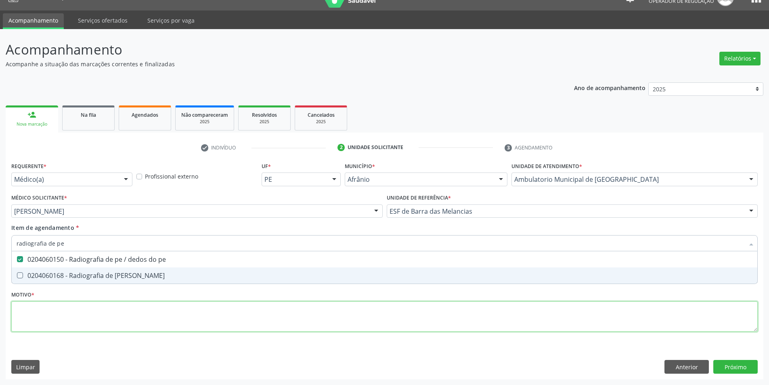
click at [123, 307] on div "Requerente * Médico(a) Médico(a) Enfermeiro(a) Paciente Nenhum resultado encont…" at bounding box center [384, 251] width 746 height 183
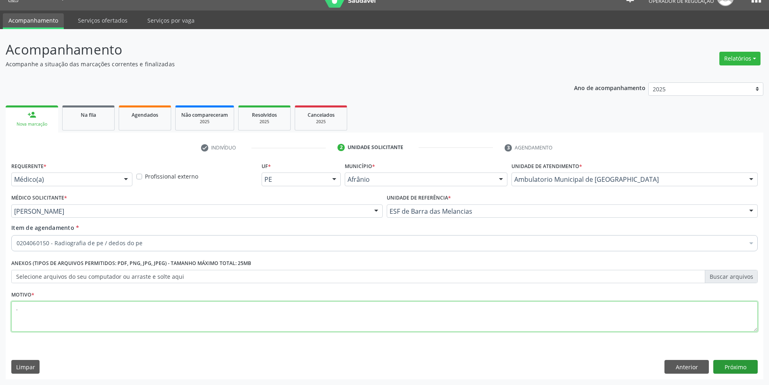
type textarea "."
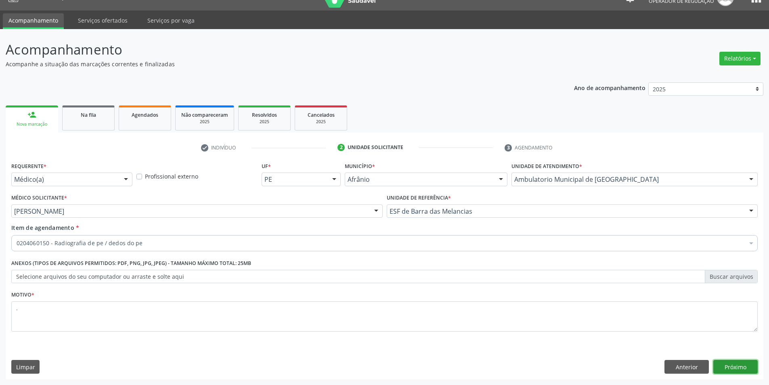
click at [754, 368] on button "Próximo" at bounding box center [735, 367] width 44 height 14
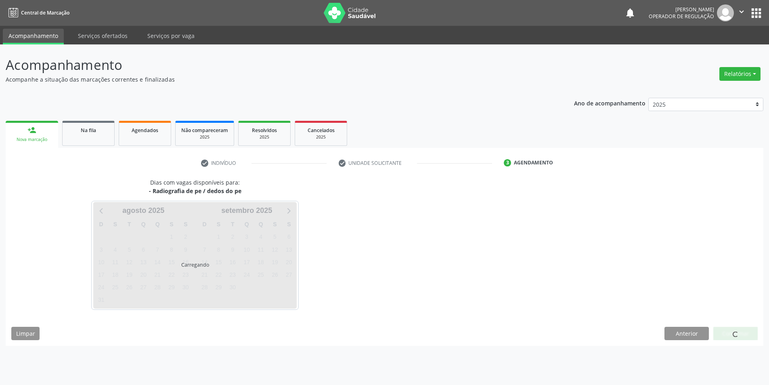
scroll to position [0, 0]
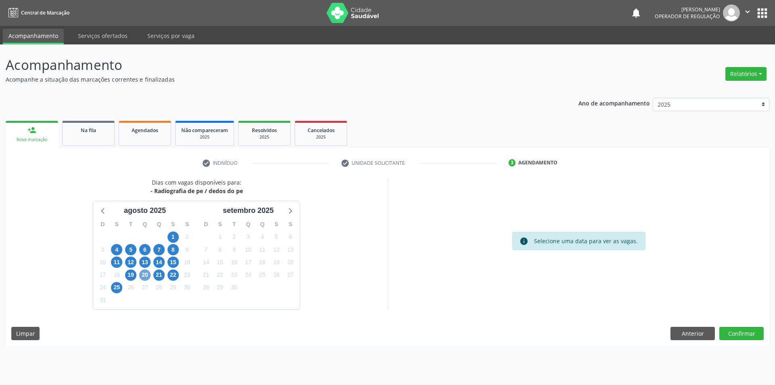
click at [146, 277] on span "20" at bounding box center [144, 274] width 11 height 11
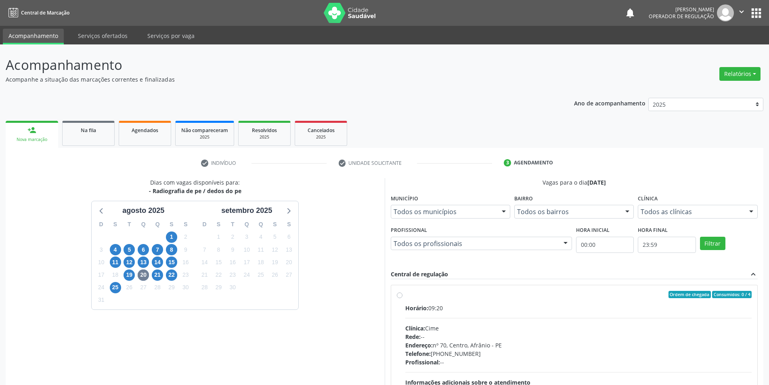
click at [427, 304] on span "Horário:" at bounding box center [416, 308] width 23 height 8
click at [402, 298] on input "Ordem de chegada Consumidos: 0 / 4 Horário: 09:20 Clínica: Cime Rede: -- Endere…" at bounding box center [400, 294] width 6 height 7
radio input "true"
drag, startPoint x: 767, startPoint y: 137, endPoint x: 774, endPoint y: 234, distance: 97.1
click at [768, 234] on html "Central de Marcação notifications Ana Carla Pereira de Albuquerque Operador de …" at bounding box center [384, 192] width 769 height 385
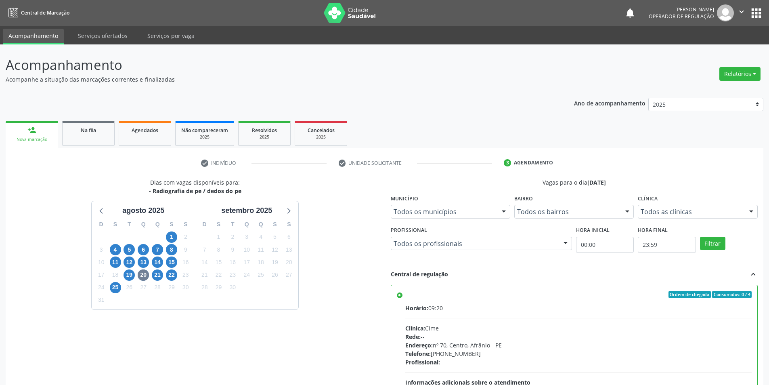
scroll to position [98, 0]
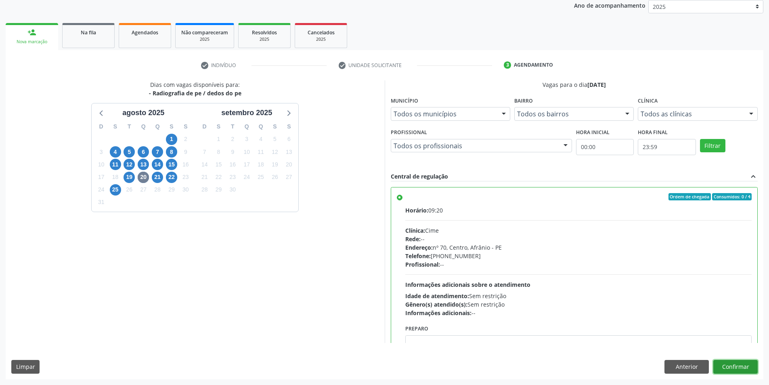
click at [735, 364] on button "Confirmar" at bounding box center [735, 367] width 44 height 14
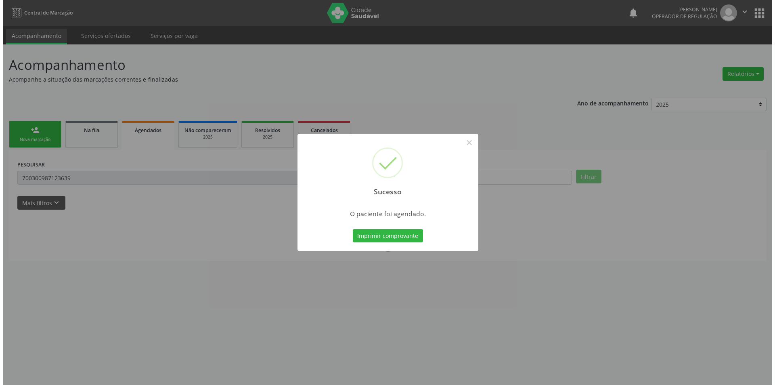
scroll to position [0, 0]
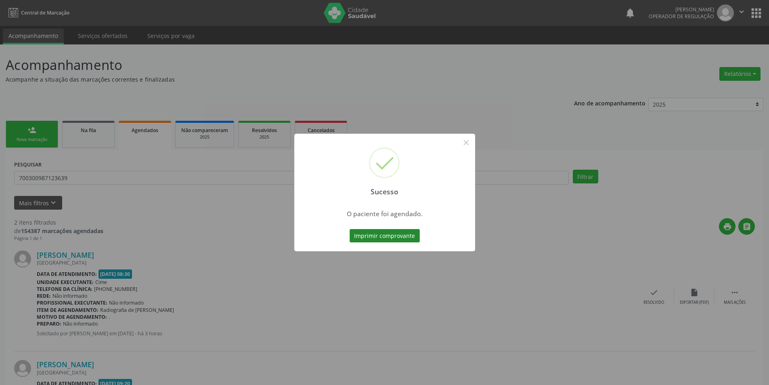
click at [403, 234] on button "Imprimir comprovante" at bounding box center [384, 236] width 70 height 14
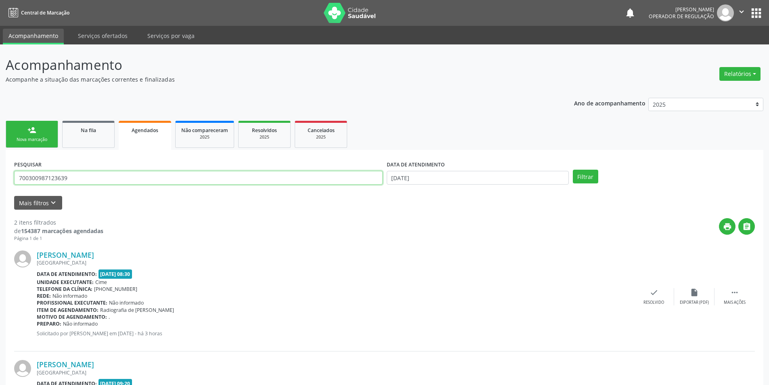
click at [123, 173] on input "700300987123639" at bounding box center [198, 178] width 368 height 14
type input "7"
type input "704501372111819"
click at [573, 170] on button "Filtrar" at bounding box center [585, 177] width 25 height 14
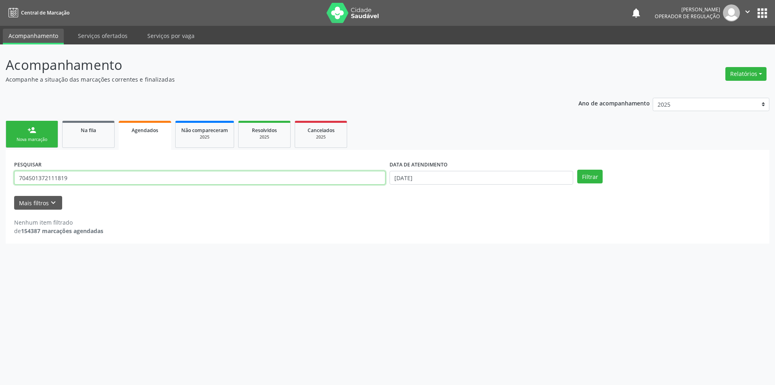
click at [86, 176] on input "704501372111819" at bounding box center [199, 178] width 371 height 14
drag, startPoint x: 83, startPoint y: 174, endPoint x: 9, endPoint y: 166, distance: 74.2
click at [9, 166] on div "PESQUISAR 704501372111819 DATA DE ATENDIMENTO 20/08/2025 Filtrar UNIDADE DE REF…" at bounding box center [388, 197] width 764 height 94
click at [592, 173] on button "Filtrar" at bounding box center [589, 177] width 25 height 14
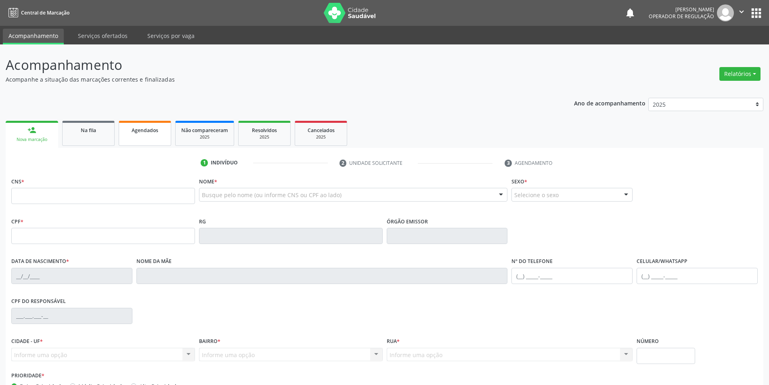
click at [136, 134] on link "Agendados" at bounding box center [145, 133] width 52 height 25
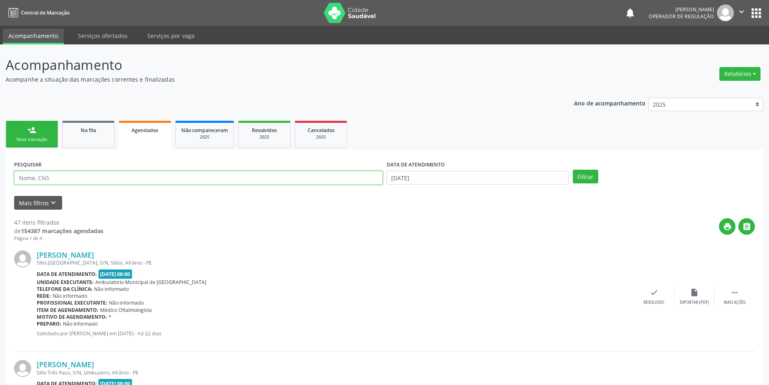
click at [63, 180] on input "text" at bounding box center [198, 178] width 368 height 14
drag, startPoint x: 70, startPoint y: 184, endPoint x: 46, endPoint y: 176, distance: 25.5
click at [46, 176] on input "text" at bounding box center [198, 178] width 368 height 14
paste input "704501372111819"
type input "704501372111819"
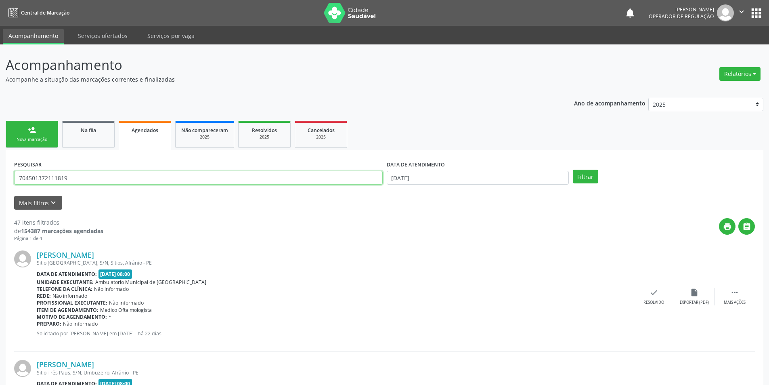
click at [573, 170] on button "Filtrar" at bounding box center [585, 177] width 25 height 14
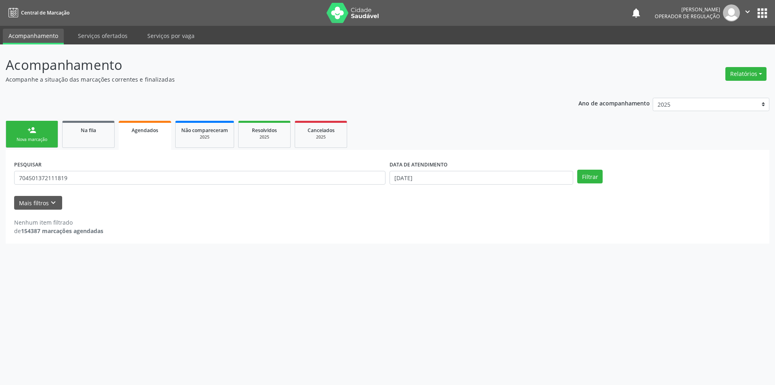
click at [37, 132] on link "person_add Nova marcação" at bounding box center [32, 134] width 52 height 27
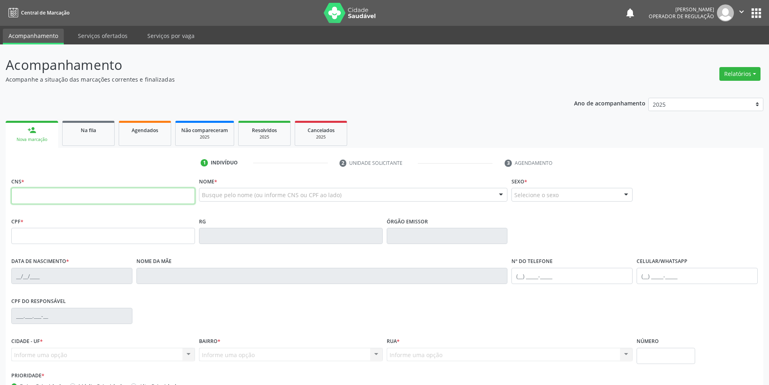
click at [163, 188] on input "text" at bounding box center [103, 196] width 184 height 16
paste input "704 5013 7211 1819"
type input "704 5013 7211 1819"
type input "122.317.864-19"
type input "25/09/2011"
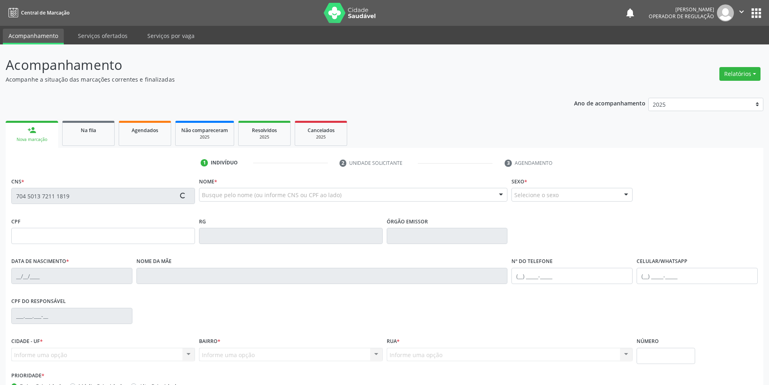
type input "Romaria da Silva Nunes"
type input "(87) 3868-1442"
type input "123.250.784-93"
type input "S/N"
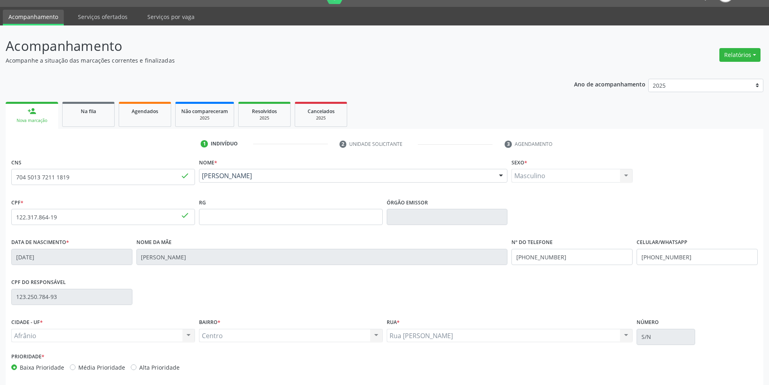
scroll to position [53, 0]
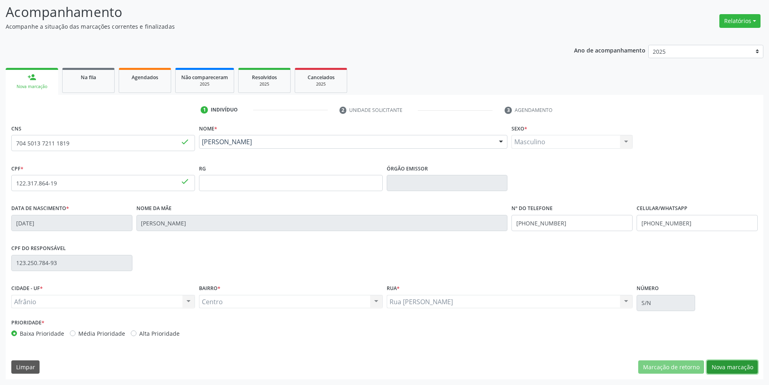
click at [738, 366] on button "Nova marcação" at bounding box center [732, 367] width 51 height 14
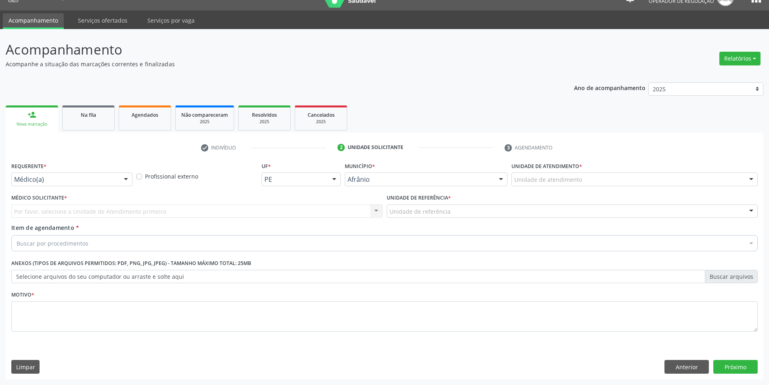
scroll to position [15, 0]
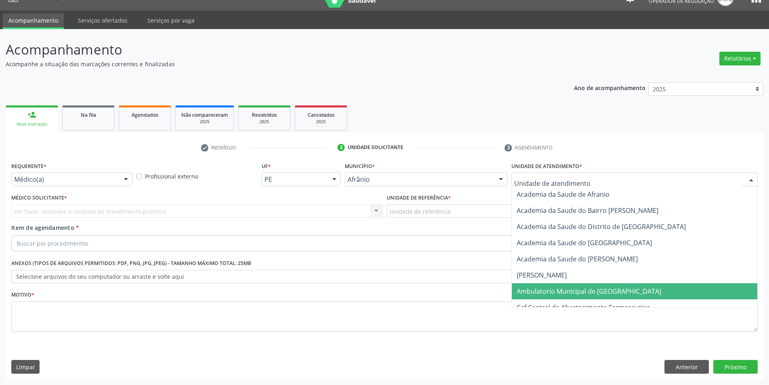
click at [564, 294] on span "Ambulatorio Municipal de [GEOGRAPHIC_DATA]" at bounding box center [589, 291] width 144 height 9
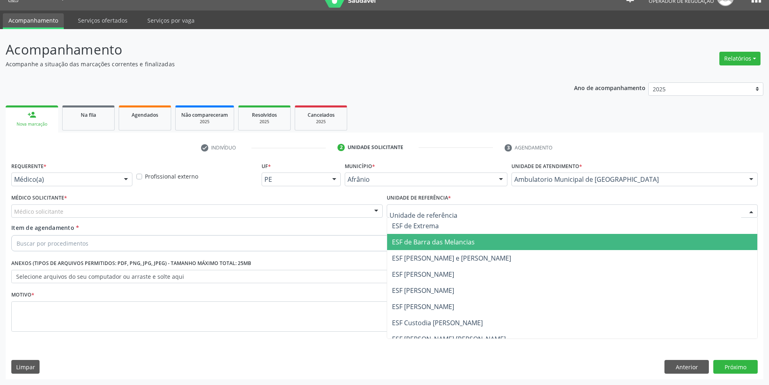
click at [433, 245] on span "ESF de Barra das Melancias" at bounding box center [433, 241] width 83 height 9
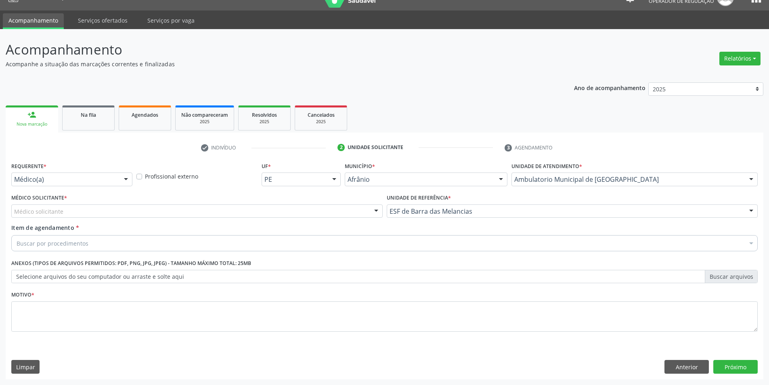
click at [189, 210] on div "Médico solicitante" at bounding box center [196, 211] width 371 height 14
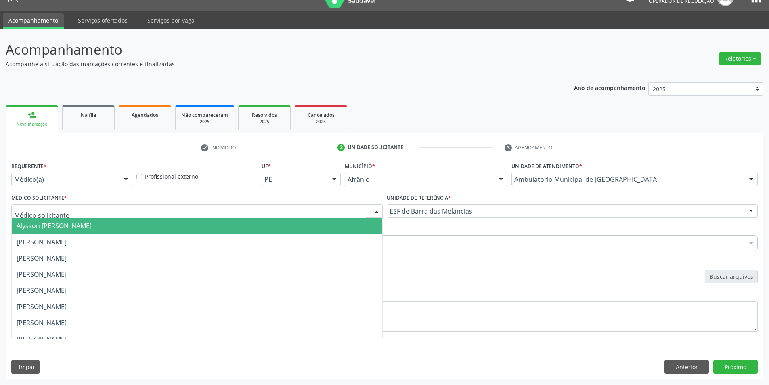
click at [162, 224] on span "Alysson Rodrigo Ferreira Cavalcanti" at bounding box center [197, 226] width 370 height 16
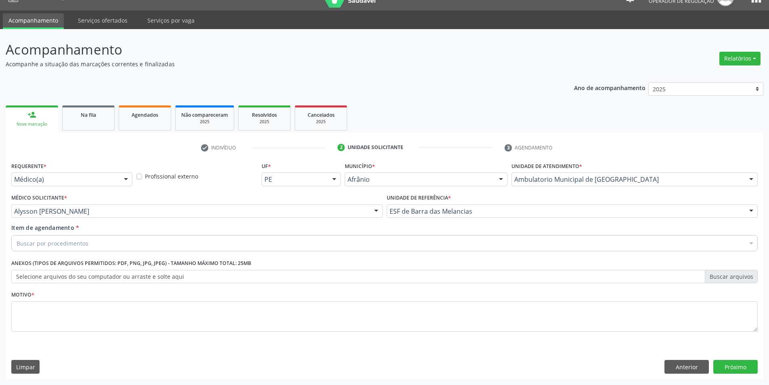
click at [126, 243] on div "Buscar por procedimentos" at bounding box center [384, 243] width 746 height 16
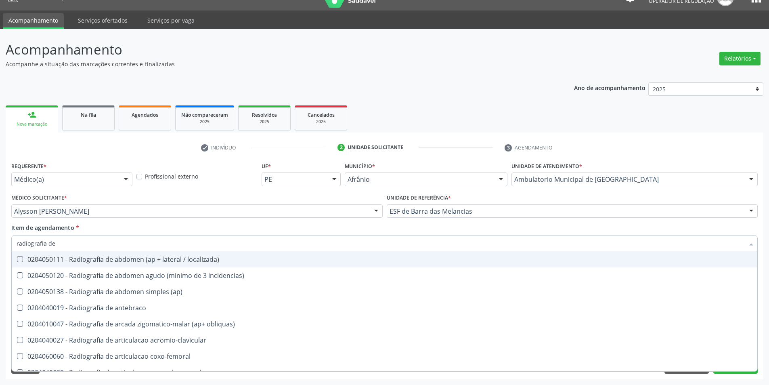
type input "radiografia de m"
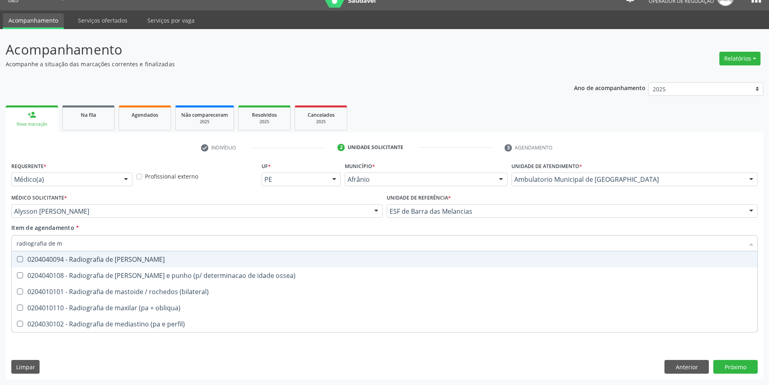
click at [132, 260] on div "0204040094 - Radiografia de mao" at bounding box center [385, 259] width 736 height 6
checkbox mao "true"
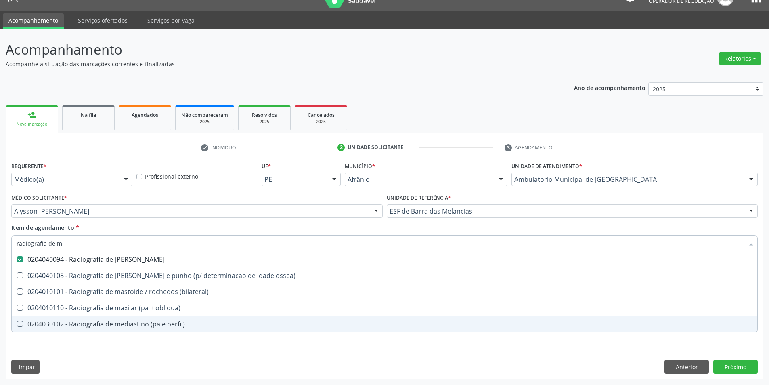
click at [149, 357] on div "Requerente * Médico(a) Médico(a) Enfermeiro(a) Paciente Nenhum resultado encont…" at bounding box center [385, 269] width 758 height 219
checkbox ossea\) "true"
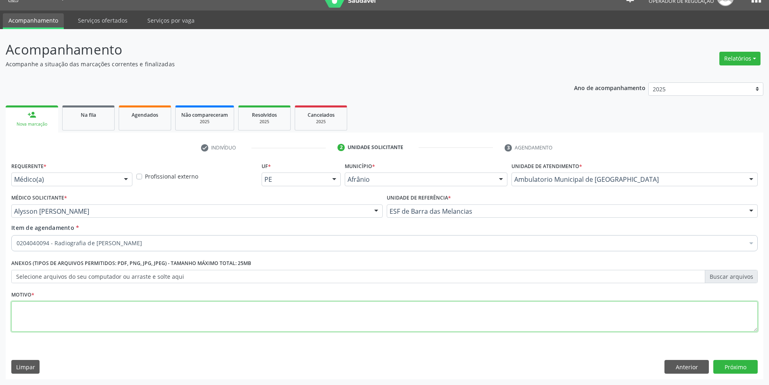
click at [115, 308] on textarea at bounding box center [384, 316] width 746 height 31
type textarea "."
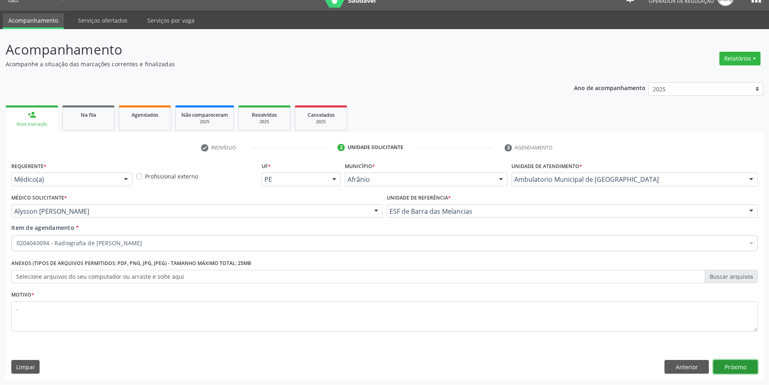
click at [746, 364] on button "Próximo" at bounding box center [735, 367] width 44 height 14
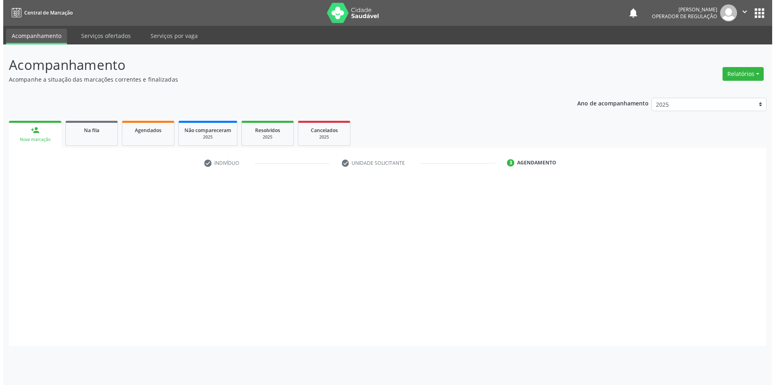
scroll to position [0, 0]
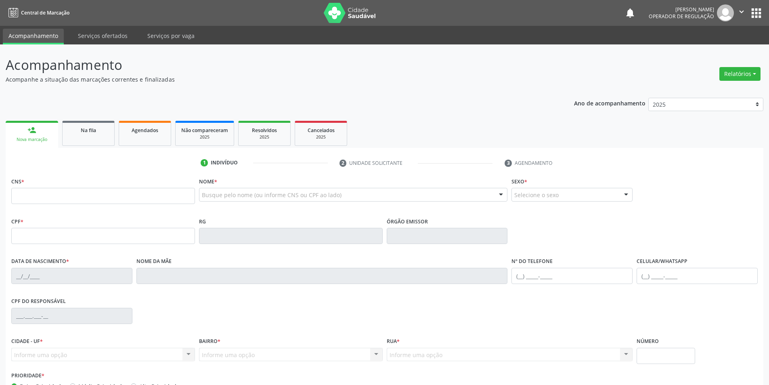
drag, startPoint x: 0, startPoint y: 0, endPoint x: 73, endPoint y: 191, distance: 204.4
click at [73, 191] on input "text" at bounding box center [103, 196] width 184 height 16
click at [145, 139] on link "Agendados" at bounding box center [145, 133] width 52 height 25
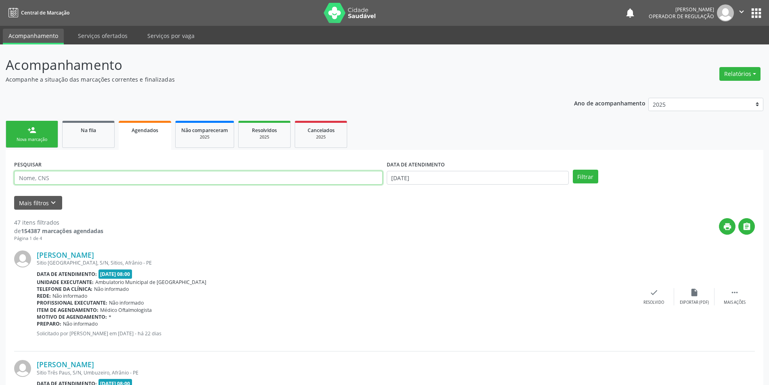
click at [73, 173] on input "text" at bounding box center [198, 178] width 368 height 14
paste input "704501372111819"
click at [573, 170] on button "Filtrar" at bounding box center [585, 177] width 25 height 14
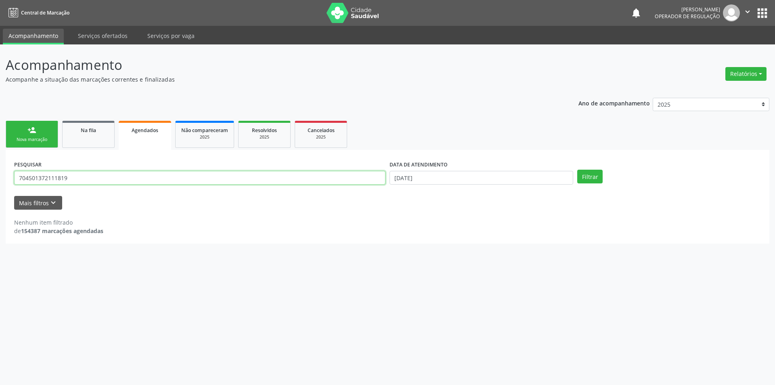
click at [78, 173] on input "704501372111819" at bounding box center [199, 178] width 371 height 14
type input "7"
type input "700007808877403"
click at [577, 170] on button "Filtrar" at bounding box center [589, 177] width 25 height 14
click at [581, 178] on button "Filtrar" at bounding box center [589, 177] width 25 height 14
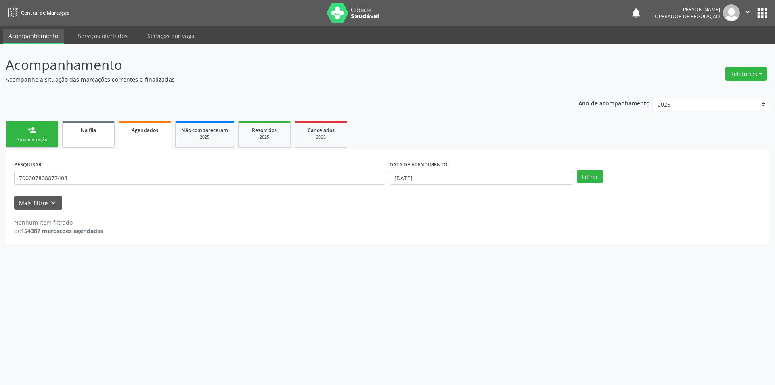
click at [82, 138] on link "Na fila" at bounding box center [88, 134] width 52 height 27
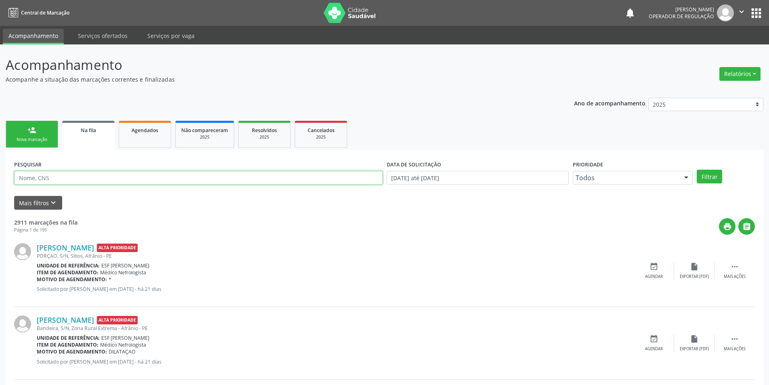
click at [62, 180] on input "text" at bounding box center [198, 178] width 368 height 14
click at [733, 9] on div "[PERSON_NAME] Operador de regulação" at bounding box center [691, 12] width 85 height 17
click at [736, 8] on button "" at bounding box center [741, 12] width 15 height 17
click at [701, 49] on link "Sair" at bounding box center [721, 49] width 56 height 11
